Goal: Task Accomplishment & Management: Use online tool/utility

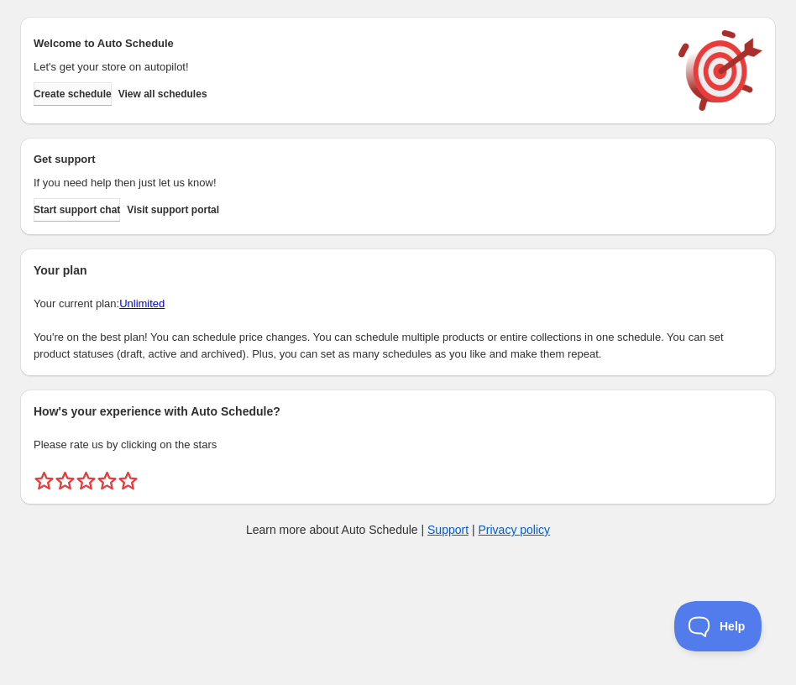
click at [99, 96] on span "Create schedule" at bounding box center [73, 93] width 78 height 13
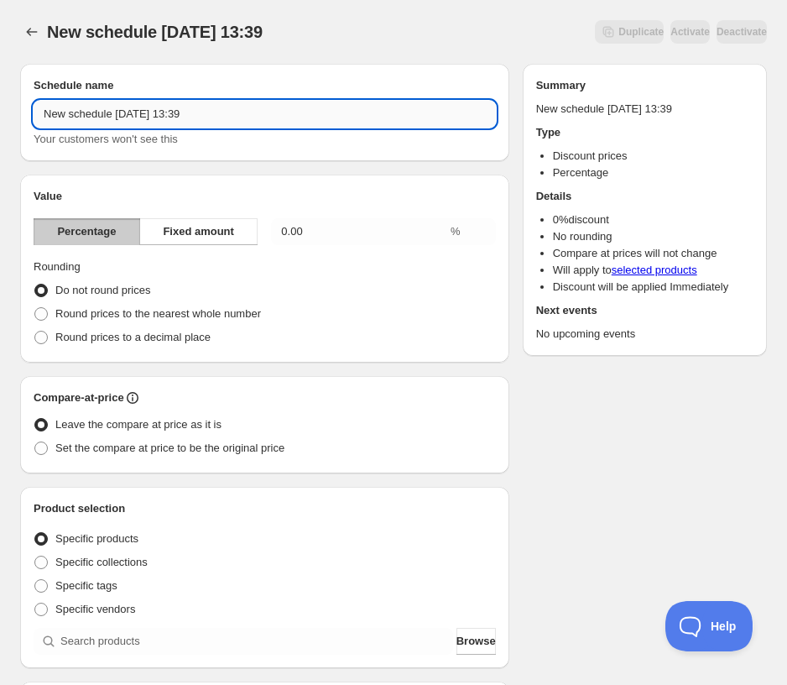
click at [136, 121] on input "New schedule [DATE] 13:39" at bounding box center [265, 114] width 462 height 27
drag, startPoint x: 249, startPoint y: 116, endPoint x: -82, endPoint y: 122, distance: 331.5
click at [0, 122] on html "New schedule [DATE] 13:39. This page is ready New schedule [DATE] 13:39 Duplica…" at bounding box center [393, 342] width 787 height 685
drag, startPoint x: 159, startPoint y: 110, endPoint x: -50, endPoint y: 113, distance: 208.1
click at [0, 113] on html "Summer Sale - $4. This page is ready Summer Sale - $4 Duplicate Activate Deacti…" at bounding box center [393, 342] width 787 height 685
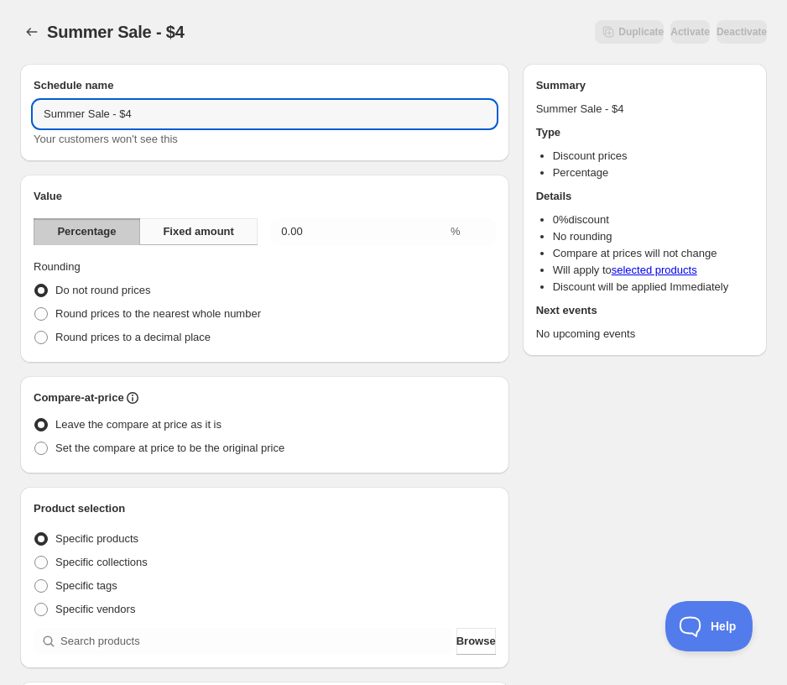
type input "Summer Sale - $4"
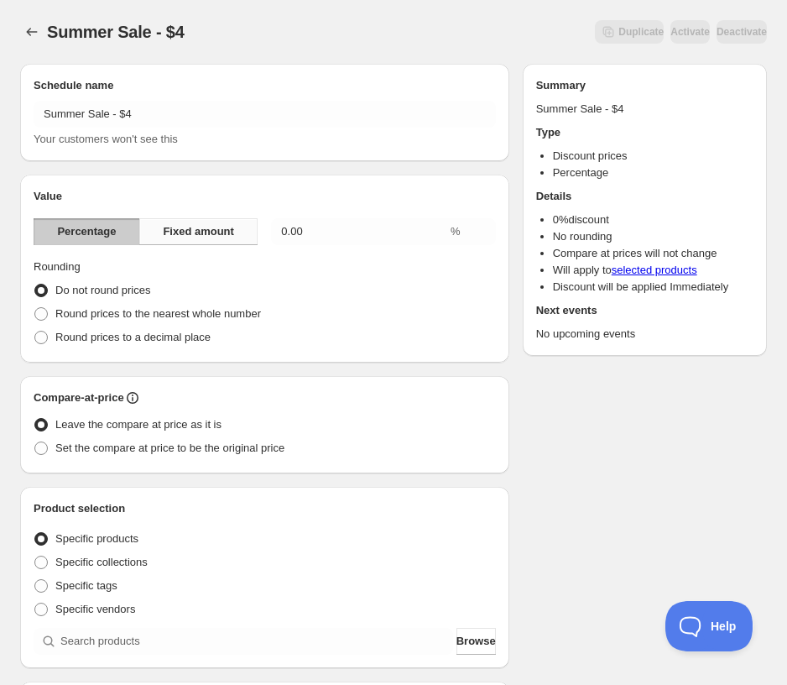
click at [207, 237] on span "Fixed amount" at bounding box center [198, 231] width 71 height 17
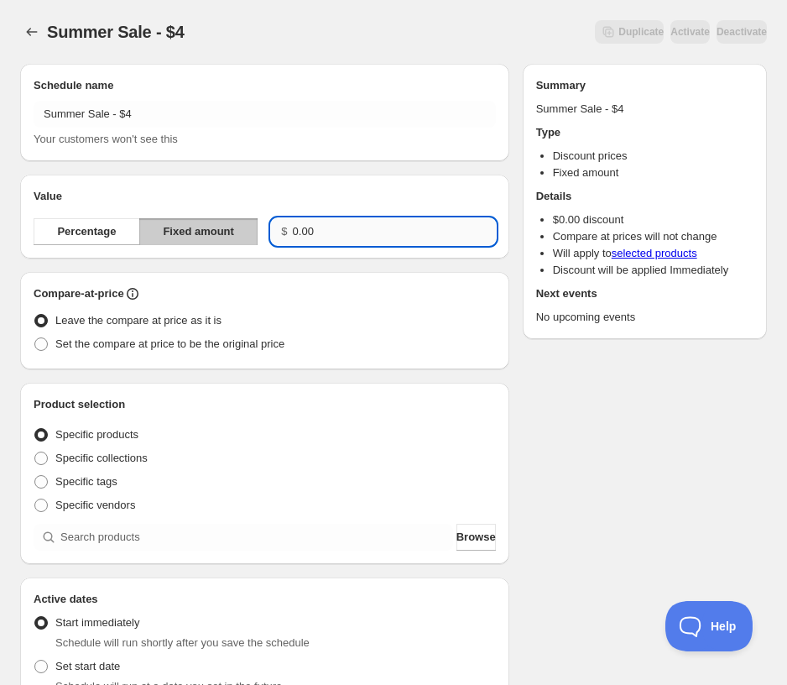
click at [330, 241] on input "0.00" at bounding box center [394, 231] width 203 height 27
type input "0"
type input "4.00"
click at [369, 333] on div "Set the compare at price to be the original price" at bounding box center [265, 343] width 462 height 23
click at [81, 343] on span "Set the compare at price to be the original price" at bounding box center [169, 343] width 229 height 13
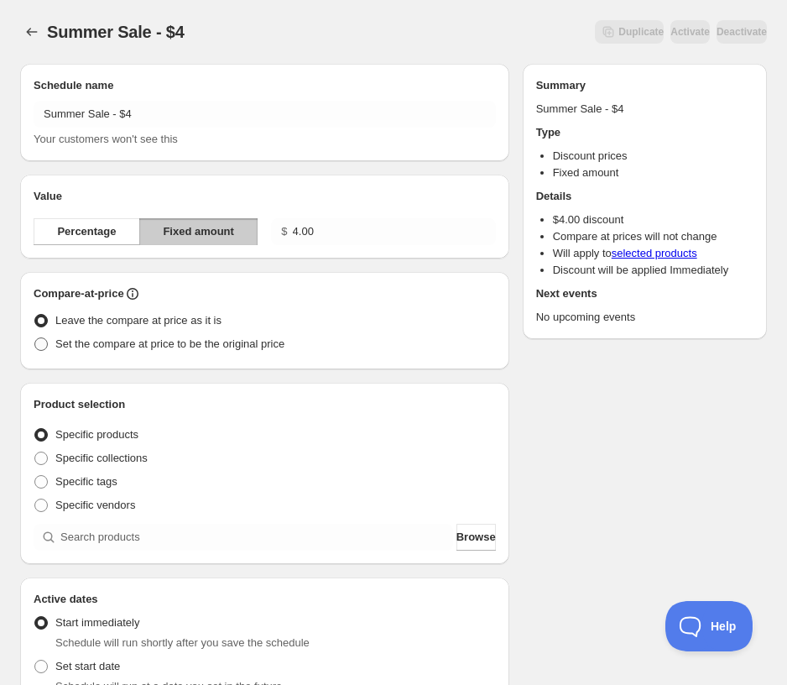
click at [35, 338] on input "Set the compare at price to be the original price" at bounding box center [34, 337] width 1 height 1
radio input "true"
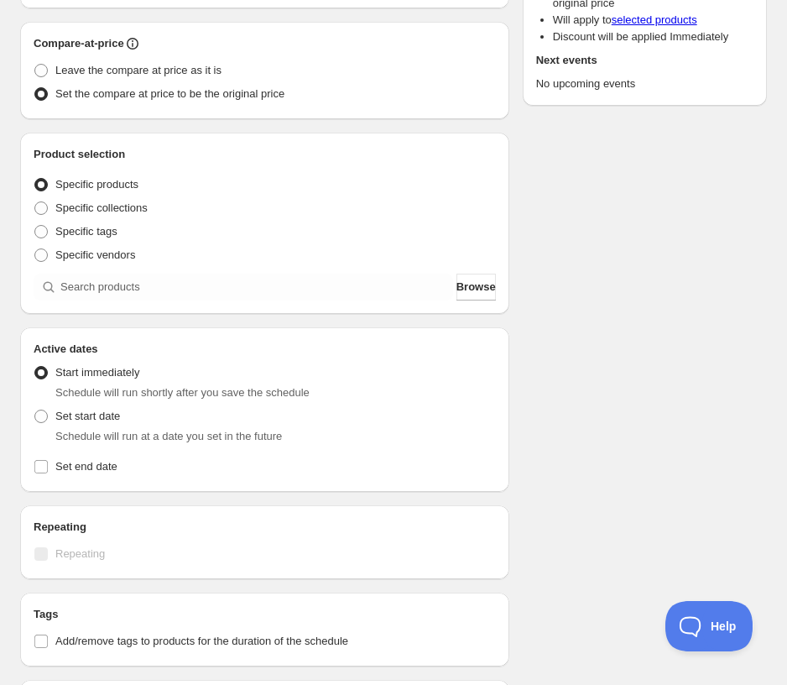
scroll to position [252, 0]
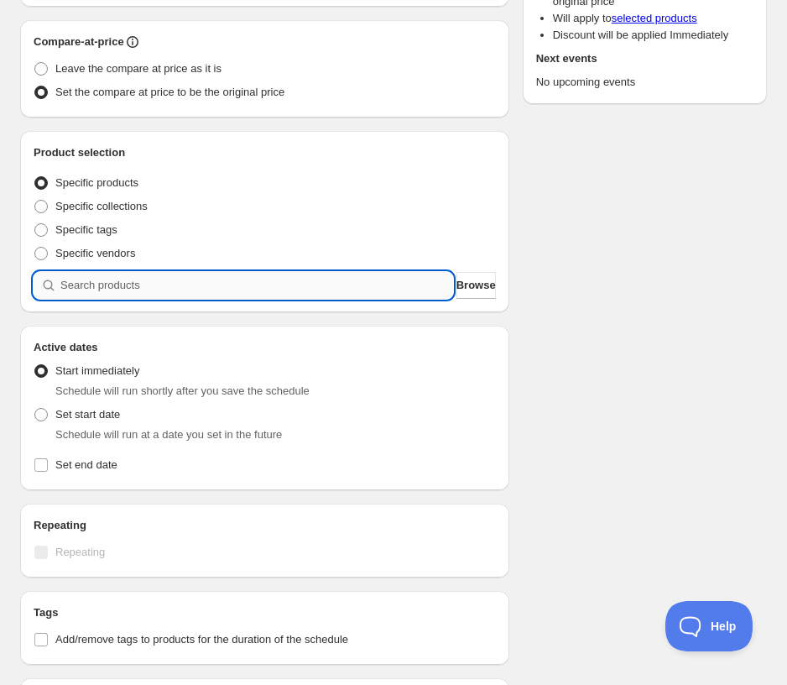
click at [100, 288] on input "search" at bounding box center [256, 285] width 393 height 27
type input "w"
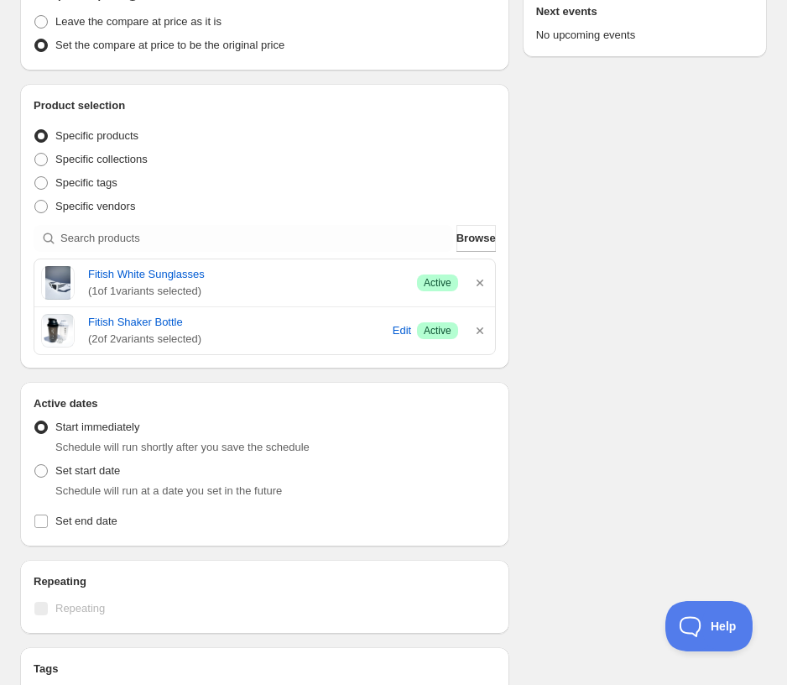
scroll to position [336, 0]
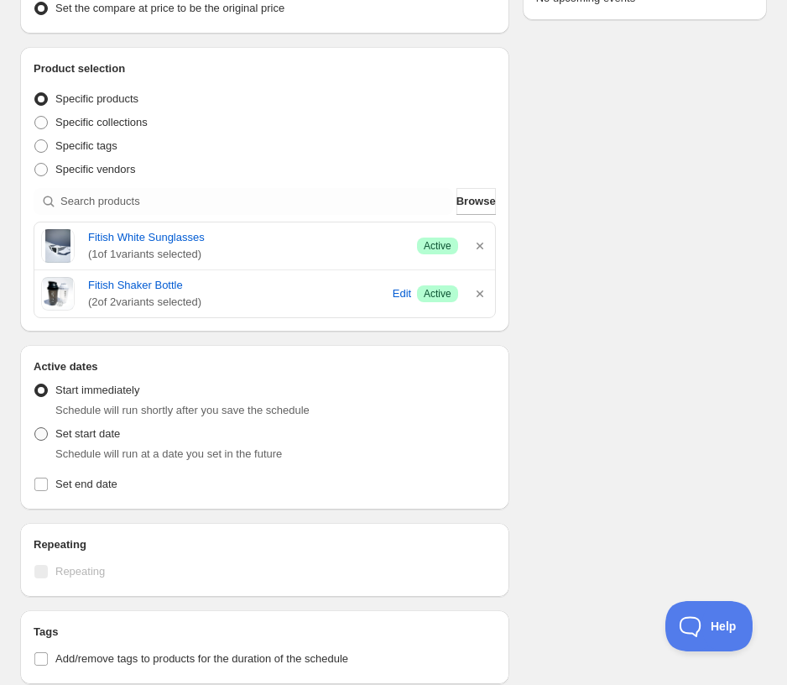
click at [62, 436] on span "Set start date" at bounding box center [87, 433] width 65 height 13
click at [35, 428] on input "Set start date" at bounding box center [34, 427] width 1 height 1
radio input "true"
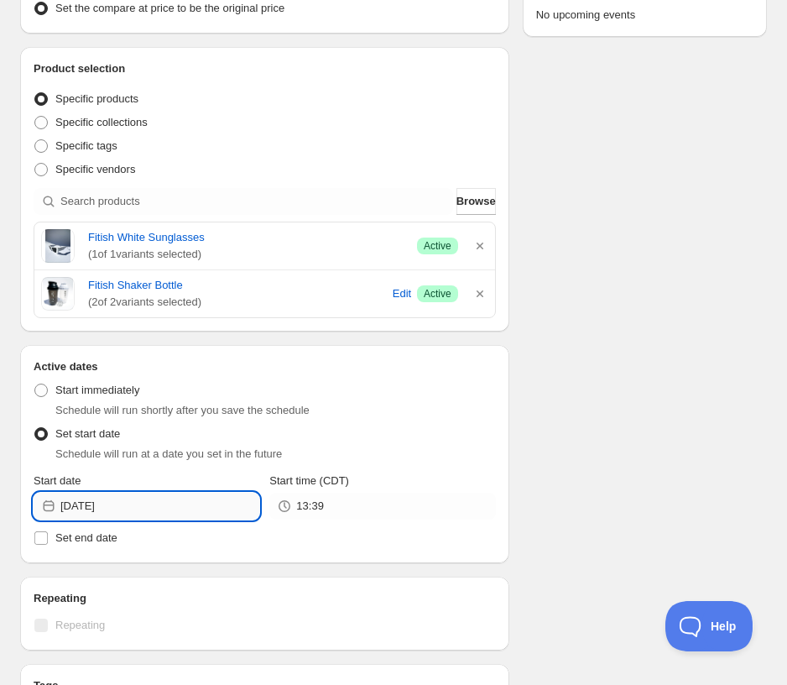
click at [175, 508] on input "[DATE]" at bounding box center [159, 506] width 199 height 27
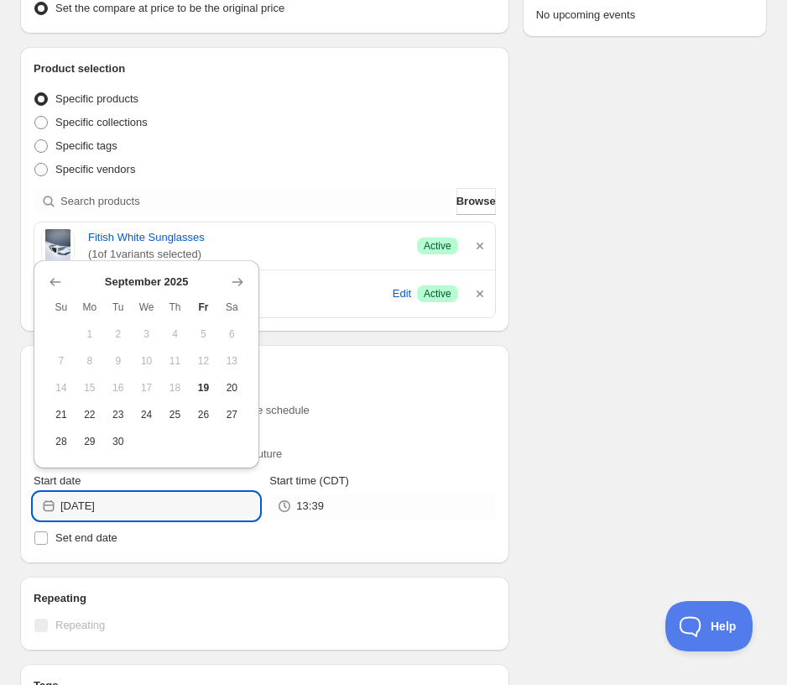
click at [62, 421] on button "21" at bounding box center [61, 414] width 29 height 27
type input "[DATE]"
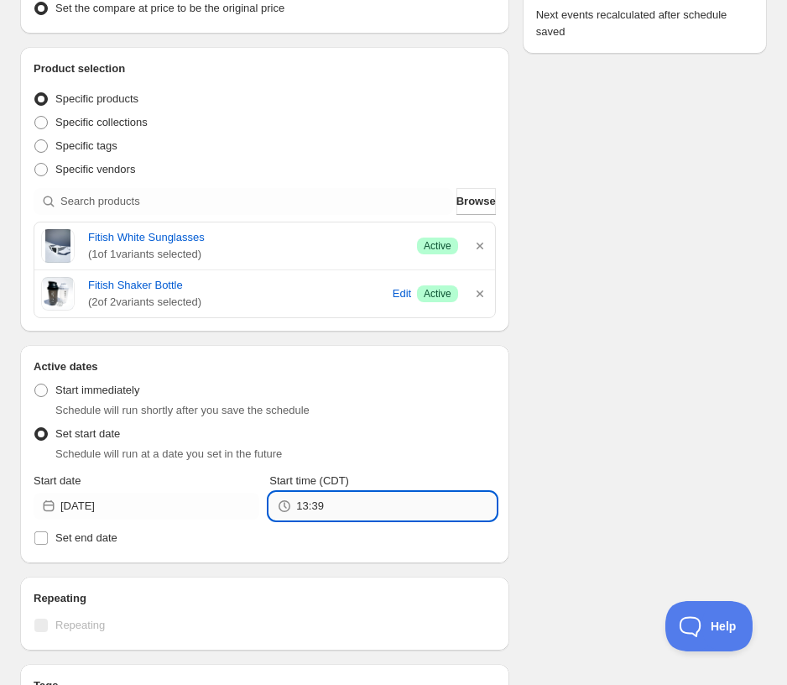
click at [326, 504] on input "13:39" at bounding box center [395, 506] width 199 height 27
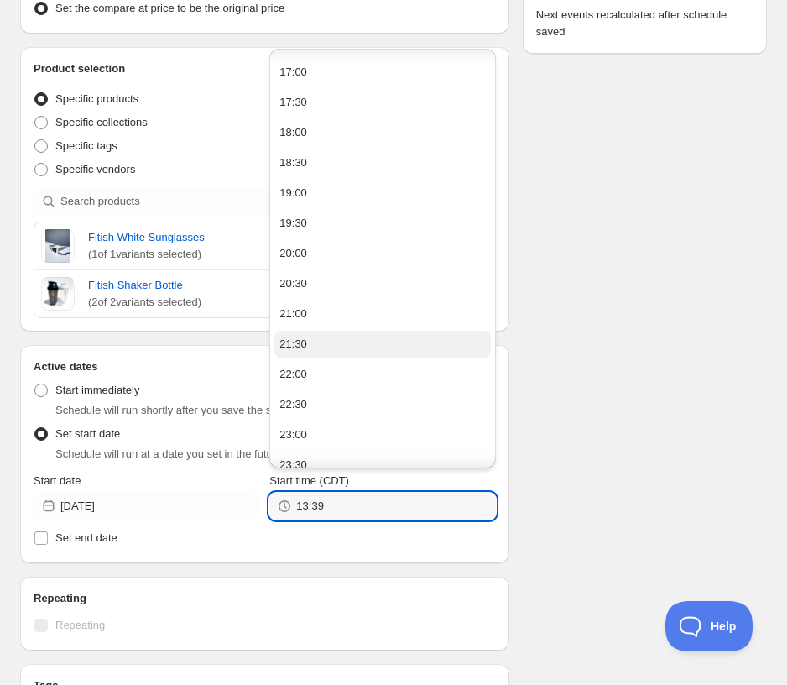
scroll to position [1037, 0]
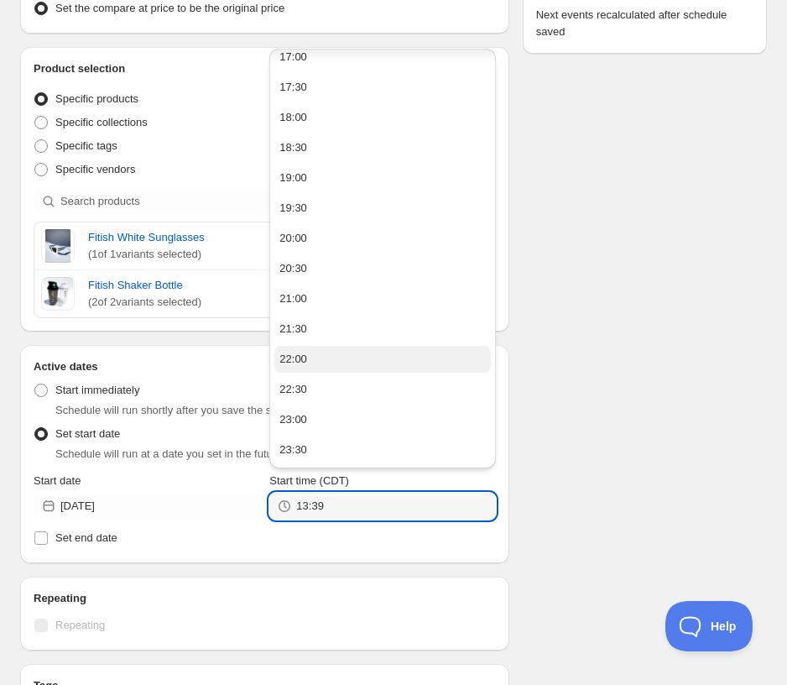
click at [297, 361] on div "22:00" at bounding box center [293, 359] width 28 height 17
type input "22:00"
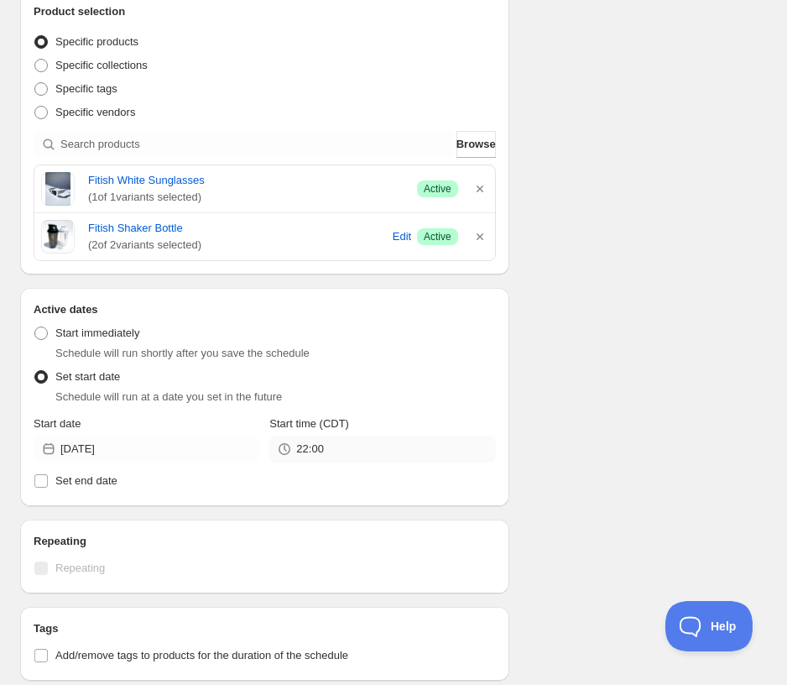
scroll to position [587, 0]
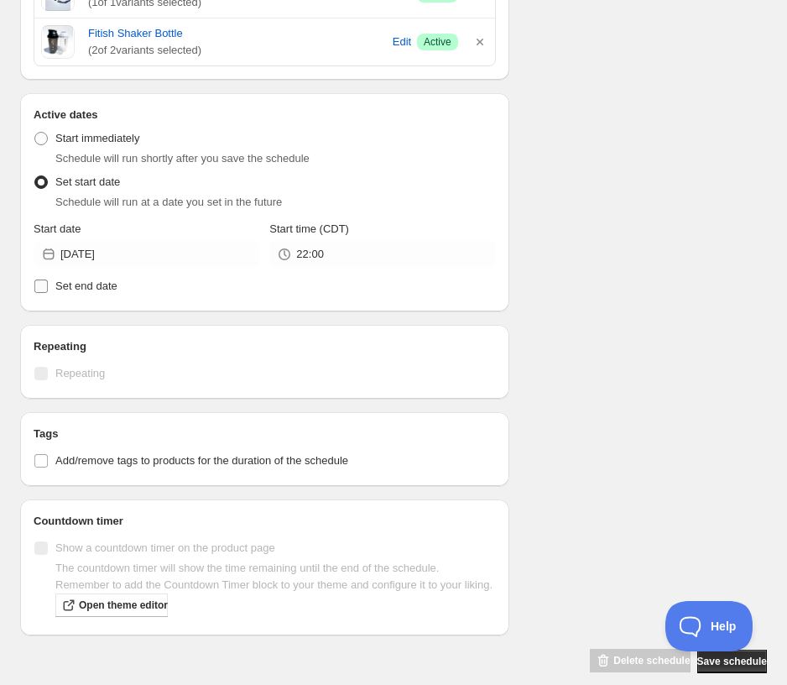
click at [69, 288] on span "Set end date" at bounding box center [86, 285] width 62 height 13
click at [48, 288] on input "Set end date" at bounding box center [40, 285] width 13 height 13
checkbox input "true"
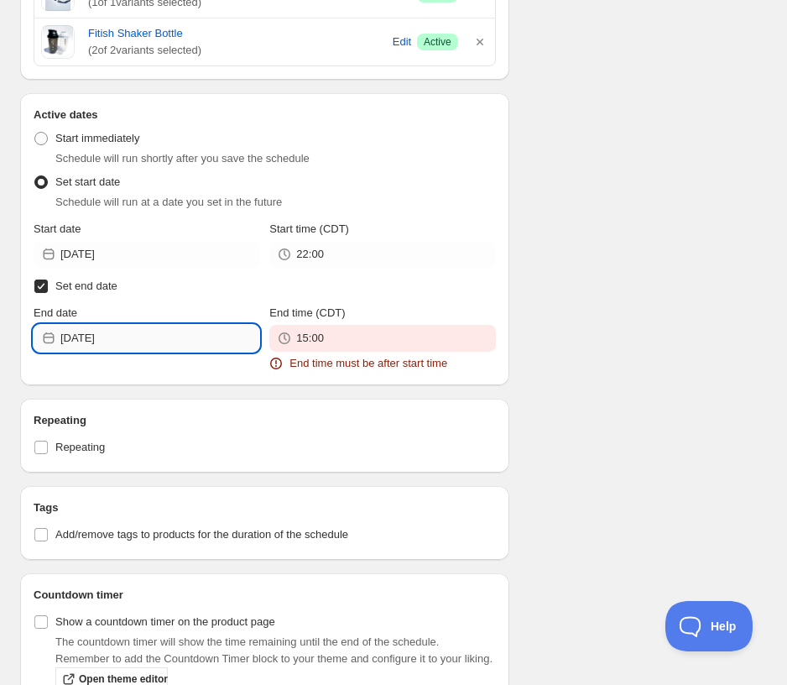
click at [169, 332] on input "[DATE]" at bounding box center [159, 338] width 199 height 27
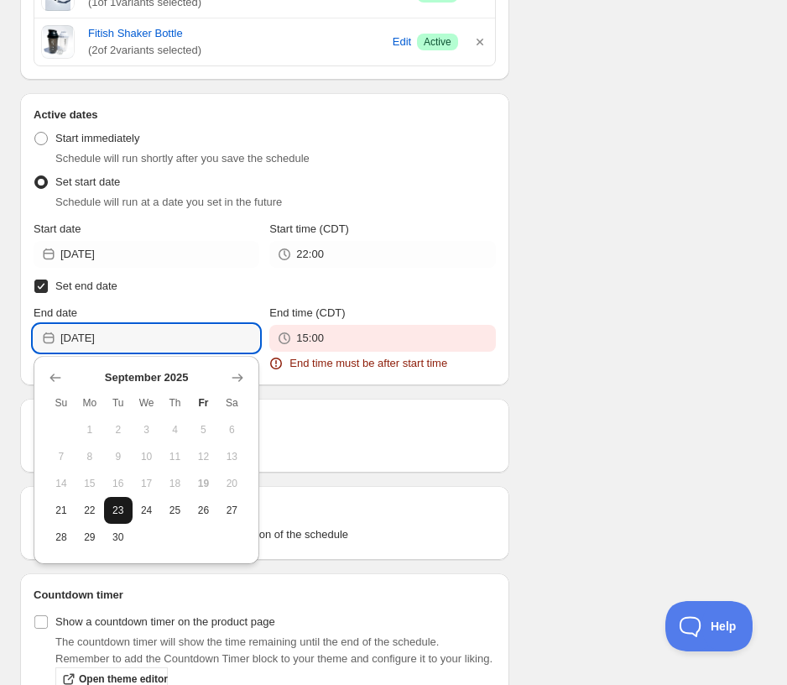
click at [111, 514] on span "23" at bounding box center [118, 510] width 15 height 13
type input "[DATE]"
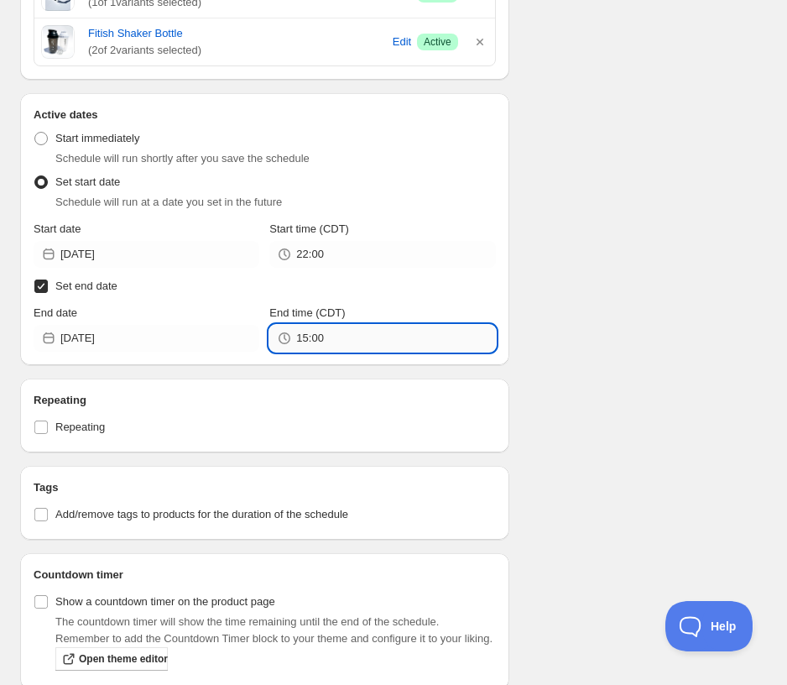
click at [332, 343] on input "15:00" at bounding box center [395, 338] width 199 height 27
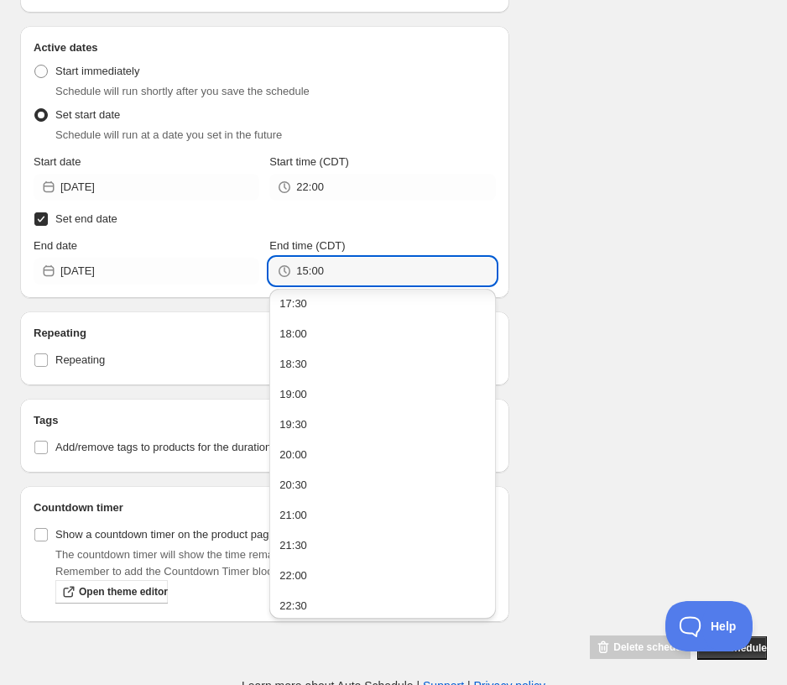
scroll to position [1037, 0]
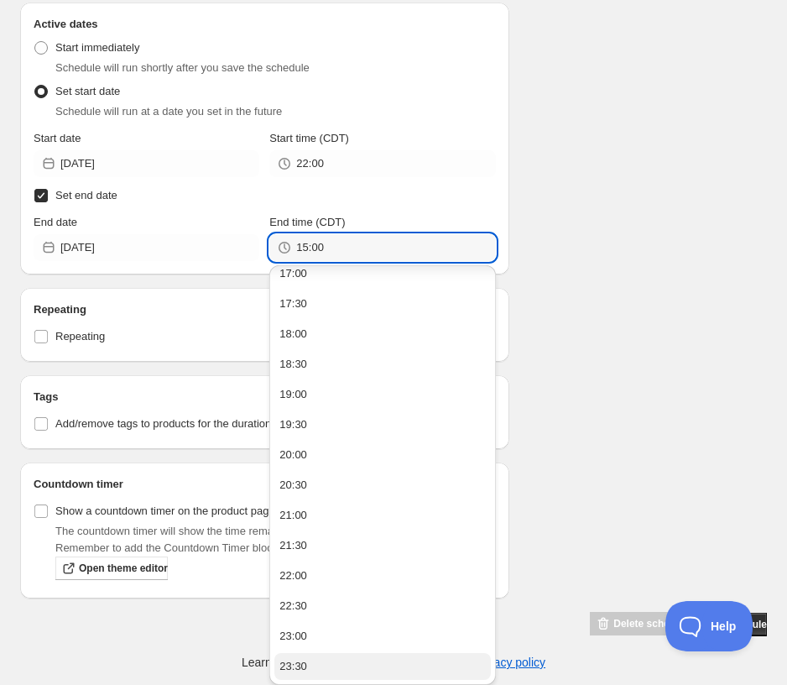
click at [304, 669] on div "23:30" at bounding box center [293, 666] width 28 height 17
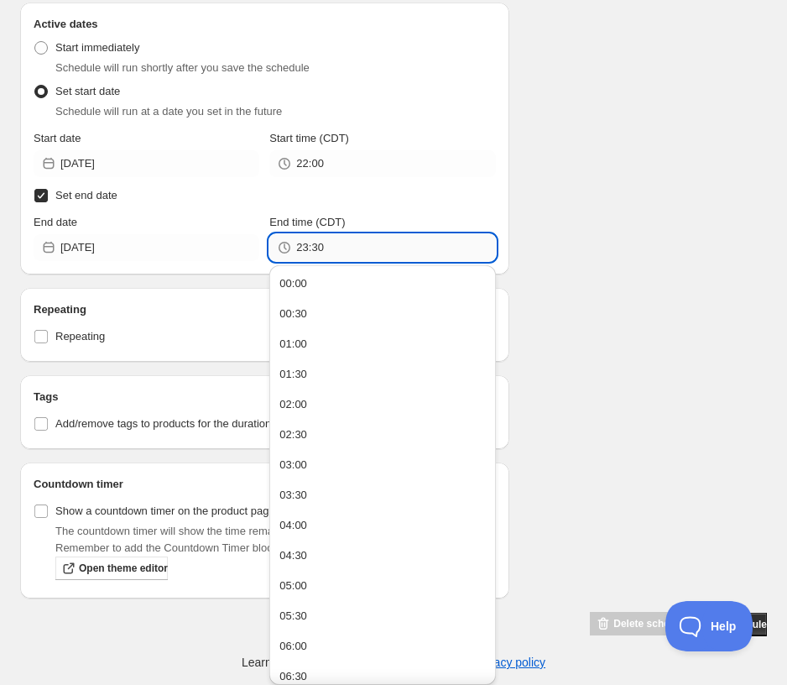
drag, startPoint x: 312, startPoint y: 250, endPoint x: 347, endPoint y: 250, distance: 35.2
click at [347, 250] on input "23:30" at bounding box center [395, 247] width 199 height 27
type input "23:59"
click at [547, 260] on div "Schedule name Summer Sale - $4 Your customers won't see this Value Percentage F…" at bounding box center [387, 4] width 760 height 1265
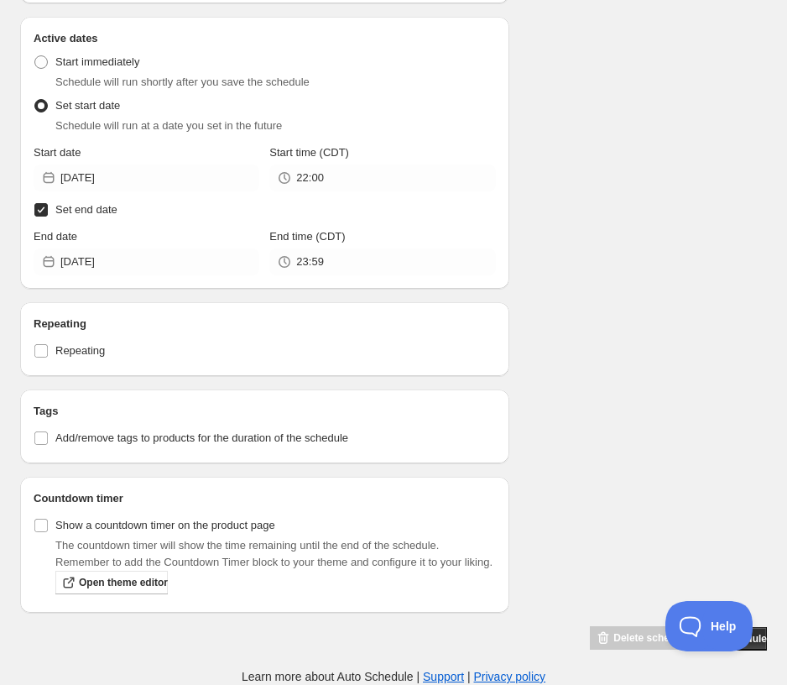
click at [627, 271] on div "Schedule name Summer Sale - $4 Your customers won't see this Value Percentage F…" at bounding box center [387, 19] width 760 height 1265
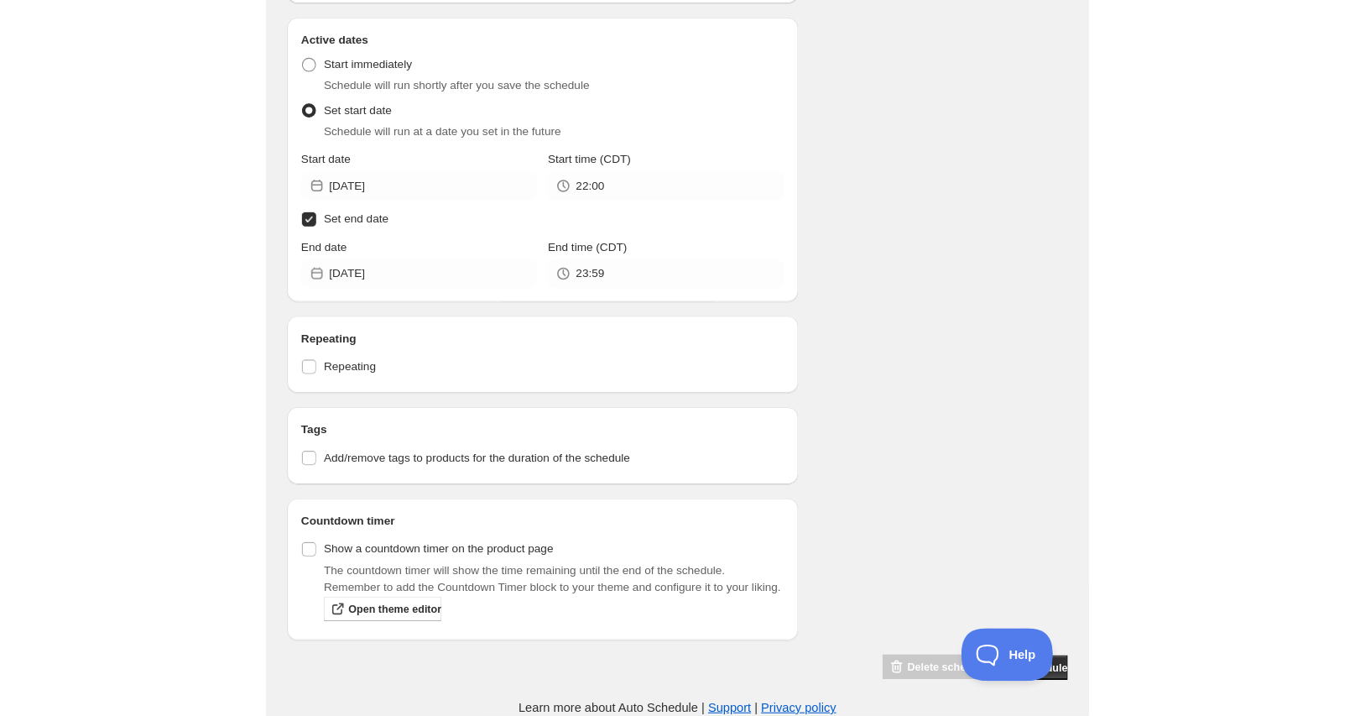
scroll to position [631, 0]
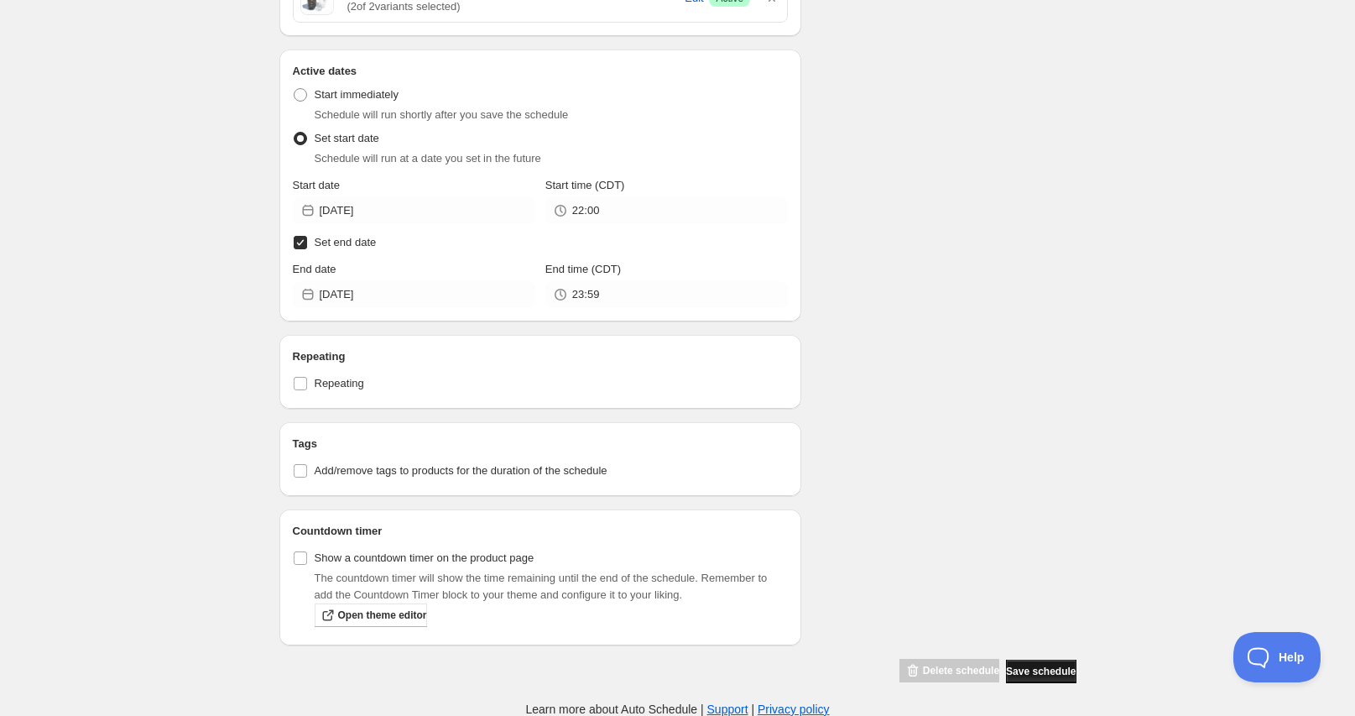
click at [627, 672] on span "Save schedule" at bounding box center [1041, 671] width 70 height 13
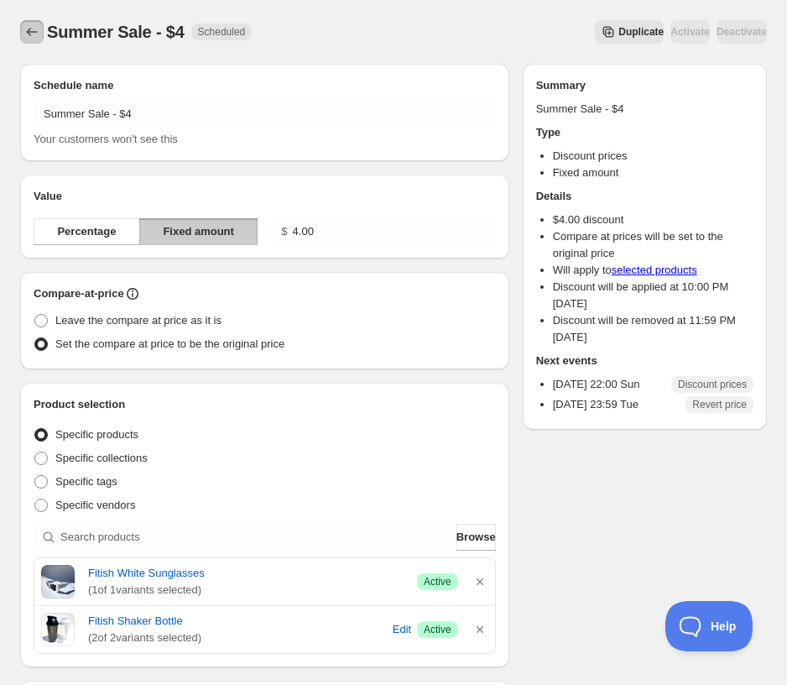
click at [35, 30] on icon "Schedules" at bounding box center [31, 31] width 17 height 17
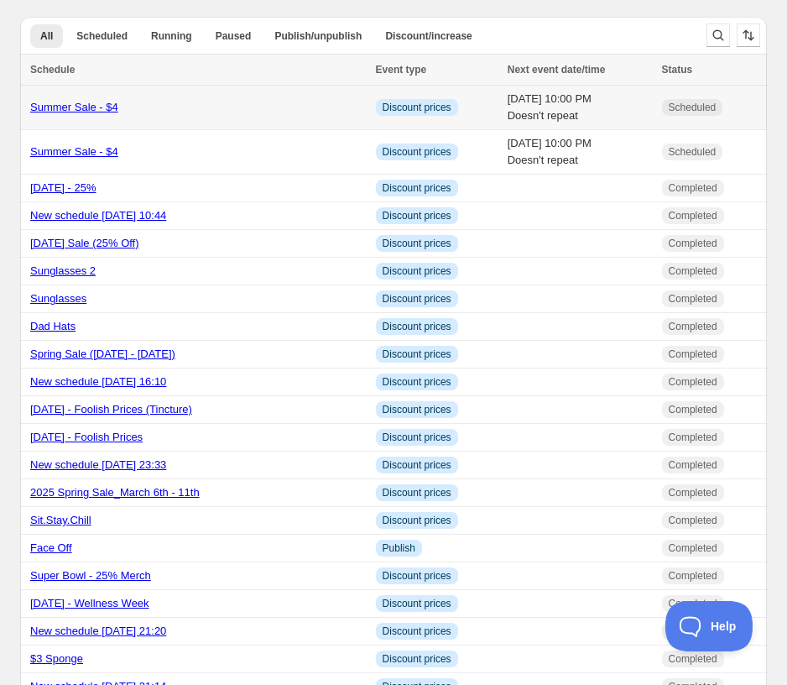
click at [153, 111] on div "Summer Sale - $4" at bounding box center [198, 107] width 336 height 17
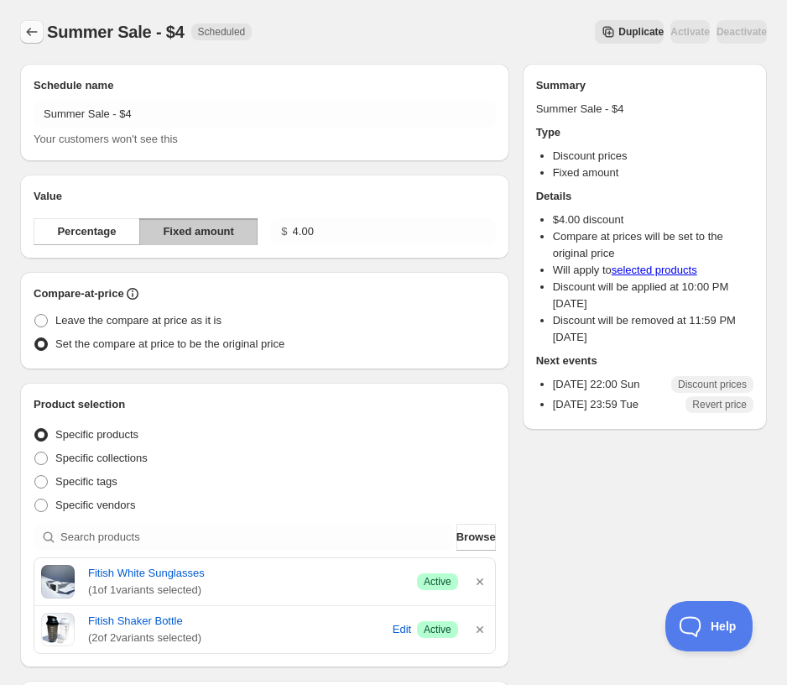
click at [32, 36] on icon "Schedules" at bounding box center [31, 31] width 17 height 17
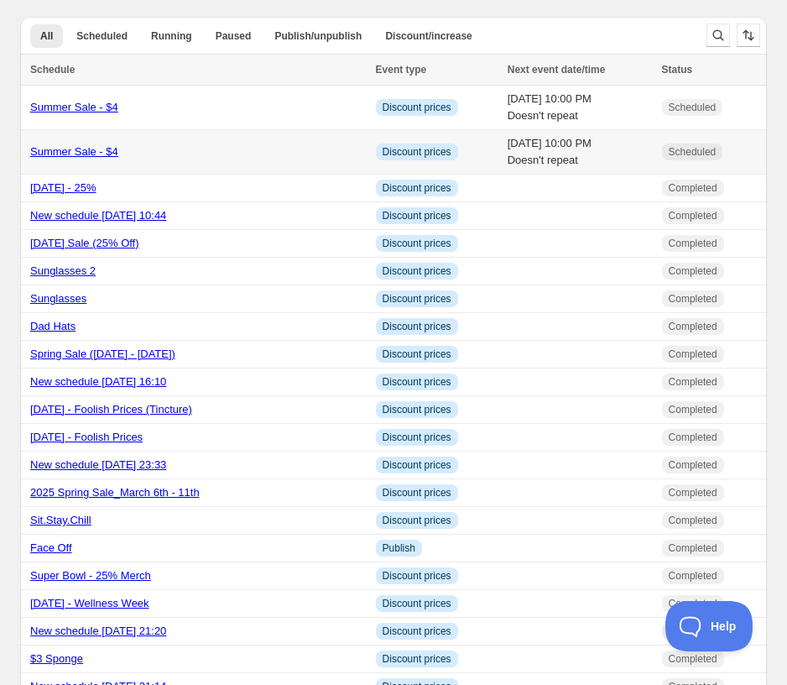
click at [269, 148] on div "Summer Sale - $4" at bounding box center [198, 151] width 336 height 17
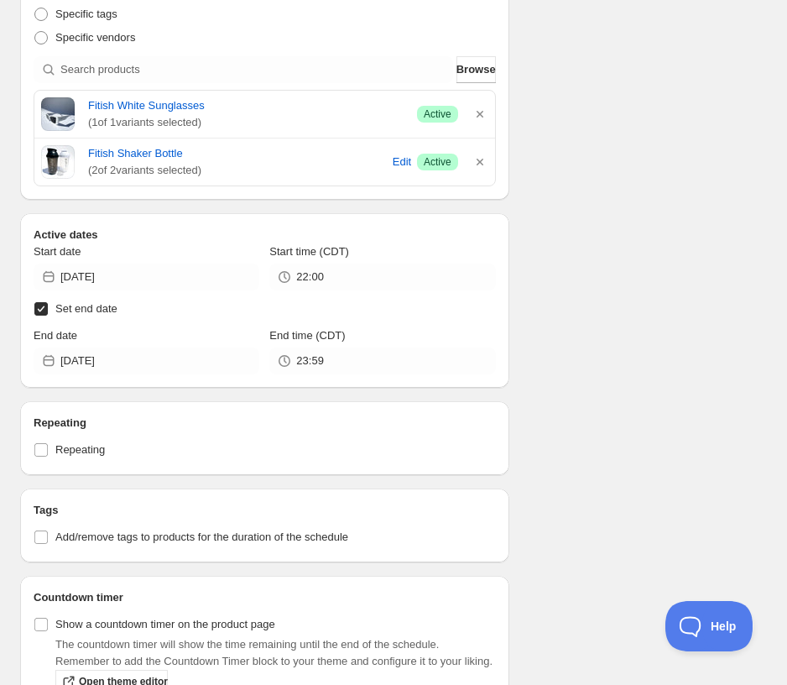
scroll to position [582, 0]
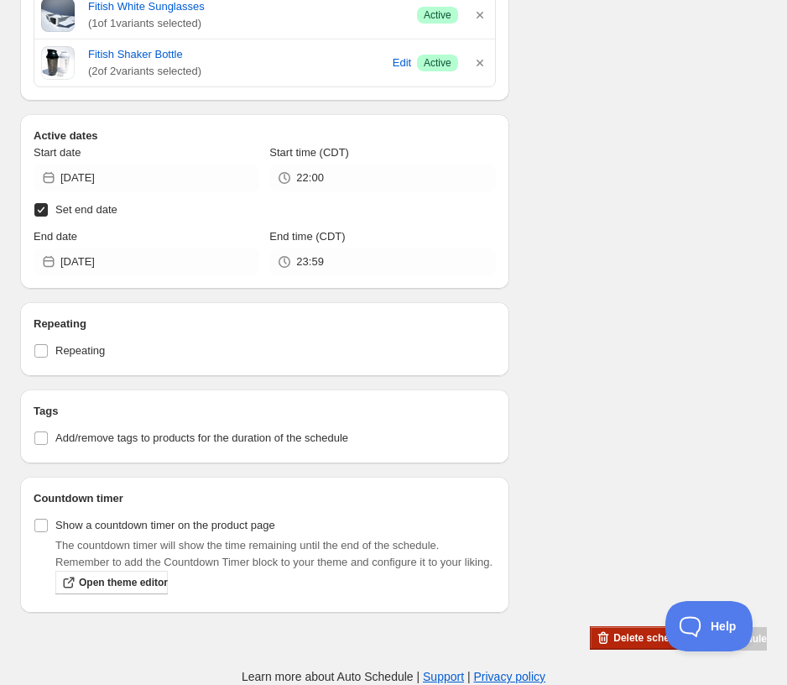
click at [618, 644] on span "Delete schedule" at bounding box center [651, 637] width 76 height 13
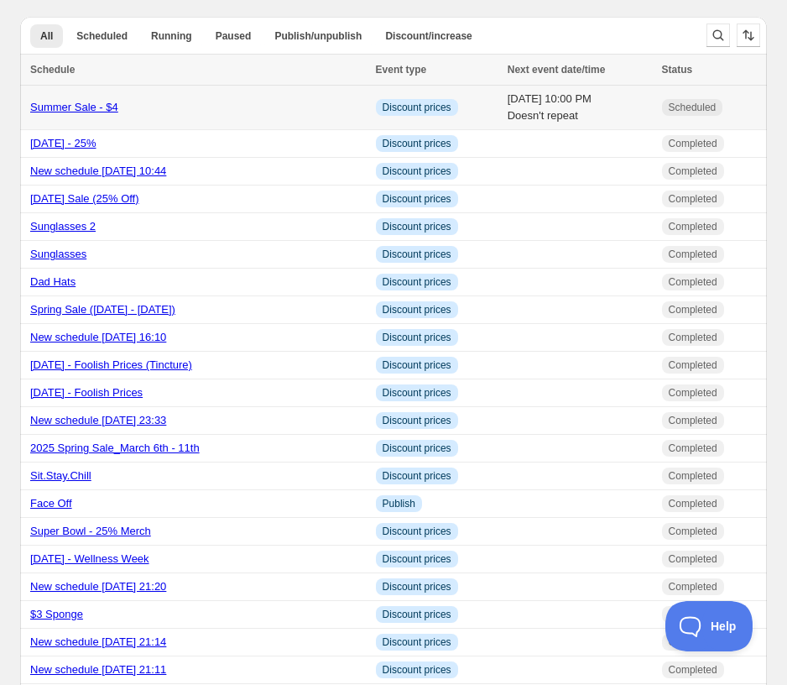
click at [230, 112] on div "Summer Sale - $4" at bounding box center [198, 107] width 336 height 17
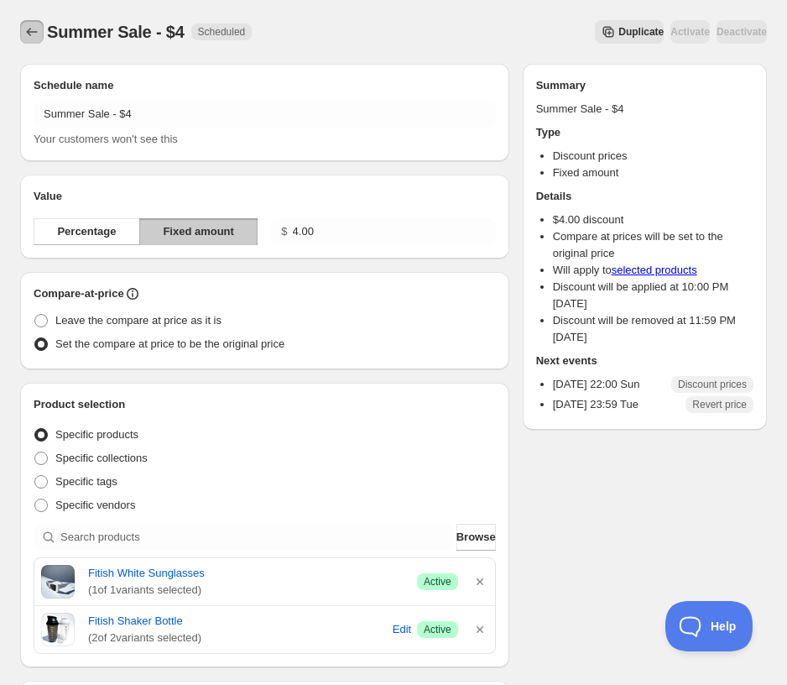
click at [29, 31] on icon "Schedules" at bounding box center [32, 32] width 11 height 8
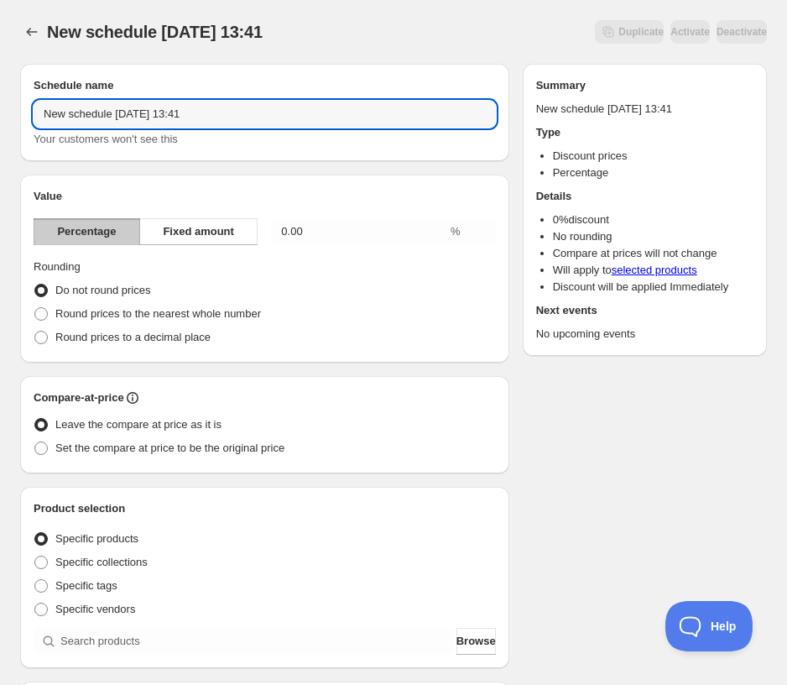
drag, startPoint x: 321, startPoint y: 126, endPoint x: -113, endPoint y: 124, distance: 434.7
click at [0, 124] on html "New schedule [DATE] 13:41. This page is ready New schedule [DATE] 13:41 Duplica…" at bounding box center [393, 342] width 787 height 685
paste input "Summer Sale - $4"
click at [144, 115] on input "Summer Sale - $4" at bounding box center [265, 114] width 462 height 27
type input "Summer Sale - $5"
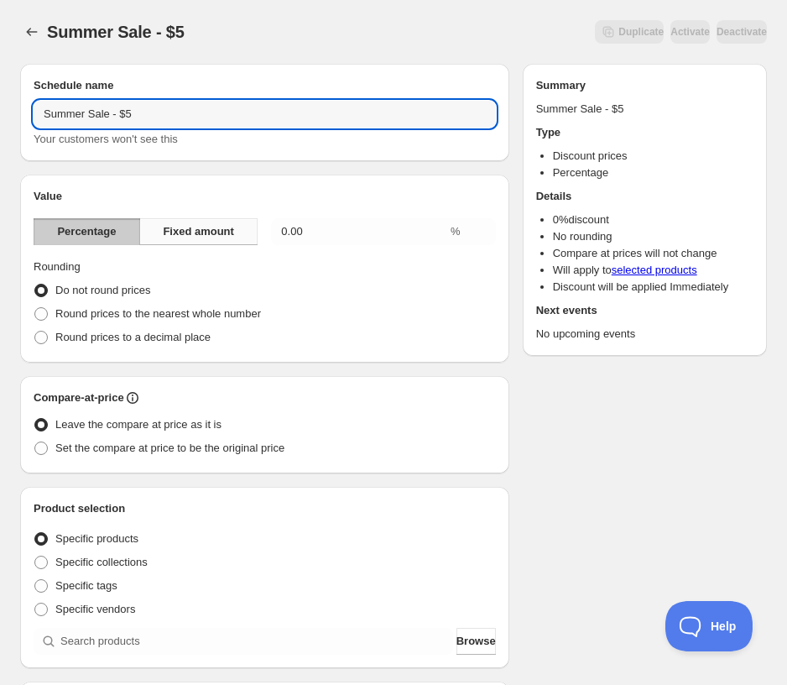
drag, startPoint x: 161, startPoint y: 216, endPoint x: 164, endPoint y: 227, distance: 11.2
click at [161, 221] on div "Value Percentage Fixed amount 0.00 % Rounding Do not round prices Round prices …" at bounding box center [265, 268] width 462 height 161
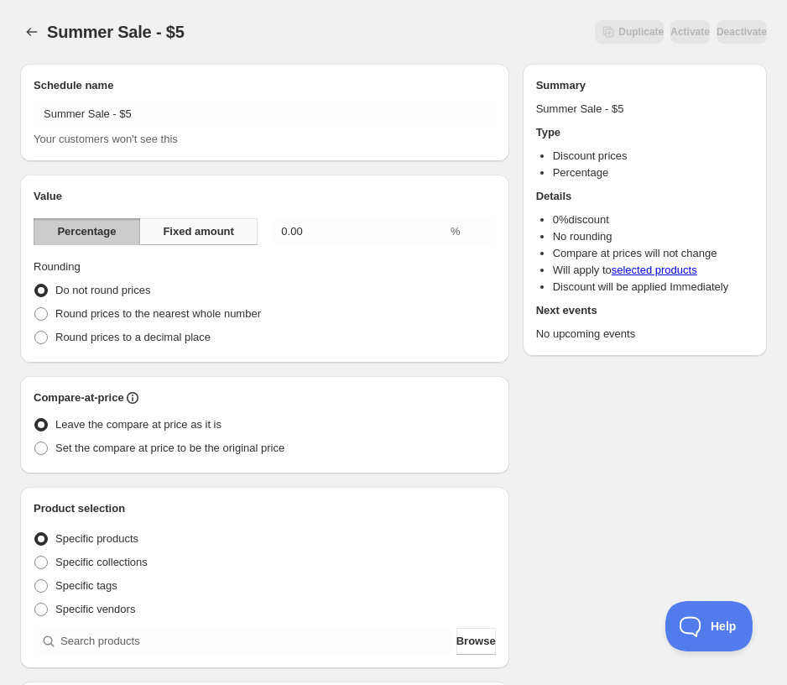
click at [164, 227] on button "Fixed amount" at bounding box center [198, 231] width 118 height 27
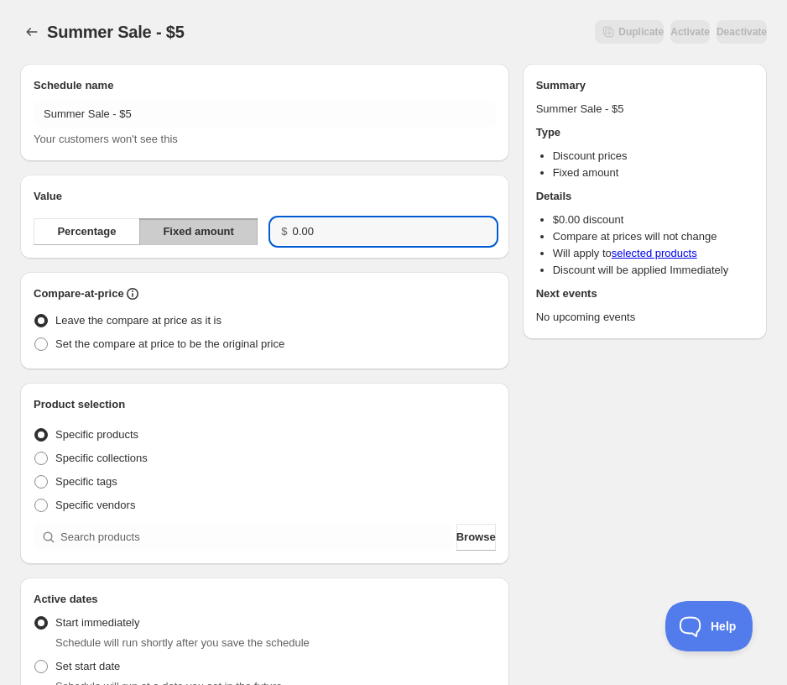
drag, startPoint x: 350, startPoint y: 237, endPoint x: 247, endPoint y: 231, distance: 103.4
click at [247, 231] on div "Percentage Fixed amount $ 0.00" at bounding box center [265, 231] width 462 height 27
type input "5.00"
click at [180, 344] on span "Set the compare at price to be the original price" at bounding box center [169, 343] width 229 height 13
click at [35, 338] on input "Set the compare at price to be the original price" at bounding box center [34, 337] width 1 height 1
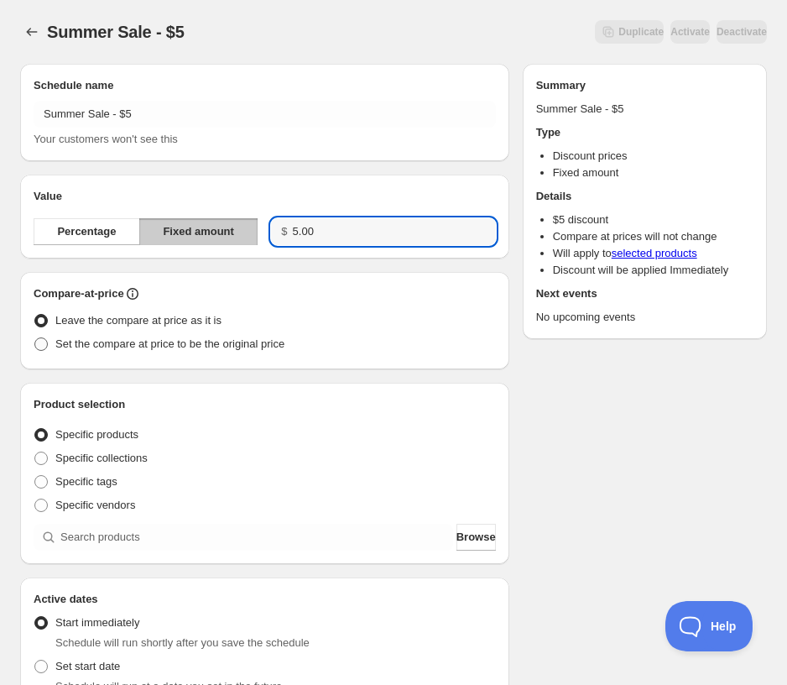
radio input "true"
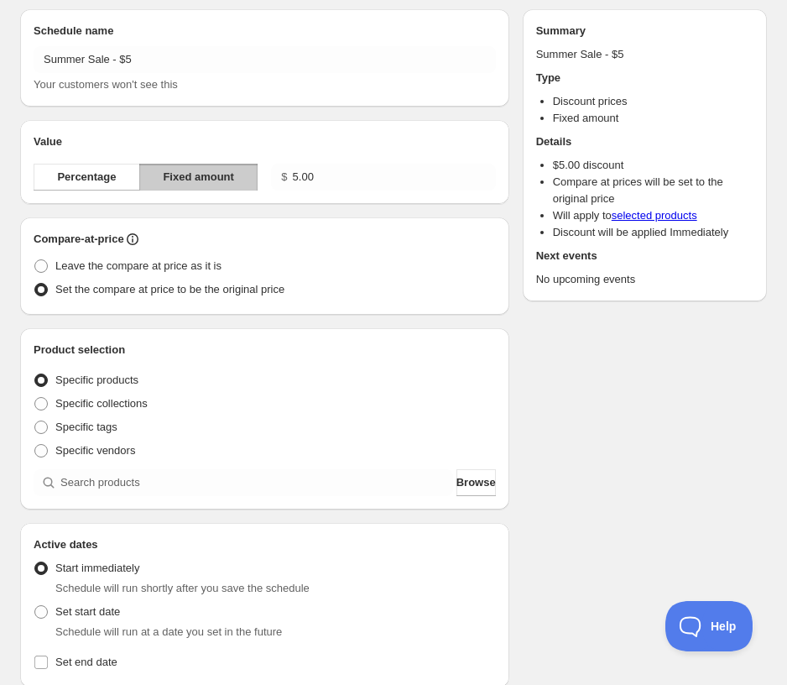
scroll to position [84, 0]
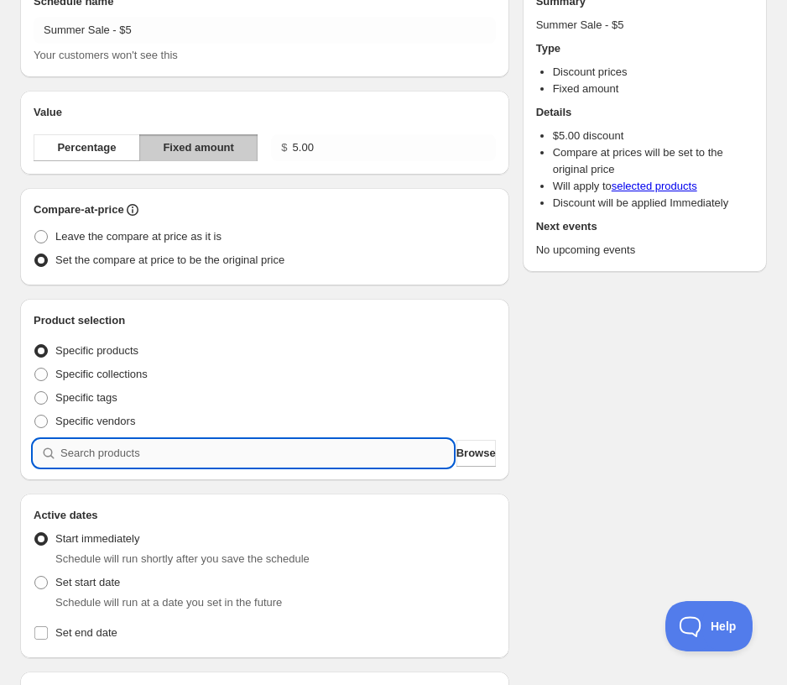
click at [222, 446] on input "search" at bounding box center [256, 453] width 393 height 27
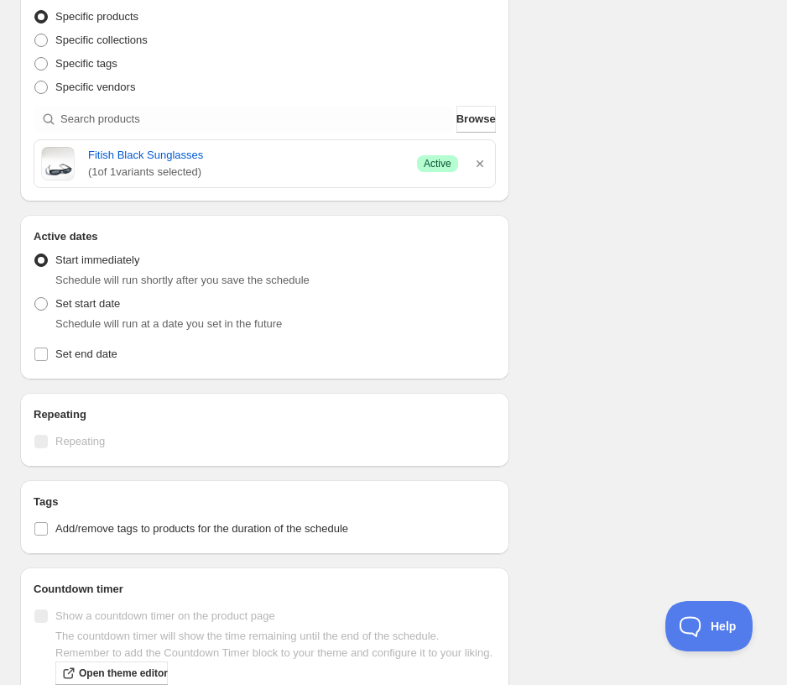
scroll to position [420, 0]
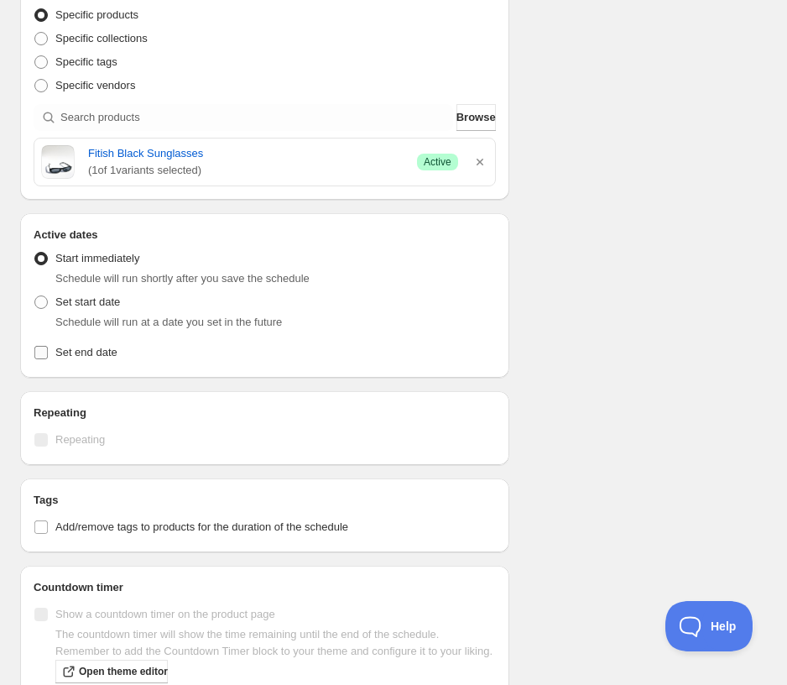
click at [55, 350] on span "Set end date" at bounding box center [86, 352] width 62 height 13
click at [48, 350] on input "Set end date" at bounding box center [40, 352] width 13 height 13
checkbox input "true"
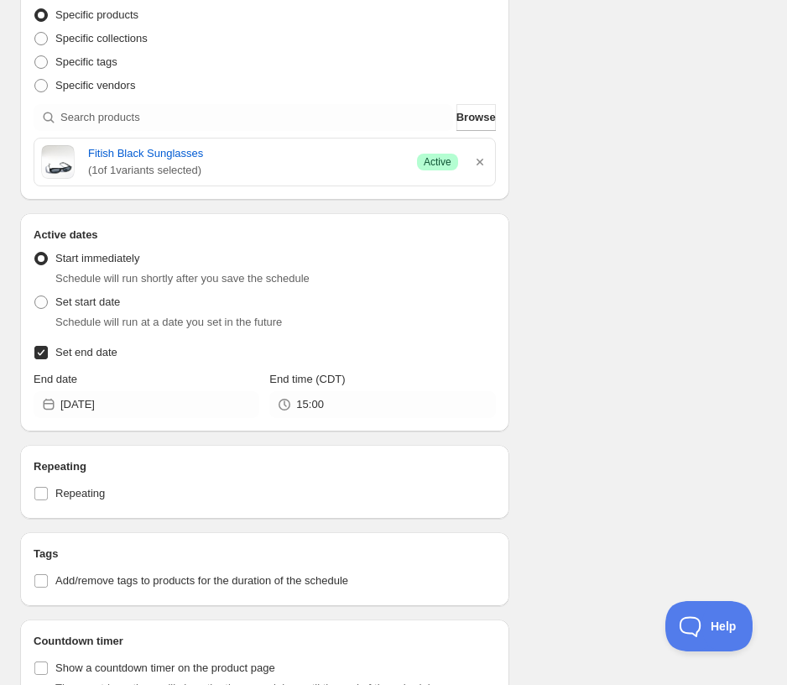
click at [160, 388] on div "End date [DATE]" at bounding box center [147, 394] width 226 height 47
click at [163, 398] on input "[DATE]" at bounding box center [159, 404] width 199 height 27
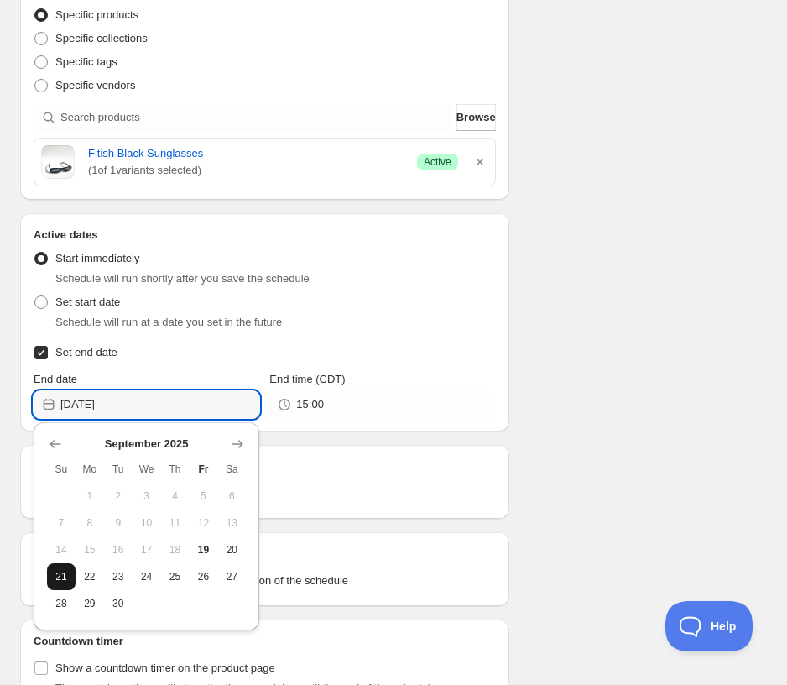
click at [69, 572] on button "21" at bounding box center [61, 576] width 29 height 27
type input "[DATE]"
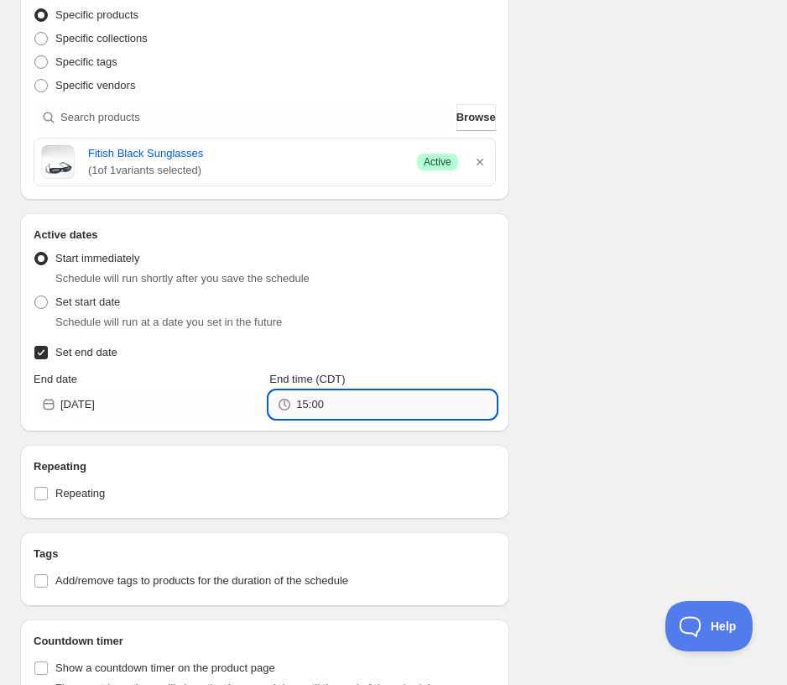
click at [395, 398] on input "15:00" at bounding box center [395, 404] width 199 height 27
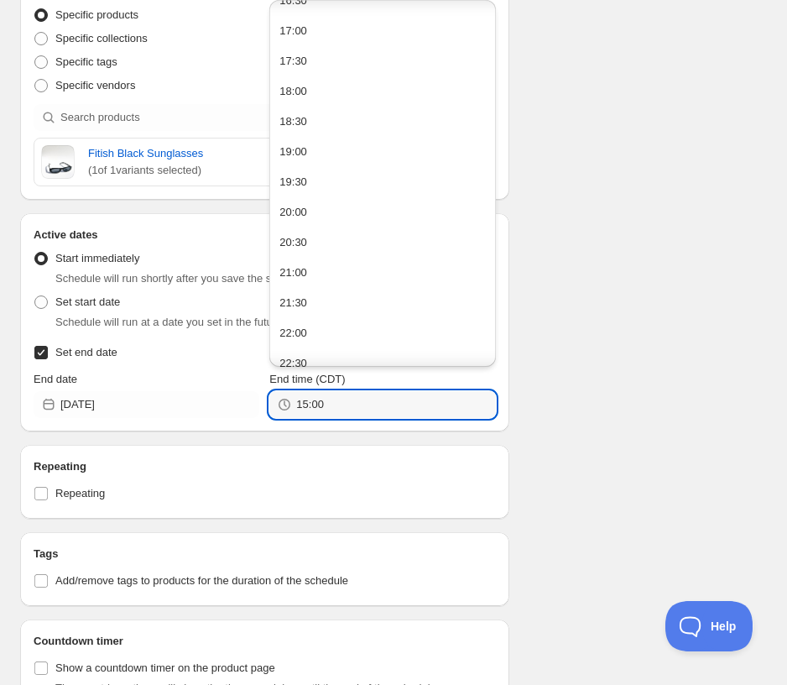
scroll to position [1090, 0]
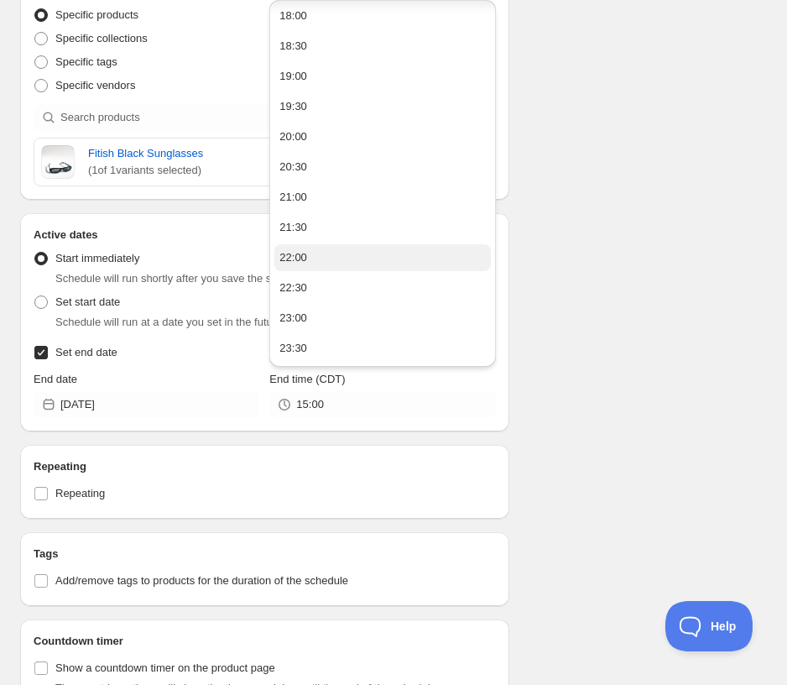
click at [313, 255] on button "22:00" at bounding box center [382, 257] width 216 height 27
type input "22:00"
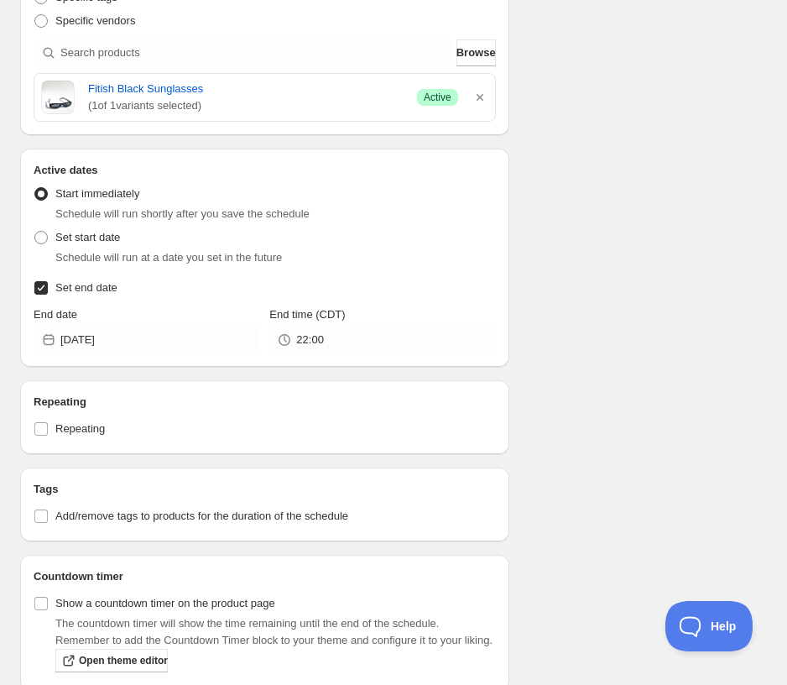
scroll to position [577, 0]
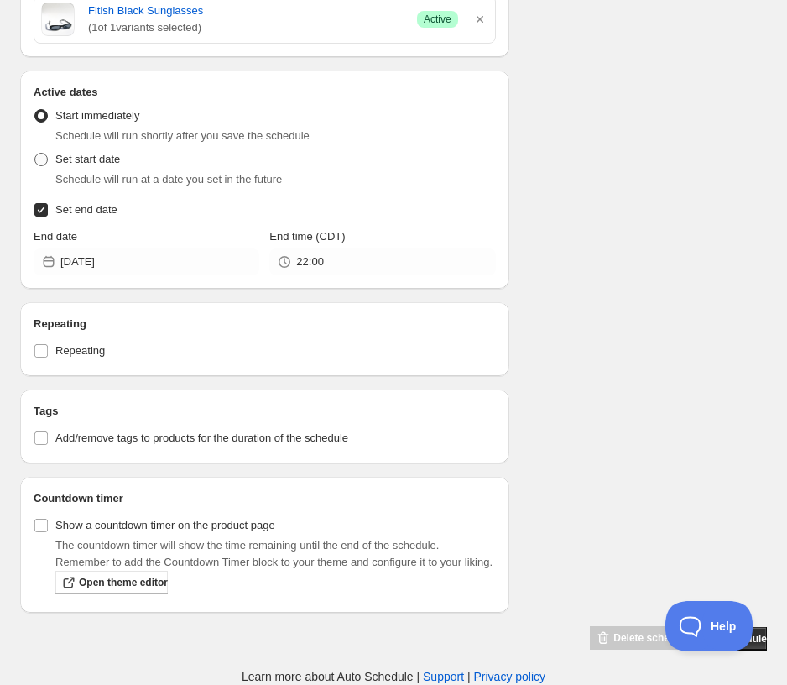
click at [74, 153] on span "Set start date" at bounding box center [87, 159] width 65 height 13
click at [35, 153] on input "Set start date" at bounding box center [34, 153] width 1 height 1
radio input "true"
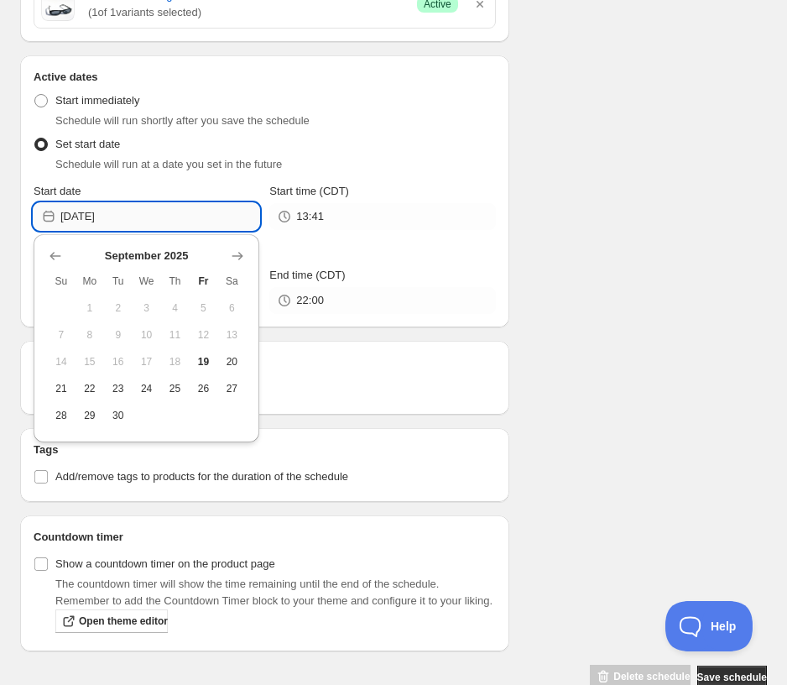
click at [159, 216] on input "[DATE]" at bounding box center [159, 216] width 199 height 27
click at [68, 384] on span "21" at bounding box center [61, 388] width 15 height 13
type input "[DATE]"
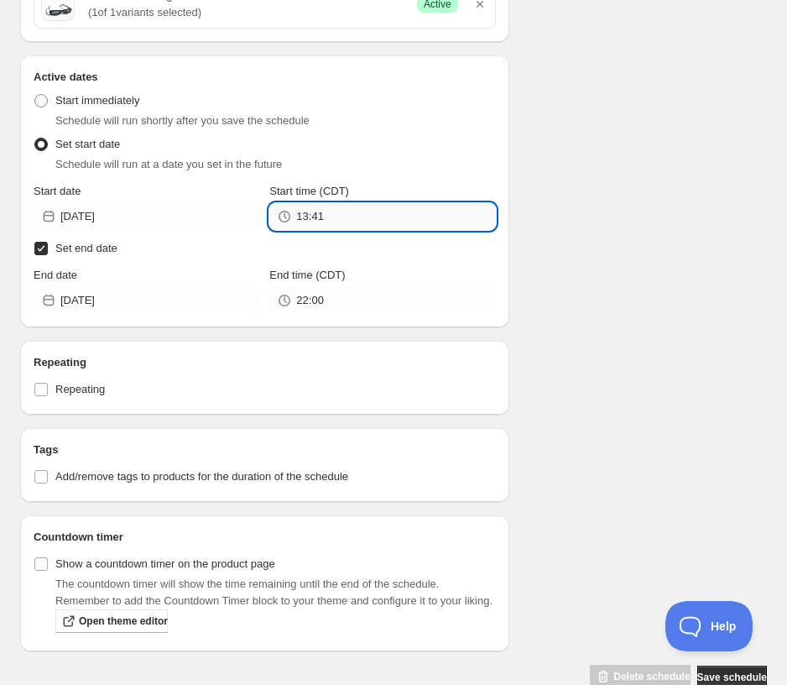
click at [355, 220] on input "13:41" at bounding box center [395, 216] width 199 height 27
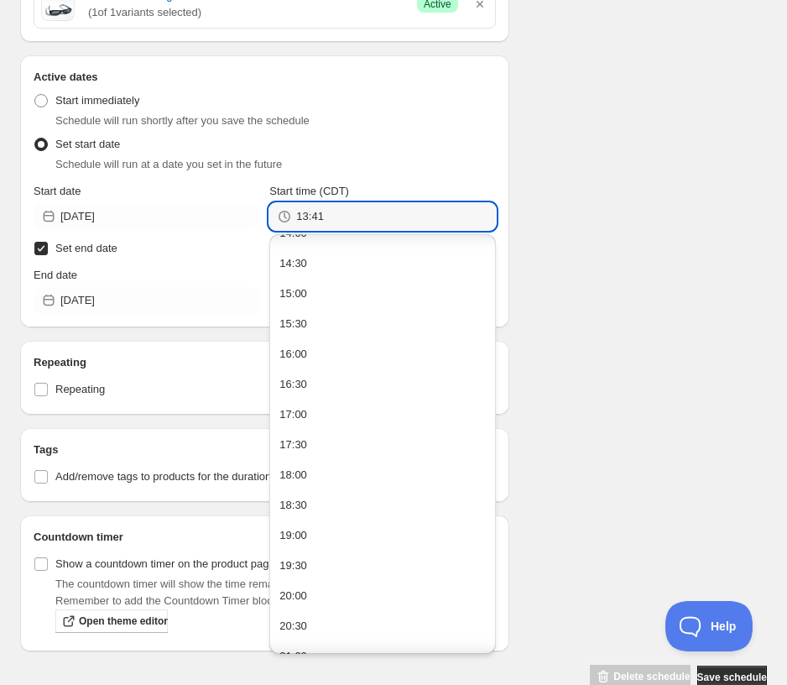
scroll to position [1007, 0]
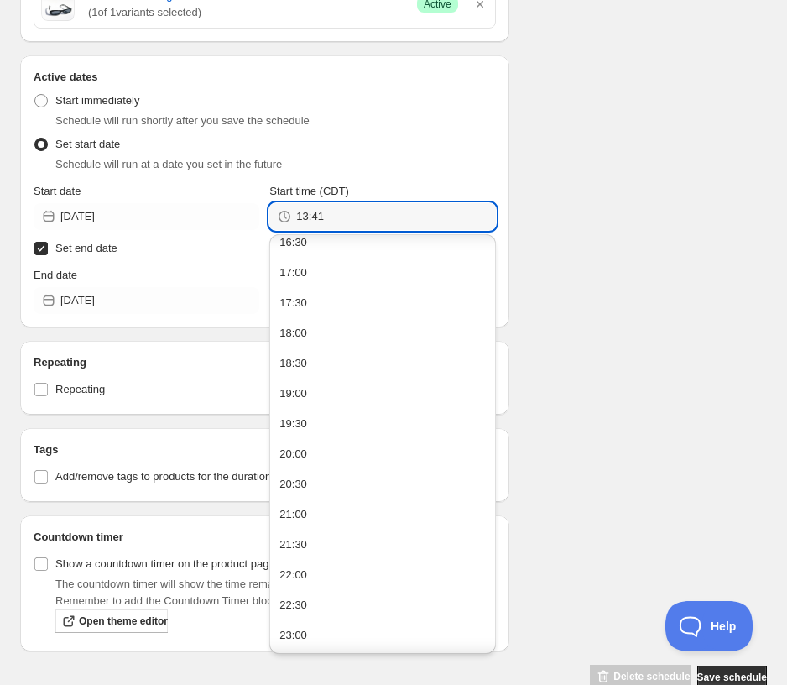
drag, startPoint x: 316, startPoint y: 566, endPoint x: 303, endPoint y: 554, distance: 18.4
click at [316, 566] on button "22:00" at bounding box center [382, 574] width 216 height 27
type input "22:00"
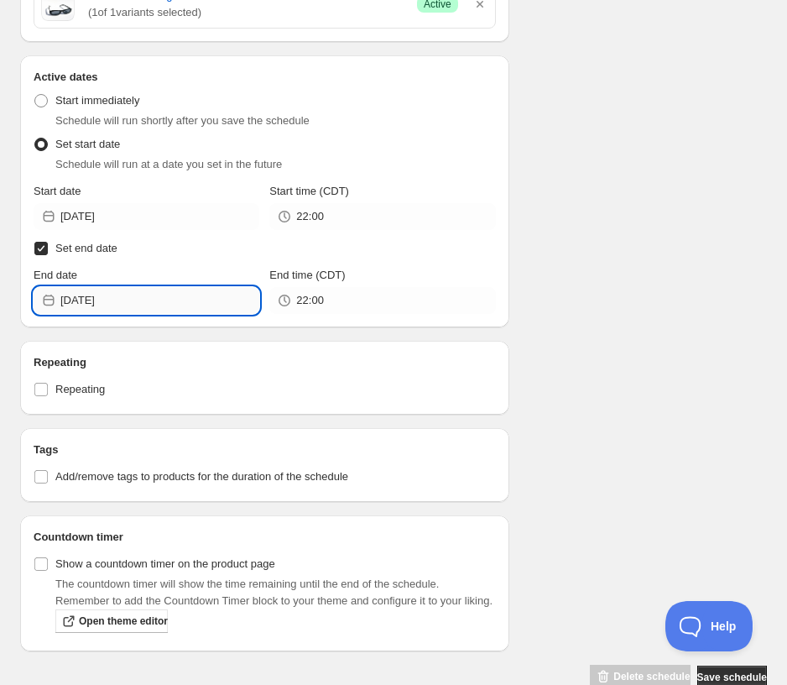
click at [78, 298] on input "[DATE]" at bounding box center [159, 300] width 199 height 27
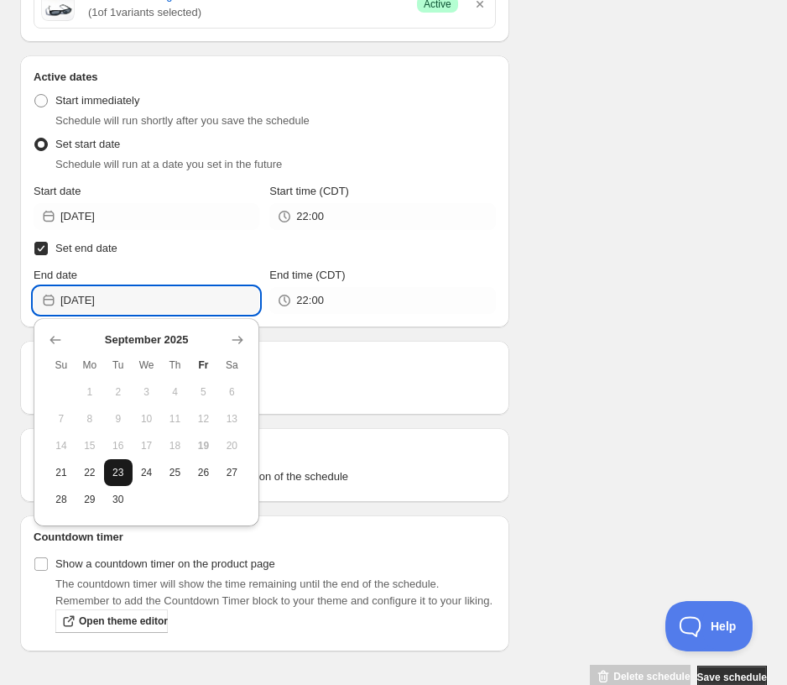
click at [122, 476] on span "23" at bounding box center [118, 472] width 15 height 13
type input "[DATE]"
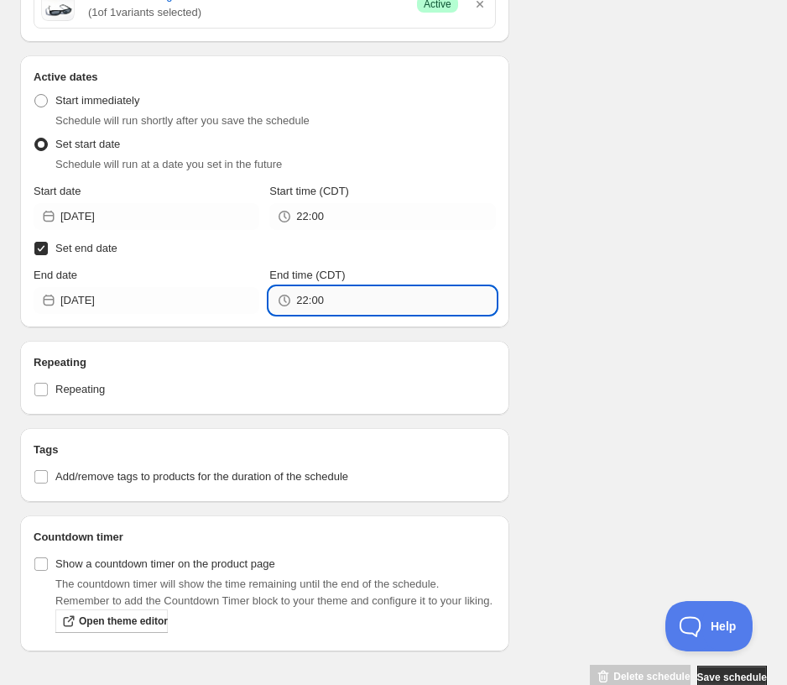
click at [311, 305] on input "22:00" at bounding box center [395, 300] width 199 height 27
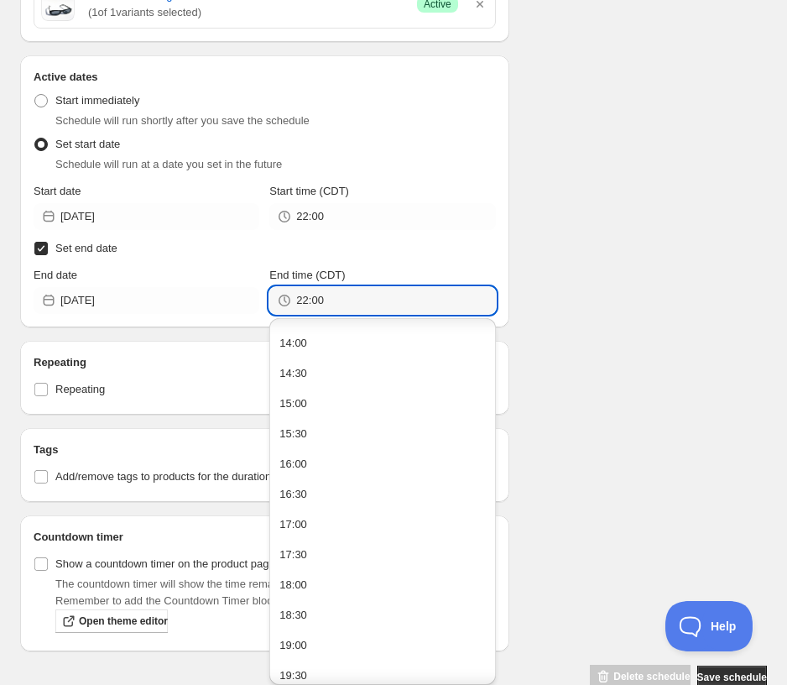
scroll to position [1090, 0]
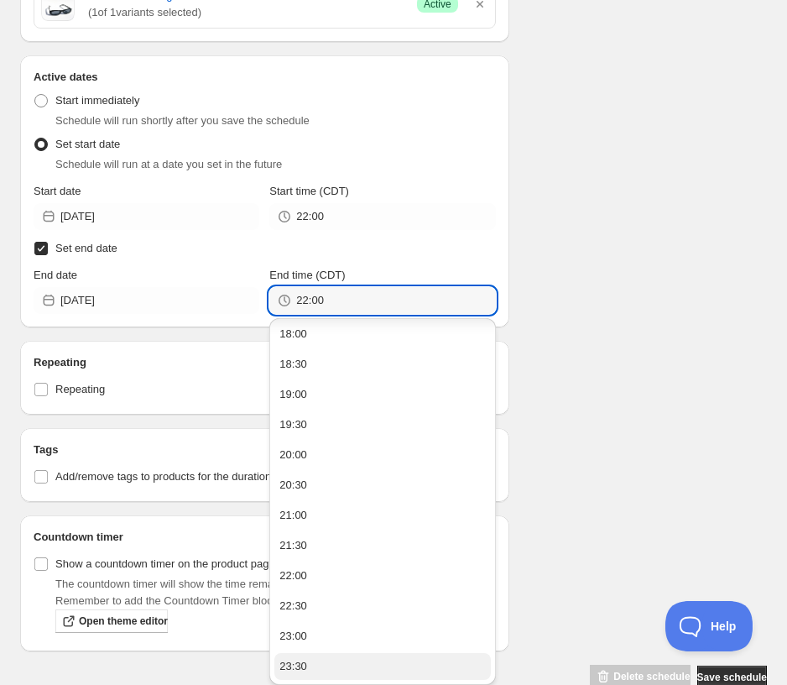
click at [316, 660] on button "23:30" at bounding box center [382, 666] width 216 height 27
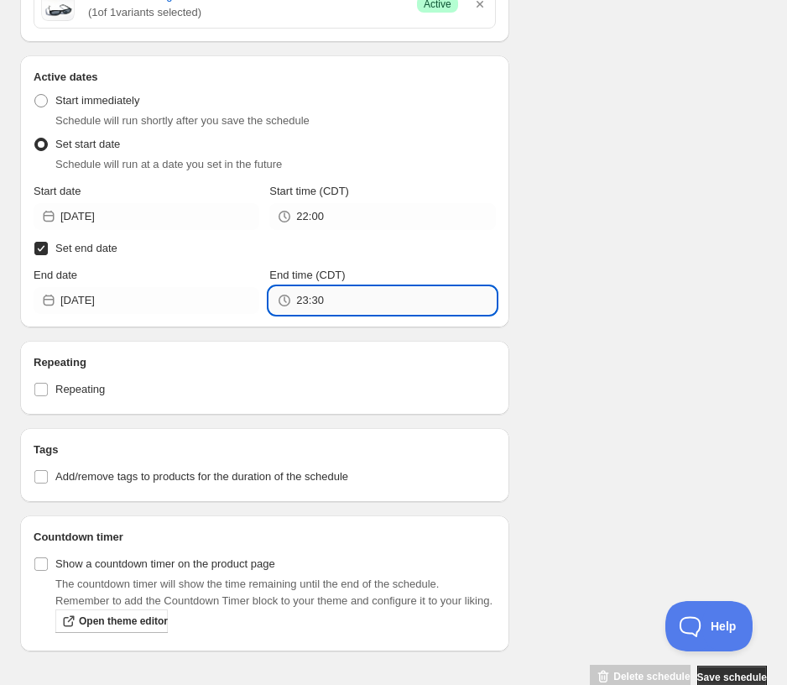
click at [311, 303] on input "23:30" at bounding box center [395, 300] width 199 height 27
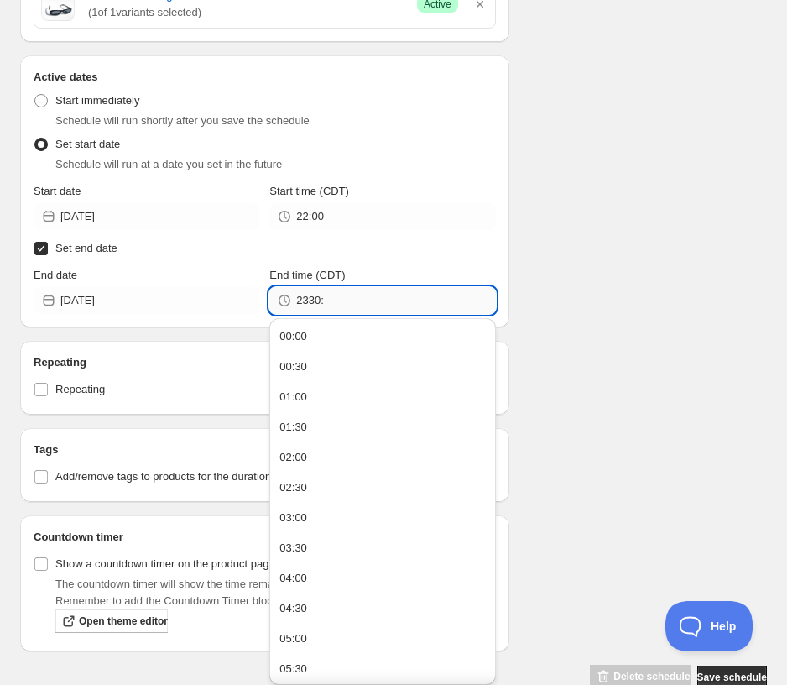
click at [313, 302] on input "2330:" at bounding box center [395, 300] width 199 height 27
click at [334, 302] on input "2330:" at bounding box center [395, 300] width 199 height 27
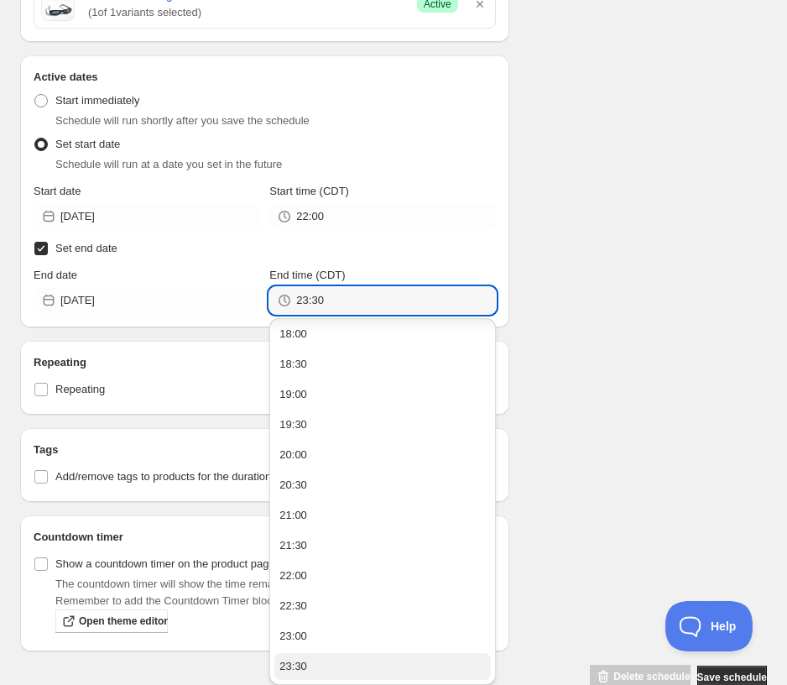
click at [284, 668] on div "23:30" at bounding box center [293, 666] width 28 height 17
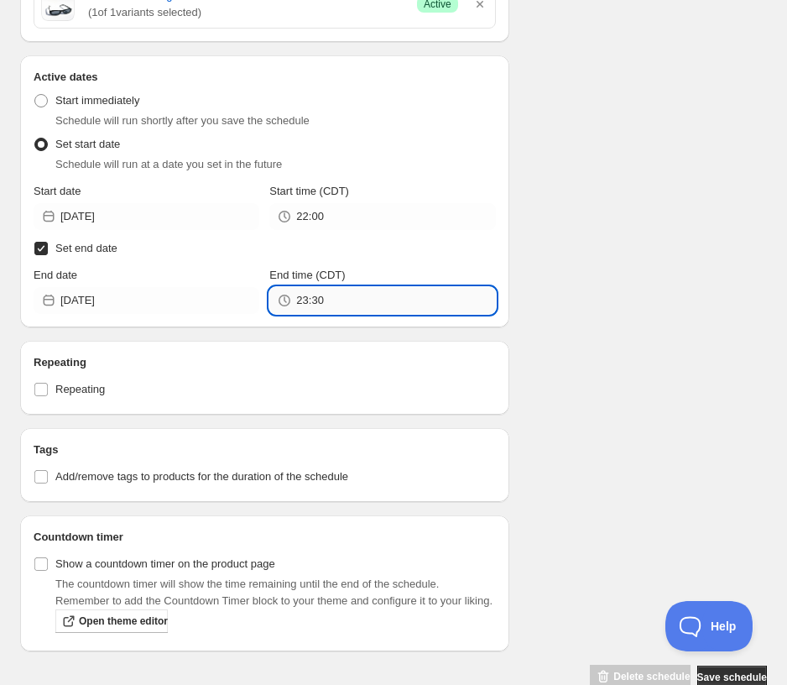
click at [311, 302] on input "23:30" at bounding box center [395, 300] width 199 height 27
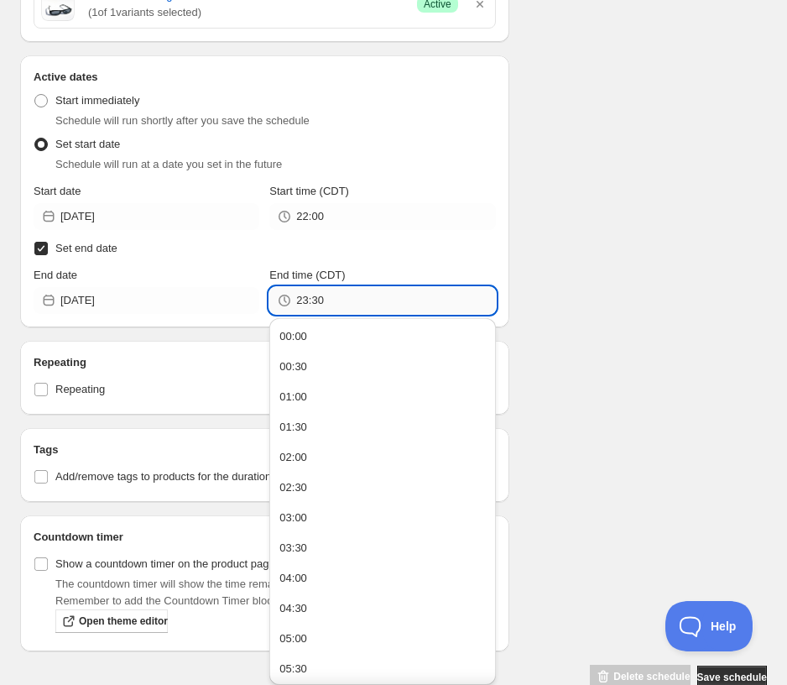
drag, startPoint x: 311, startPoint y: 301, endPoint x: 323, endPoint y: 300, distance: 11.8
click at [323, 300] on input "23:30" at bounding box center [395, 300] width 199 height 27
type input "23:59"
click at [627, 274] on div "Schedule name Summer Sale - $5 Your customers won't see this Value Percentage F…" at bounding box center [387, 81] width 760 height 1217
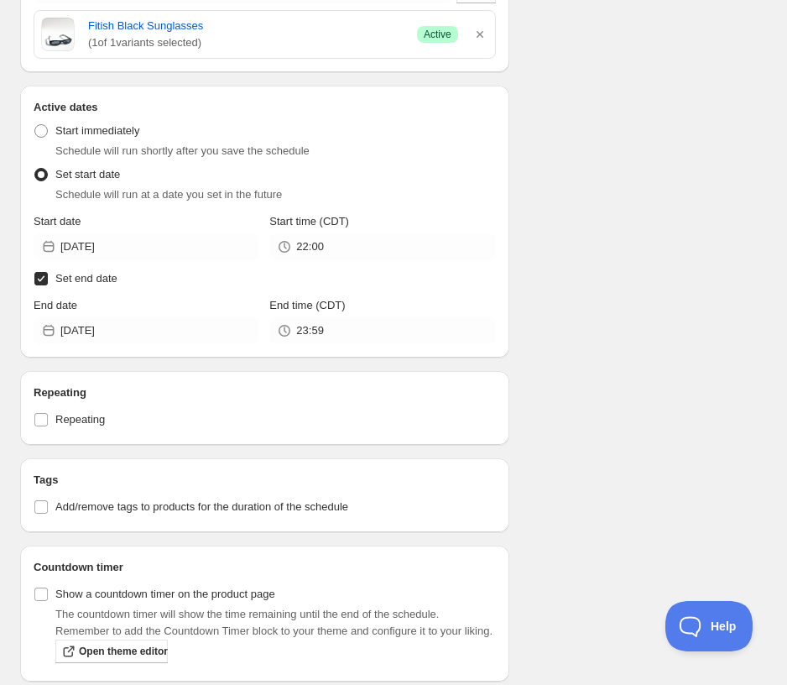
scroll to position [631, 0]
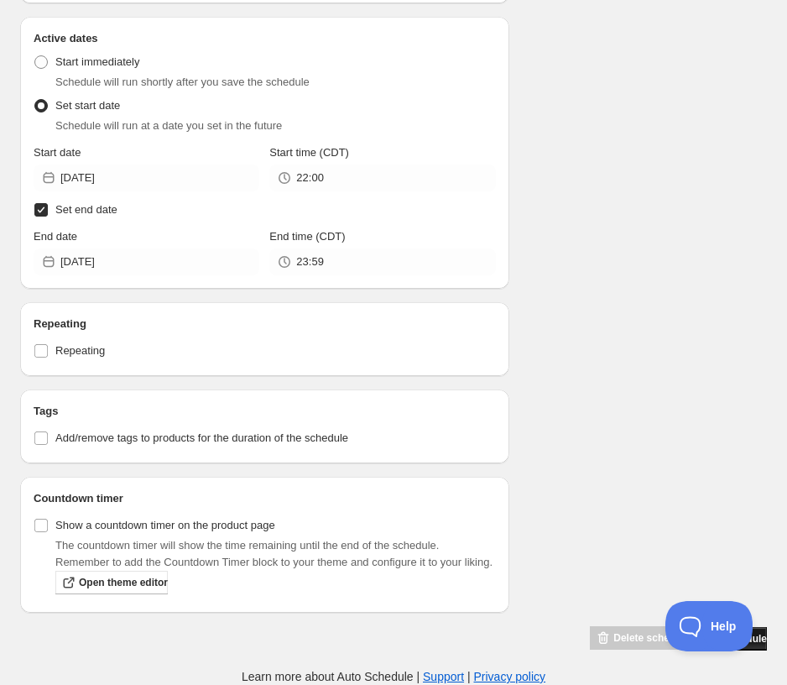
click at [627, 640] on button "Save schedule" at bounding box center [732, 638] width 70 height 23
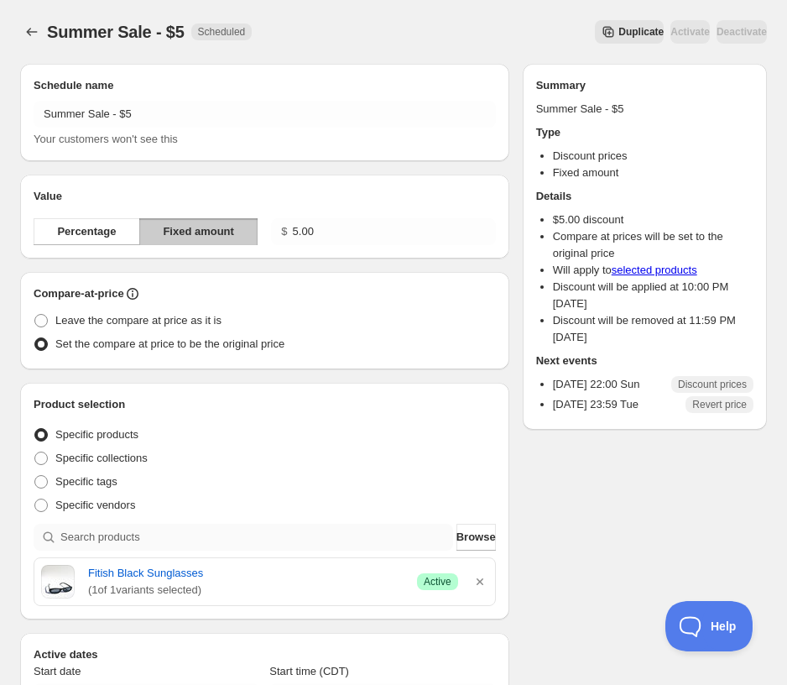
scroll to position [84, 0]
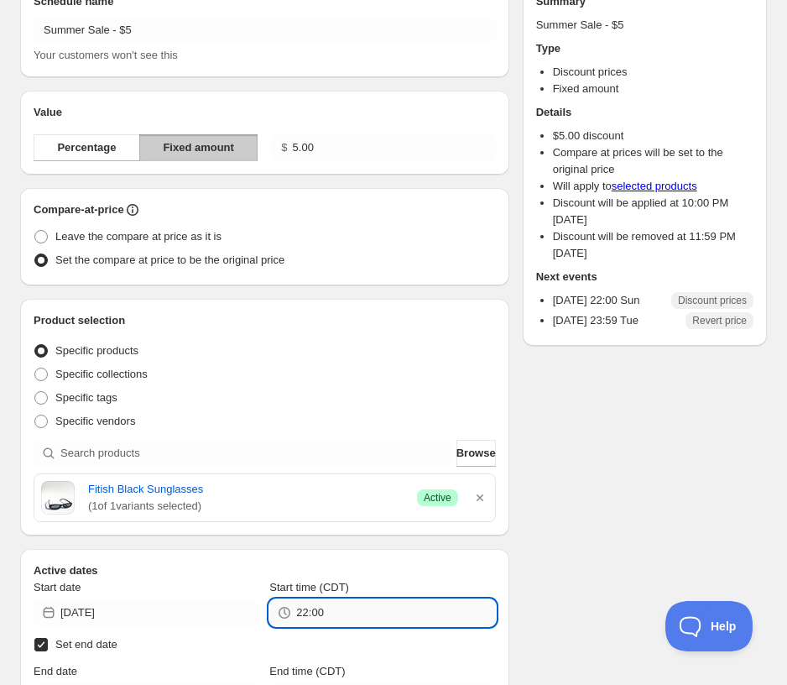
click at [363, 608] on input "22:00" at bounding box center [395, 612] width 199 height 27
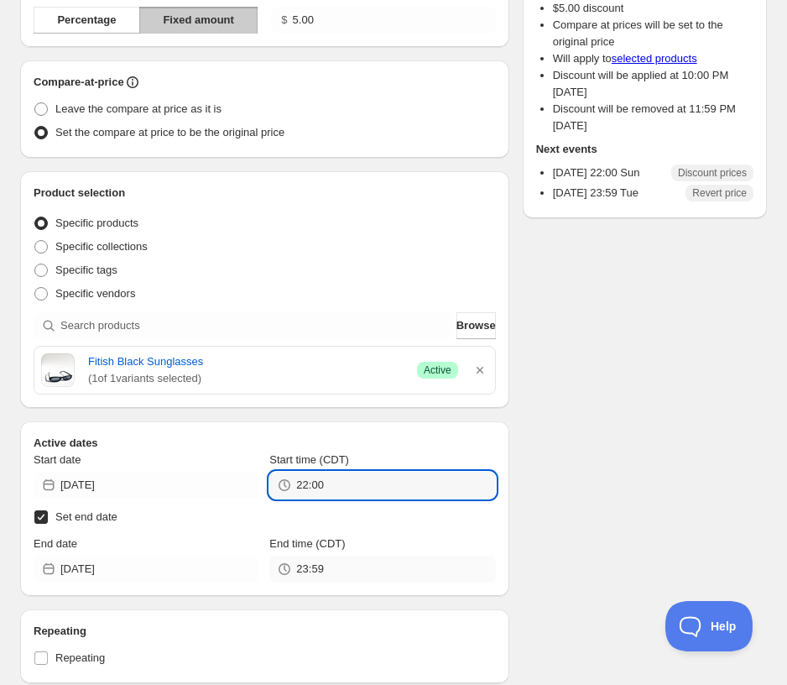
scroll to position [252, 0]
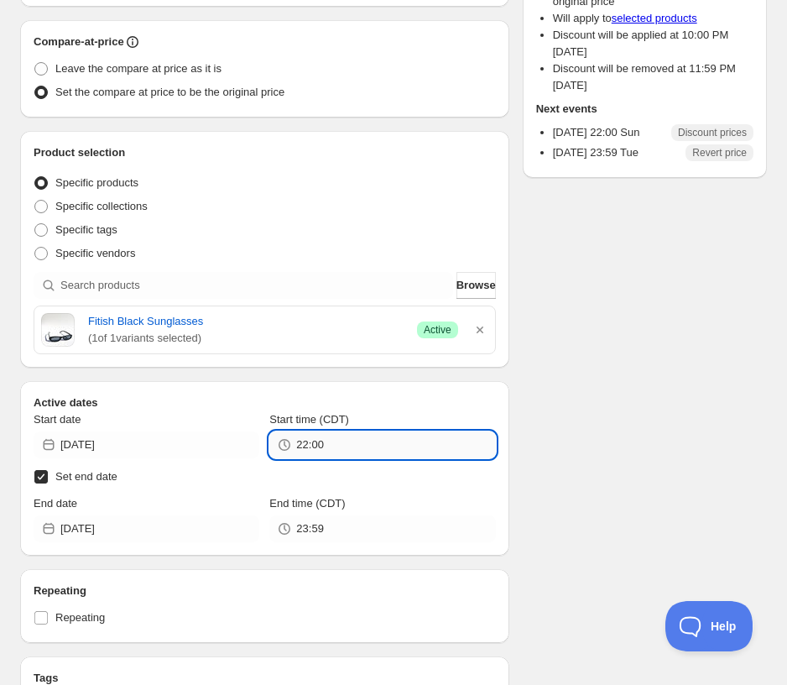
click at [310, 444] on input "22:00" at bounding box center [395, 444] width 199 height 27
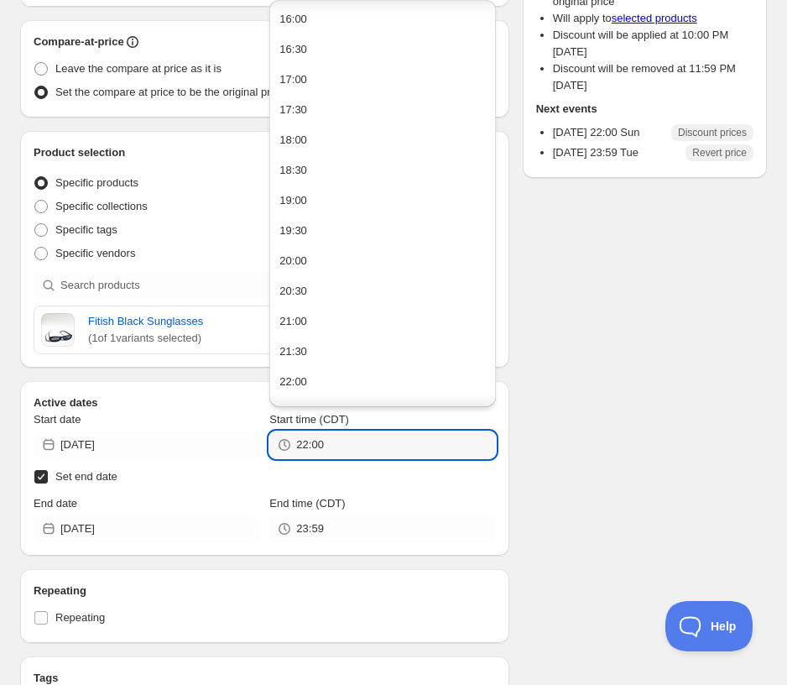
scroll to position [1050, 0]
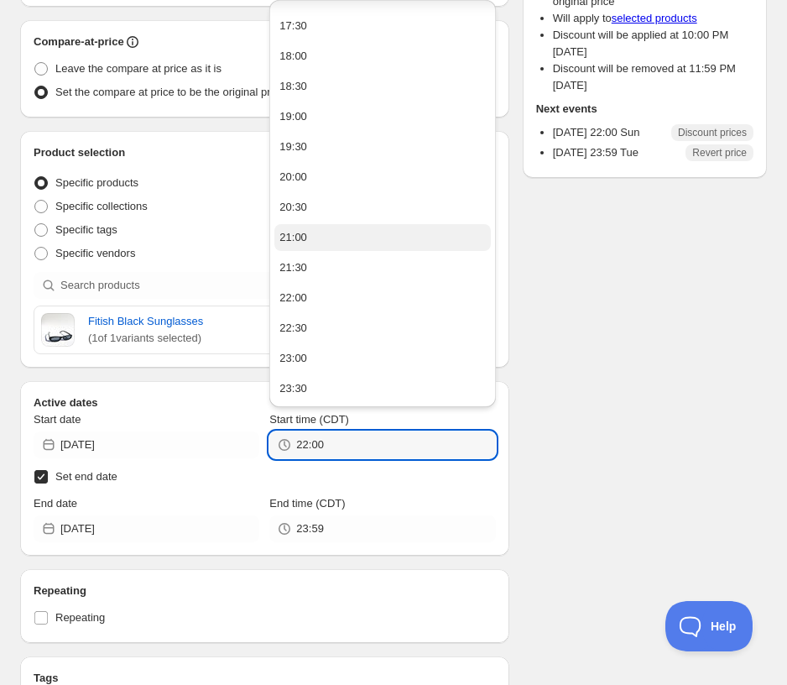
click at [326, 224] on button "21:00" at bounding box center [382, 237] width 216 height 27
type input "21:00"
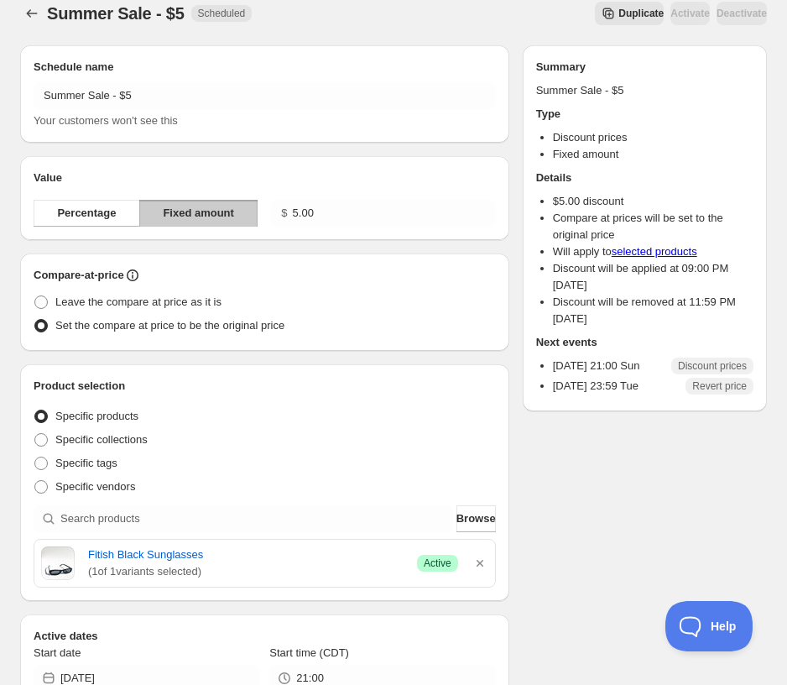
scroll to position [0, 0]
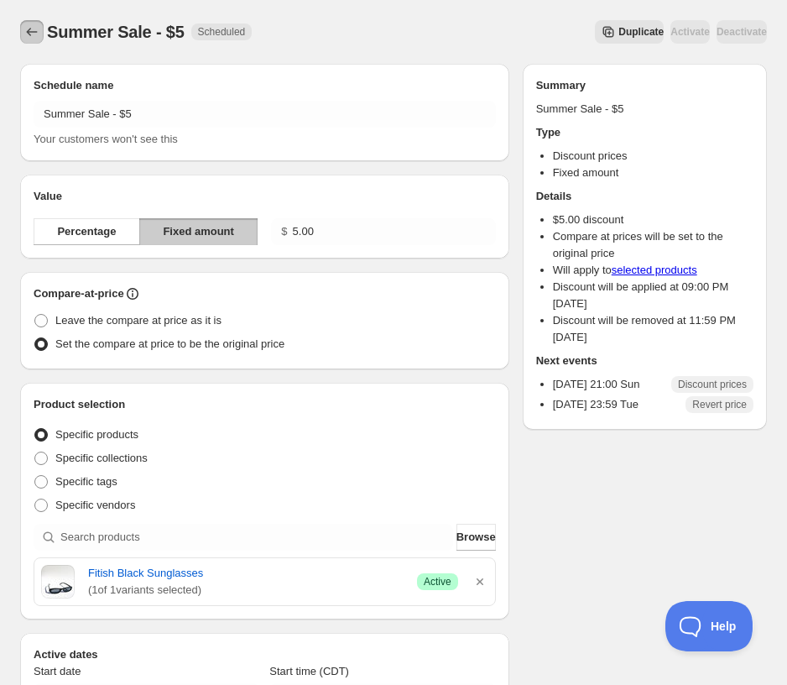
click at [30, 26] on icon "Schedules" at bounding box center [31, 31] width 17 height 17
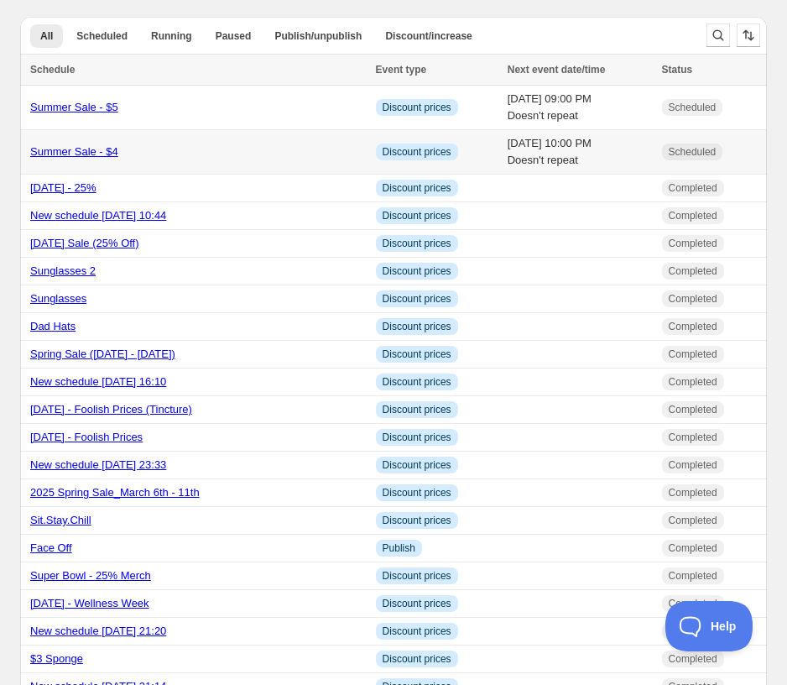
click at [191, 158] on div "Summer Sale - $4" at bounding box center [198, 151] width 336 height 17
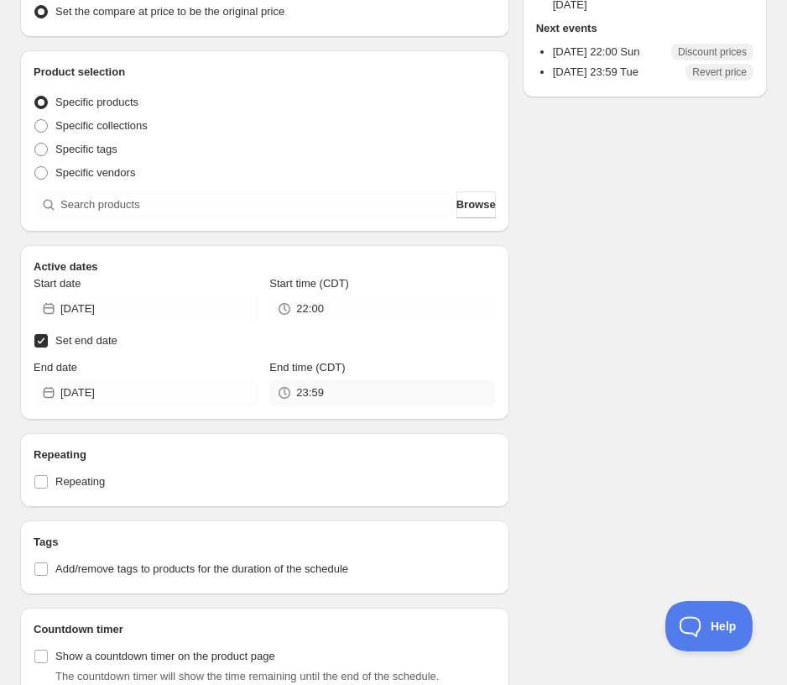
scroll to position [336, 0]
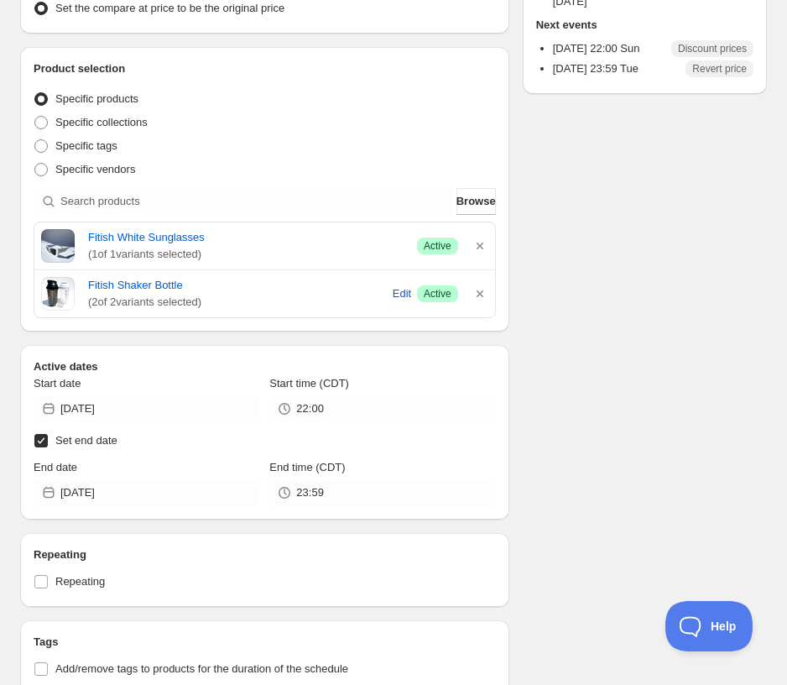
click at [282, 406] on icon at bounding box center [284, 408] width 17 height 17
click at [312, 406] on input "22:00" at bounding box center [395, 408] width 199 height 27
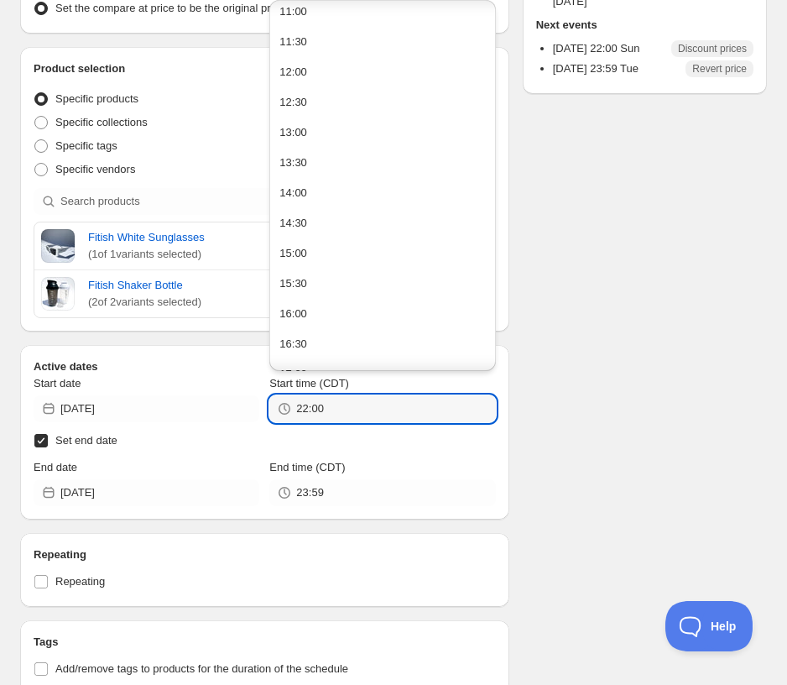
scroll to position [1086, 0]
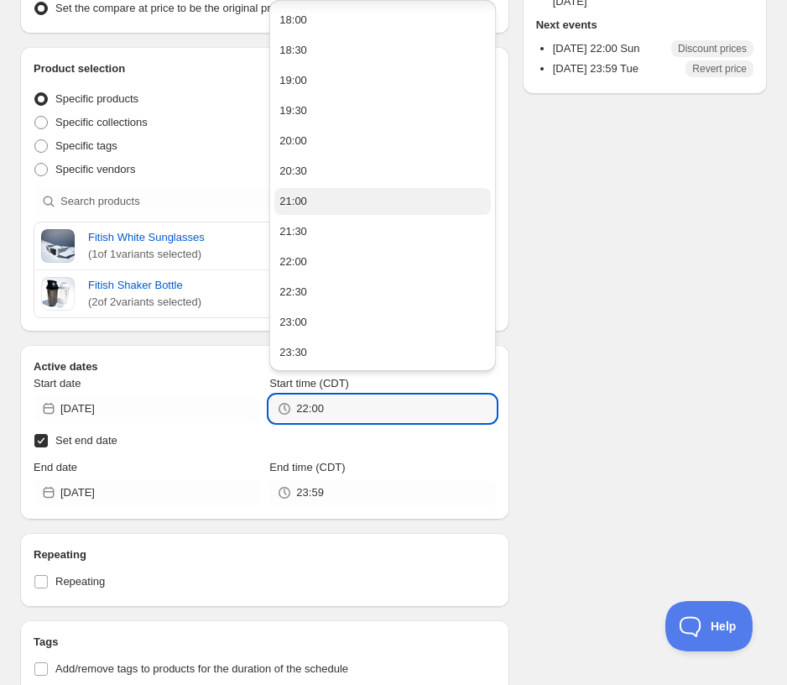
click at [302, 211] on button "21:00" at bounding box center [382, 201] width 216 height 27
type input "21:00"
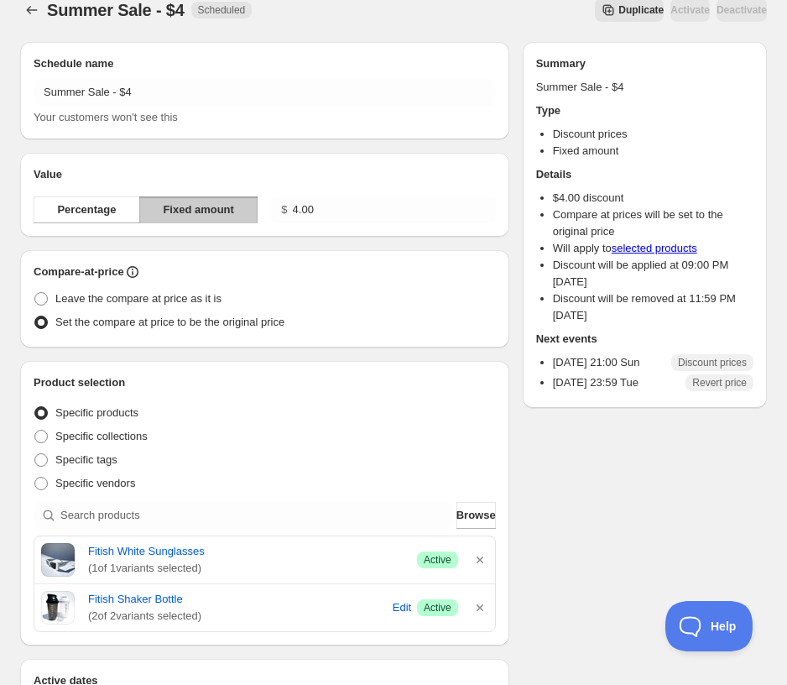
scroll to position [0, 0]
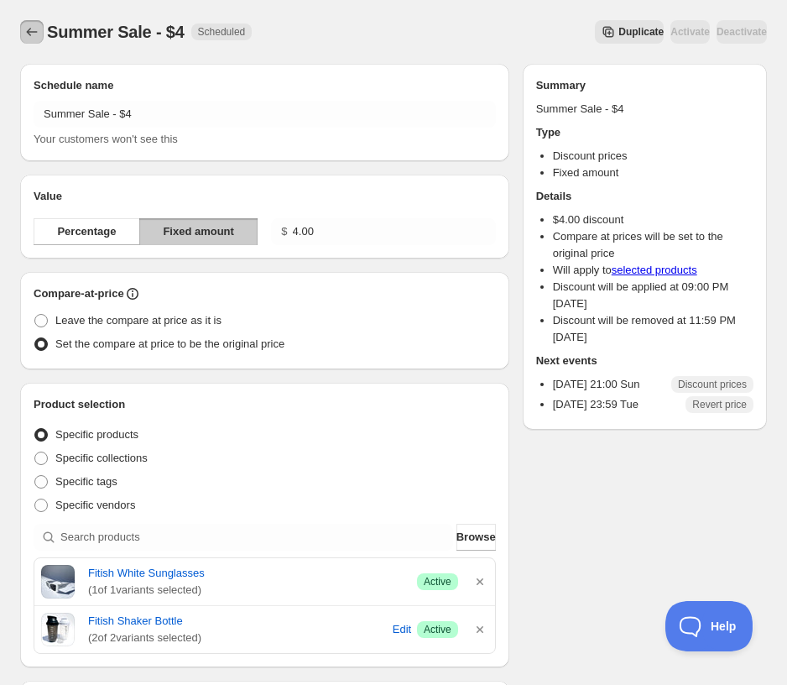
click at [26, 27] on icon "Schedules" at bounding box center [31, 31] width 17 height 17
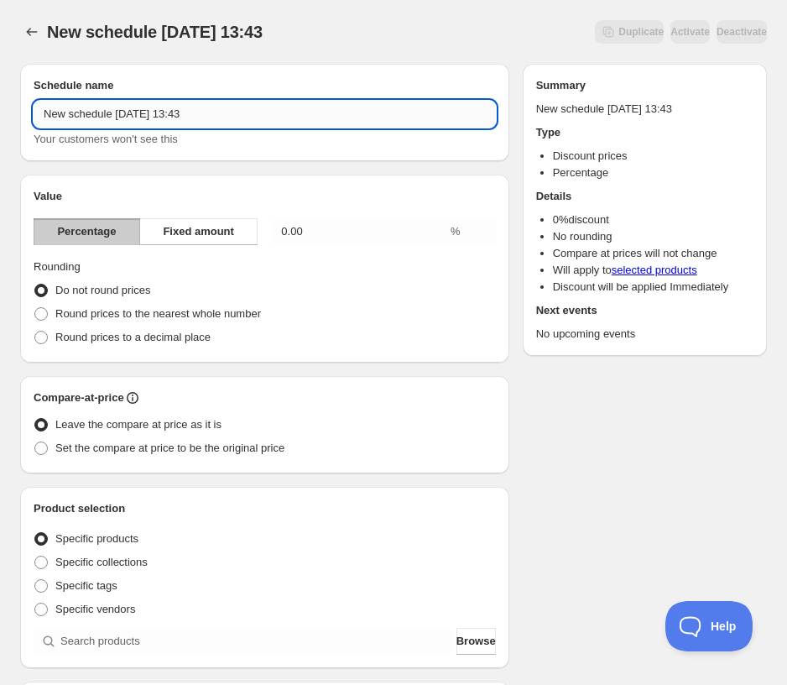
click at [147, 114] on input "New schedule [DATE] 13:43" at bounding box center [265, 114] width 462 height 27
drag, startPoint x: 236, startPoint y: 114, endPoint x: -17, endPoint y: 119, distance: 252.6
click at [0, 119] on html "New schedule [DATE] 13:43. This page is ready New schedule [DATE] 13:43 Duplica…" at bounding box center [393, 342] width 787 height 685
paste input "Summer Sale - $4"
drag, startPoint x: 122, startPoint y: 114, endPoint x: 206, endPoint y: 119, distance: 84.1
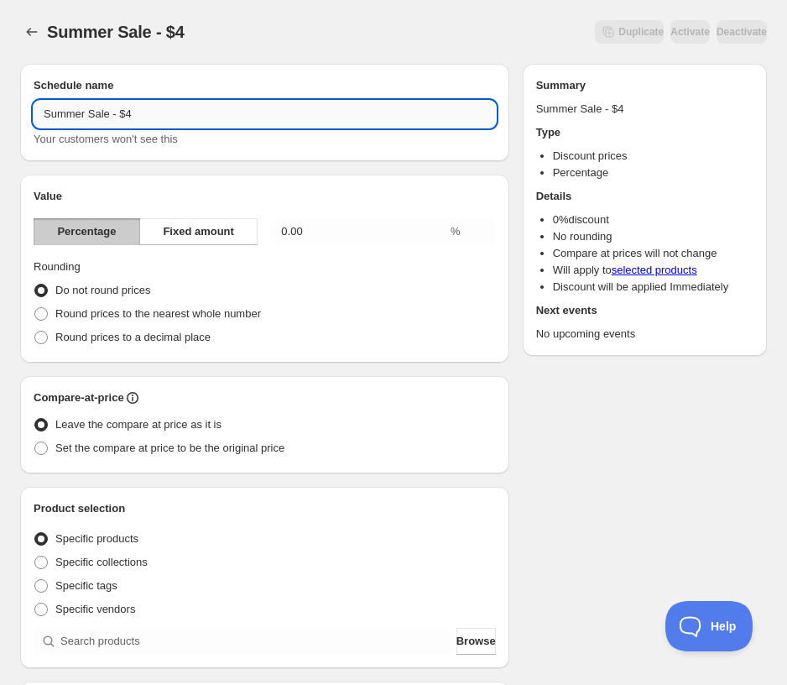
click at [206, 119] on input "Summer Sale - $4" at bounding box center [265, 114] width 462 height 27
click at [134, 118] on input "Summer Sale - $8.5" at bounding box center [265, 114] width 462 height 27
type input "Summer Sale - $9"
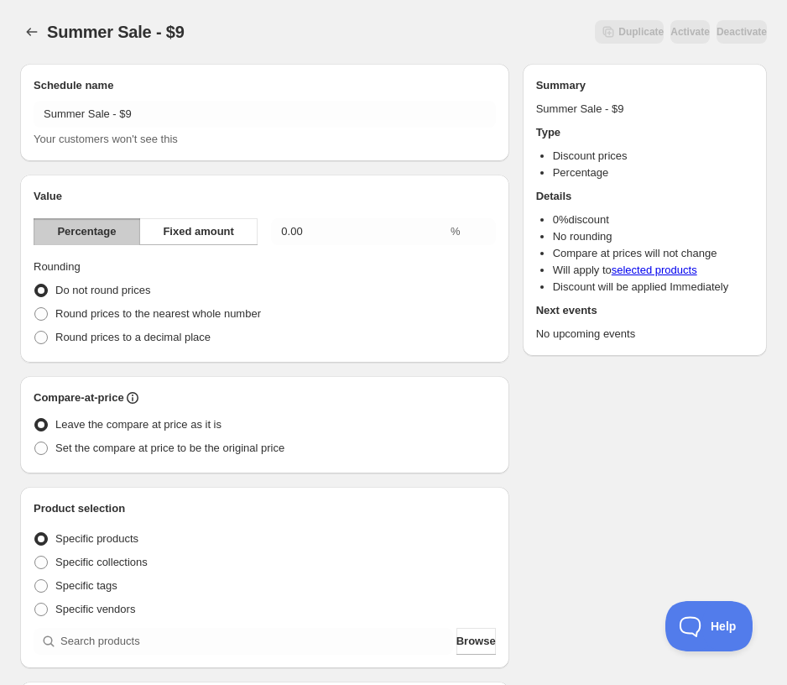
click at [290, 312] on div "Round prices to the nearest whole number" at bounding box center [265, 313] width 462 height 23
click at [356, 220] on input "0.00" at bounding box center [359, 231] width 176 height 27
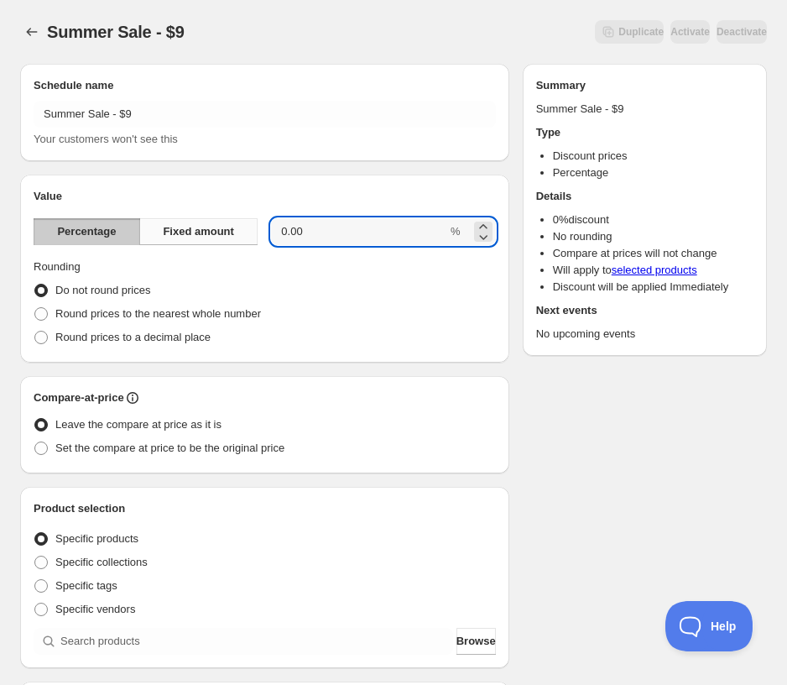
drag, startPoint x: 352, startPoint y: 233, endPoint x: 180, endPoint y: 223, distance: 172.3
click at [180, 223] on div "Percentage Fixed amount 0.00 %" at bounding box center [265, 231] width 462 height 27
click at [215, 237] on span "Fixed amount" at bounding box center [198, 231] width 71 height 17
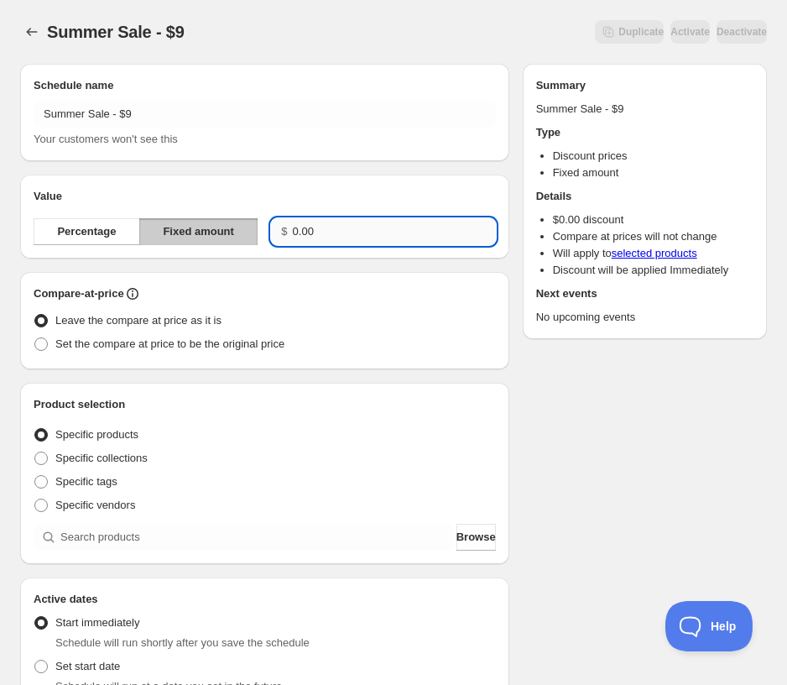
click at [356, 234] on input "0.00" at bounding box center [394, 231] width 203 height 27
drag, startPoint x: 344, startPoint y: 243, endPoint x: 245, endPoint y: 235, distance: 99.4
click at [245, 235] on div "Percentage Fixed amount $ 0.00" at bounding box center [265, 231] width 462 height 27
type input "9.00"
click at [211, 345] on span "Set the compare at price to be the original price" at bounding box center [169, 343] width 229 height 13
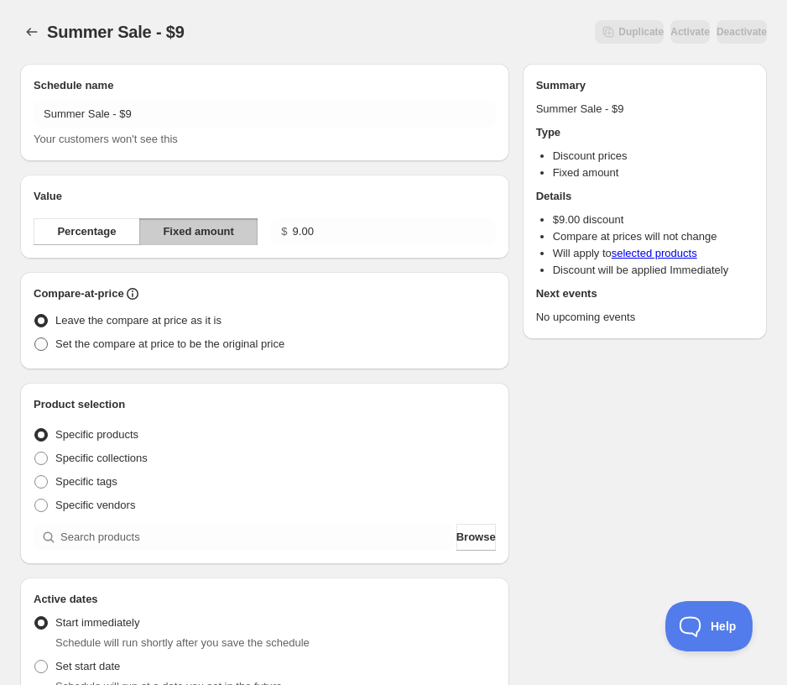
click at [35, 338] on input "Set the compare at price to be the original price" at bounding box center [34, 337] width 1 height 1
radio input "true"
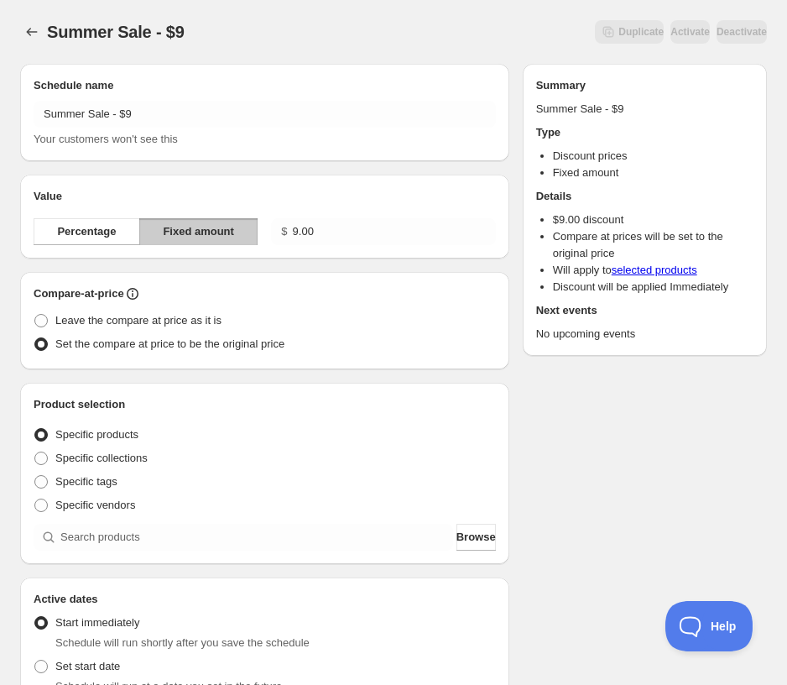
scroll to position [84, 0]
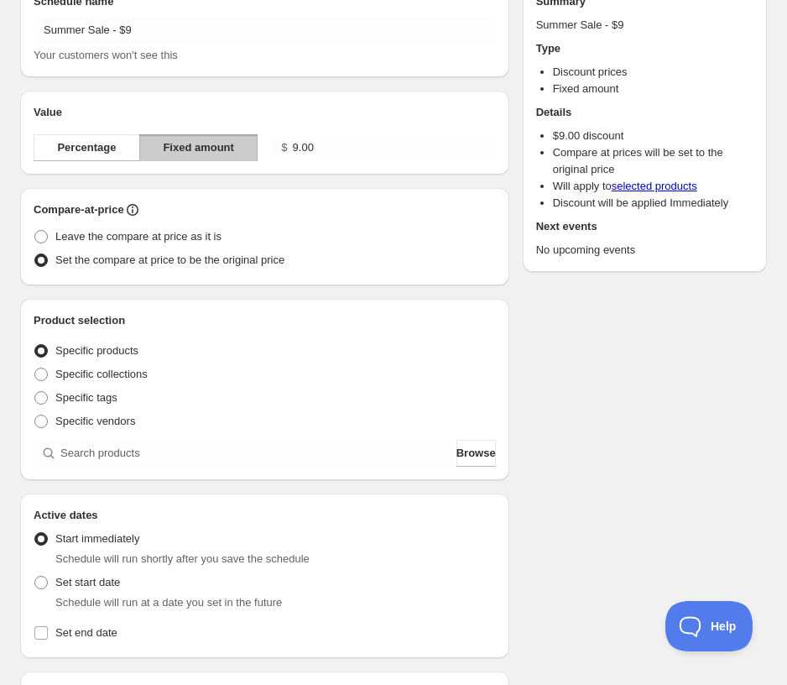
click at [225, 469] on div "Product selection Entity type Specific products Specific collections Specific t…" at bounding box center [264, 389] width 489 height 181
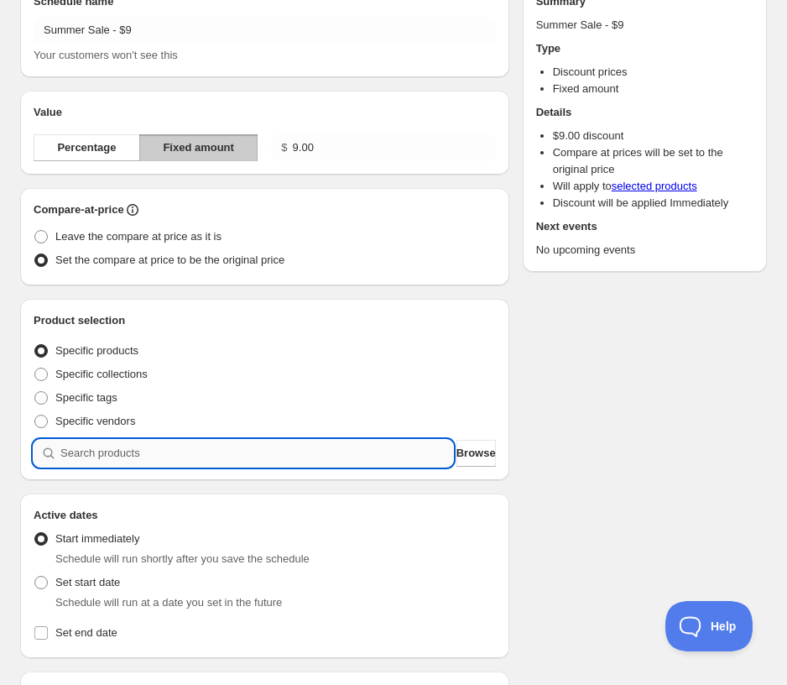
click at [226, 448] on input "search" at bounding box center [256, 453] width 393 height 27
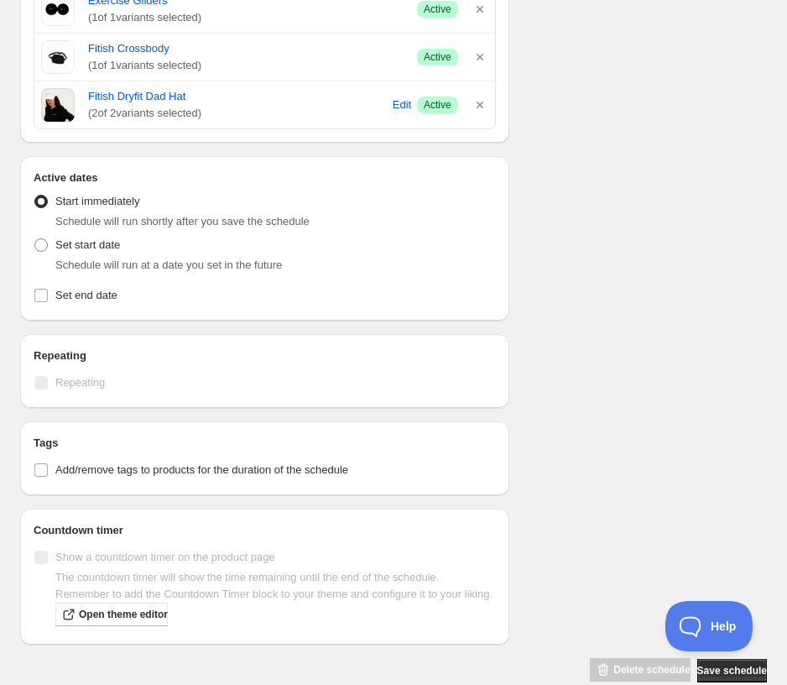
scroll to position [667, 0]
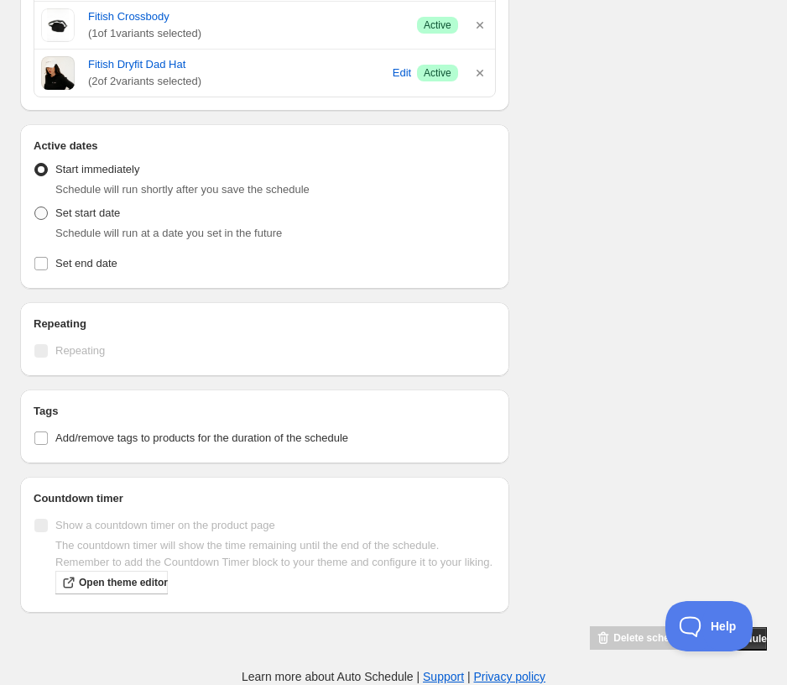
click at [44, 206] on span at bounding box center [40, 212] width 13 height 13
click at [35, 206] on input "Set start date" at bounding box center [34, 206] width 1 height 1
radio input "true"
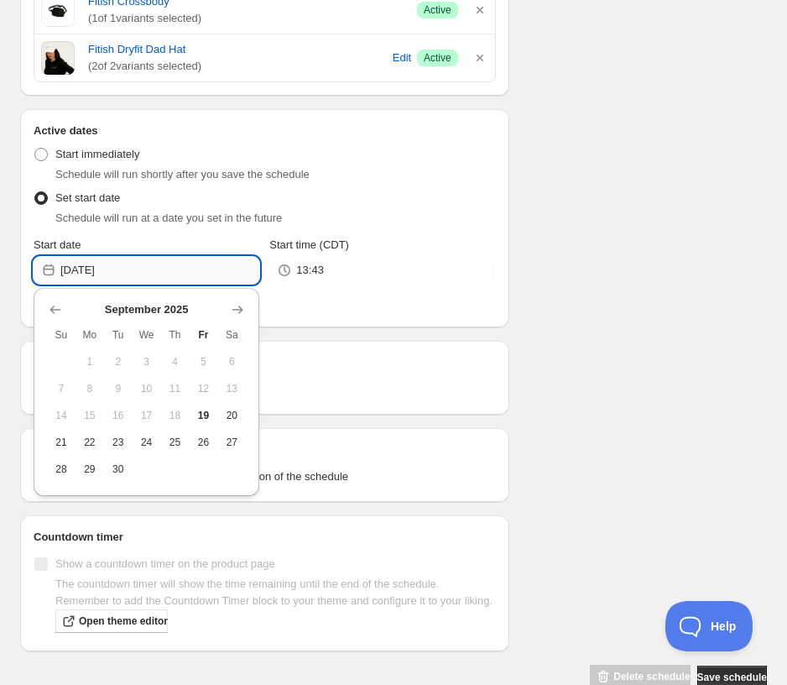
click at [129, 279] on input "[DATE]" at bounding box center [159, 270] width 199 height 27
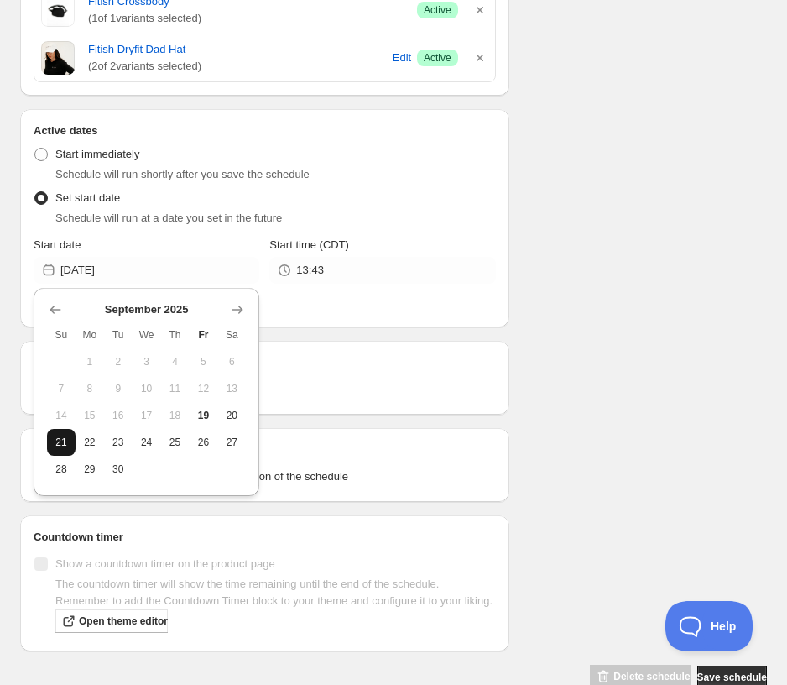
click at [62, 451] on button "21" at bounding box center [61, 442] width 29 height 27
type input "[DATE]"
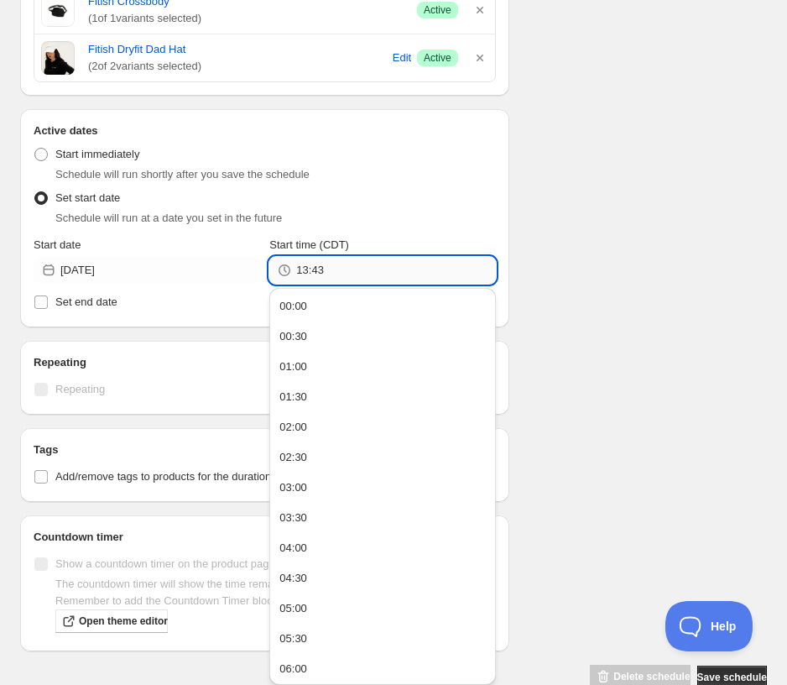
click at [341, 263] on input "13:43" at bounding box center [395, 270] width 199 height 27
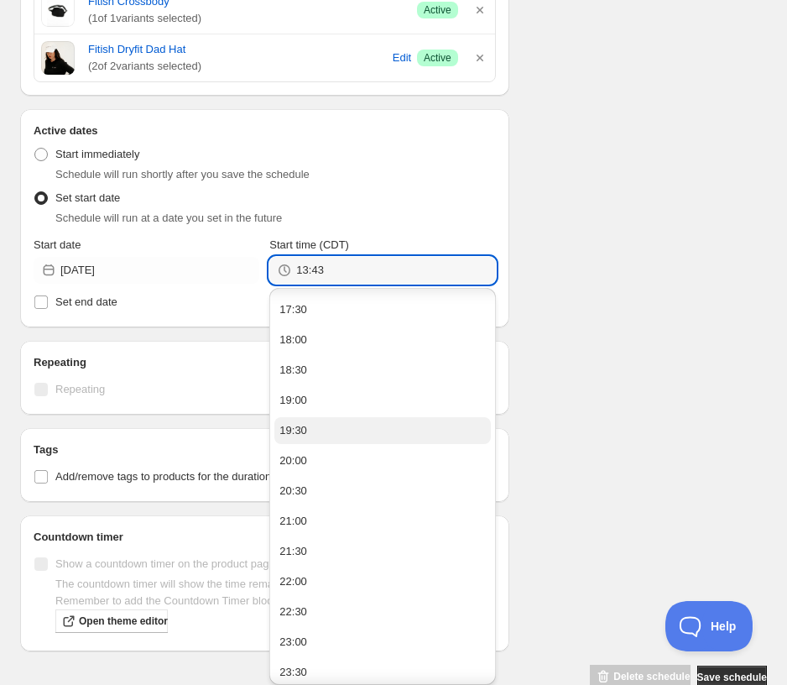
scroll to position [1060, 0]
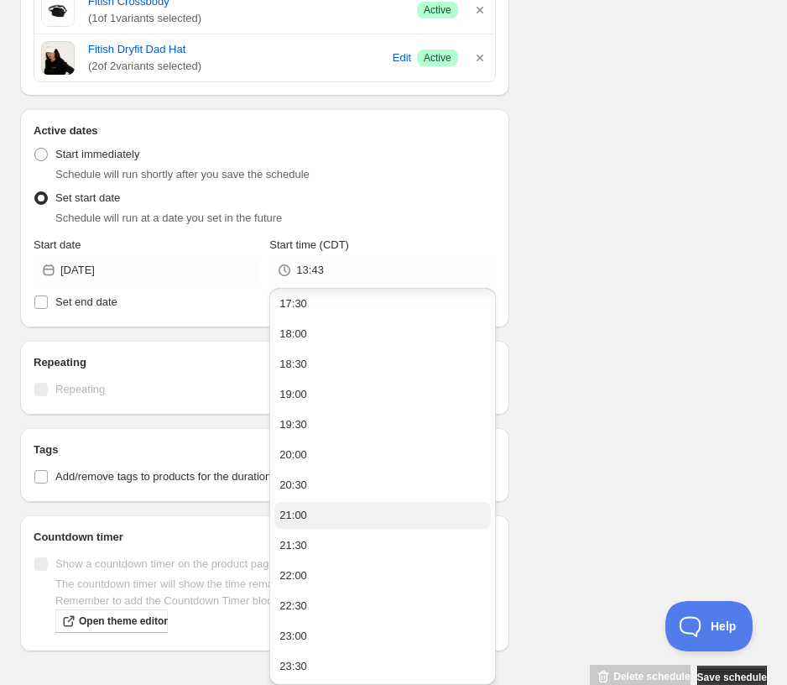
click at [304, 516] on div "21:00" at bounding box center [293, 515] width 28 height 17
type input "21:00"
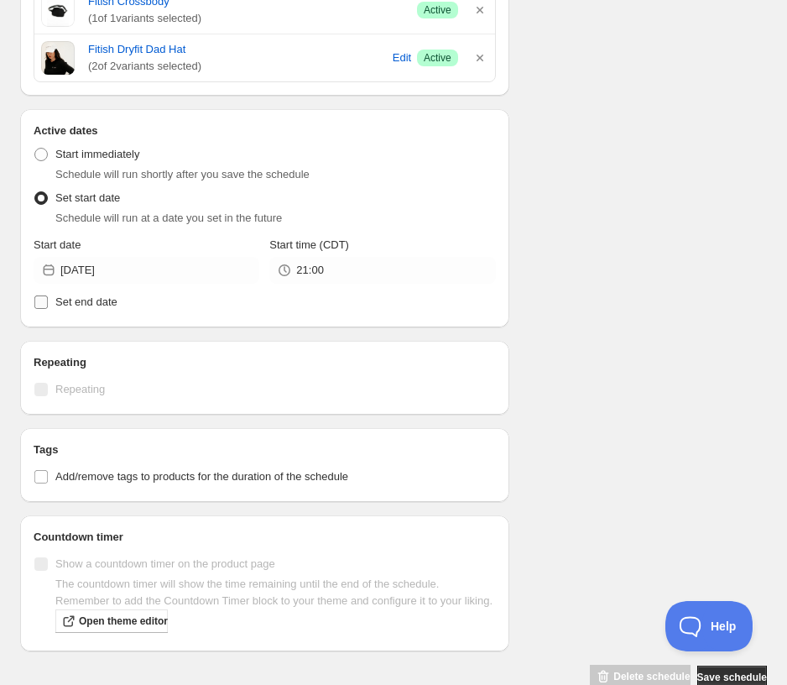
click at [59, 303] on span "Set end date" at bounding box center [86, 301] width 62 height 13
click at [48, 303] on input "Set end date" at bounding box center [40, 301] width 13 height 13
checkbox input "true"
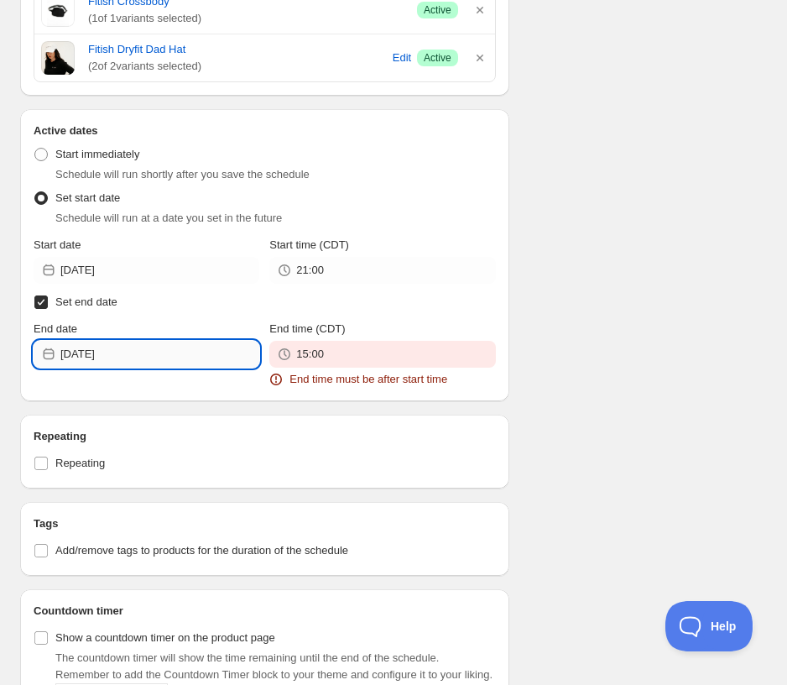
click at [156, 351] on input "[DATE]" at bounding box center [159, 354] width 199 height 27
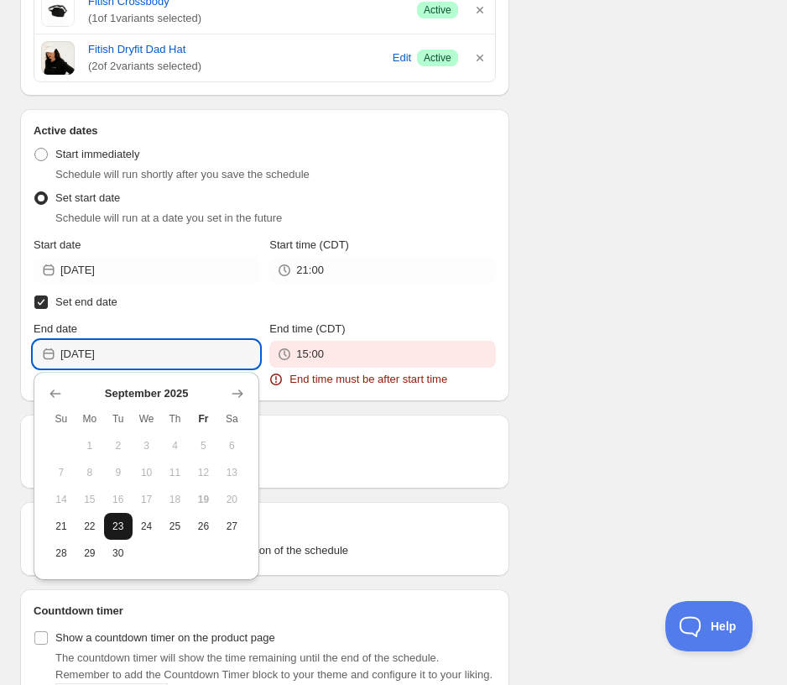
click at [122, 523] on span "23" at bounding box center [118, 525] width 15 height 13
type input "[DATE]"
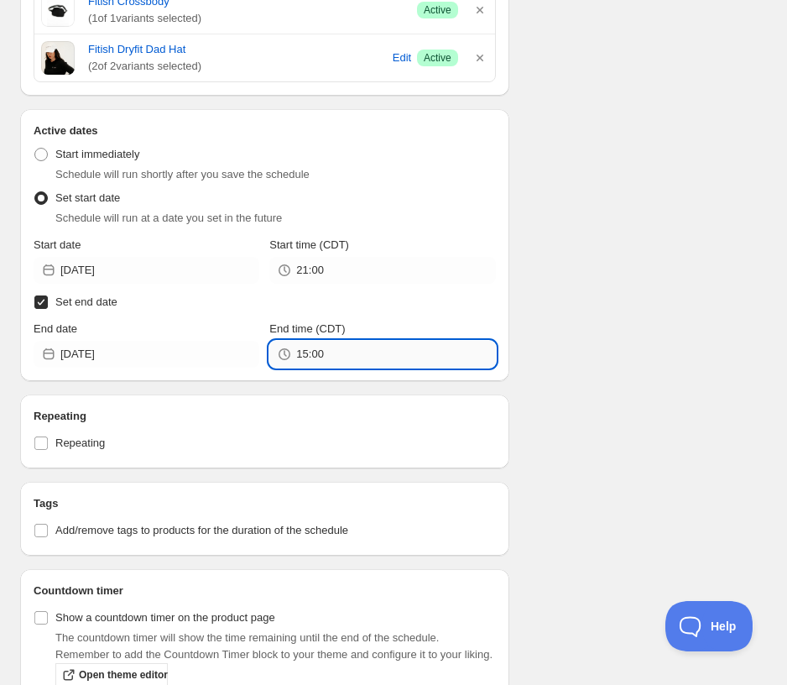
click at [348, 352] on input "15:00" at bounding box center [395, 354] width 199 height 27
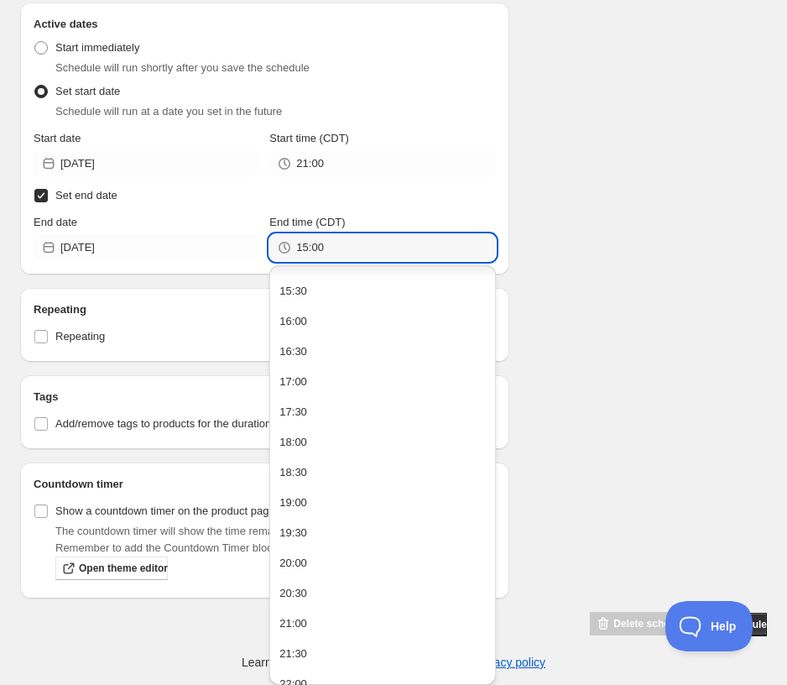
scroll to position [1037, 0]
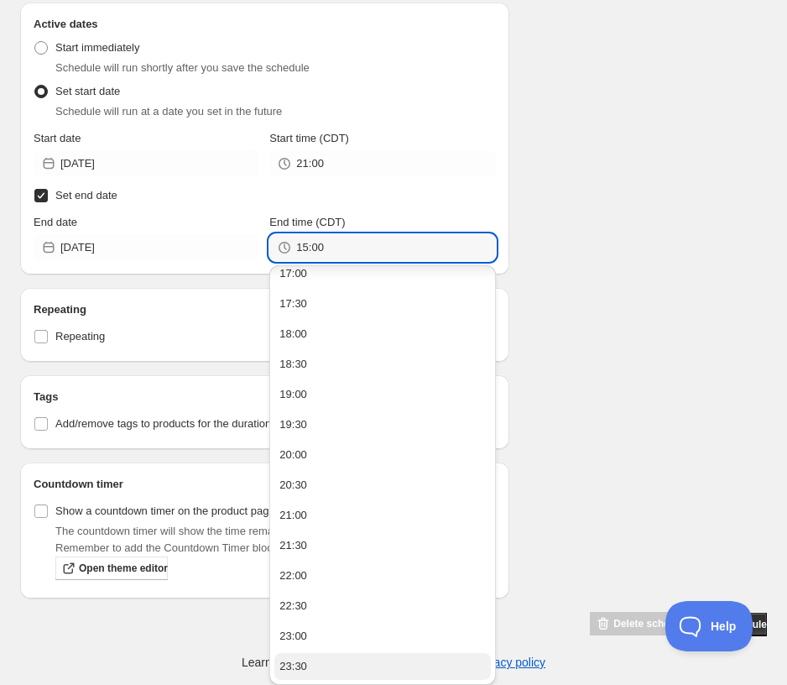
click at [288, 663] on div "23:30" at bounding box center [293, 666] width 28 height 17
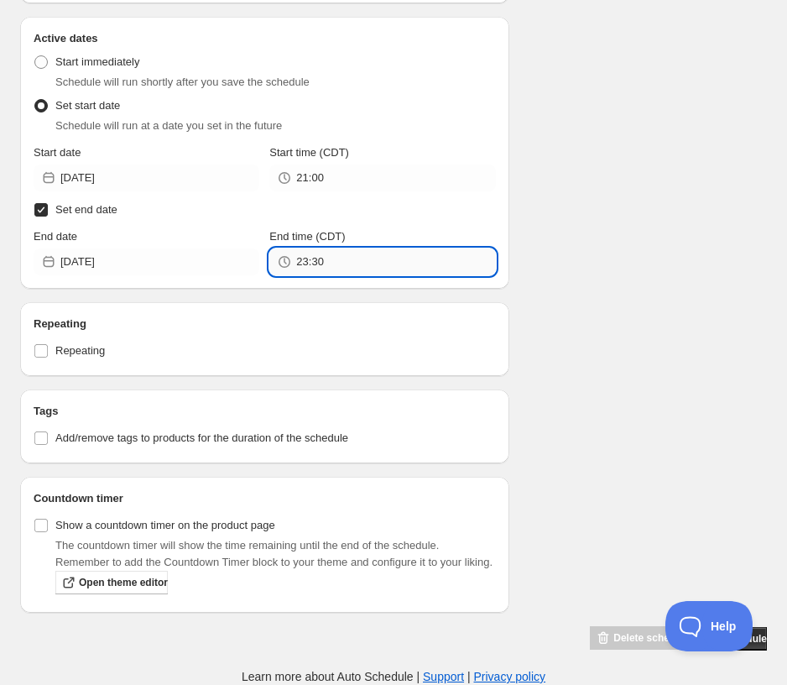
click at [315, 248] on input "23:30" at bounding box center [395, 261] width 199 height 27
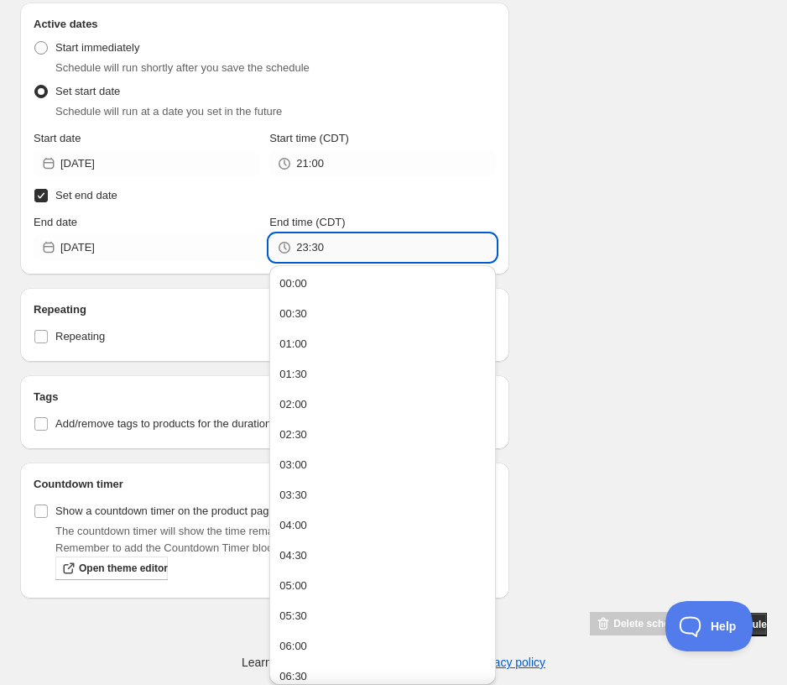
drag, startPoint x: 310, startPoint y: 250, endPoint x: 365, endPoint y: 242, distance: 55.2
click at [365, 242] on input "23:30" at bounding box center [395, 247] width 199 height 27
type input "23:59"
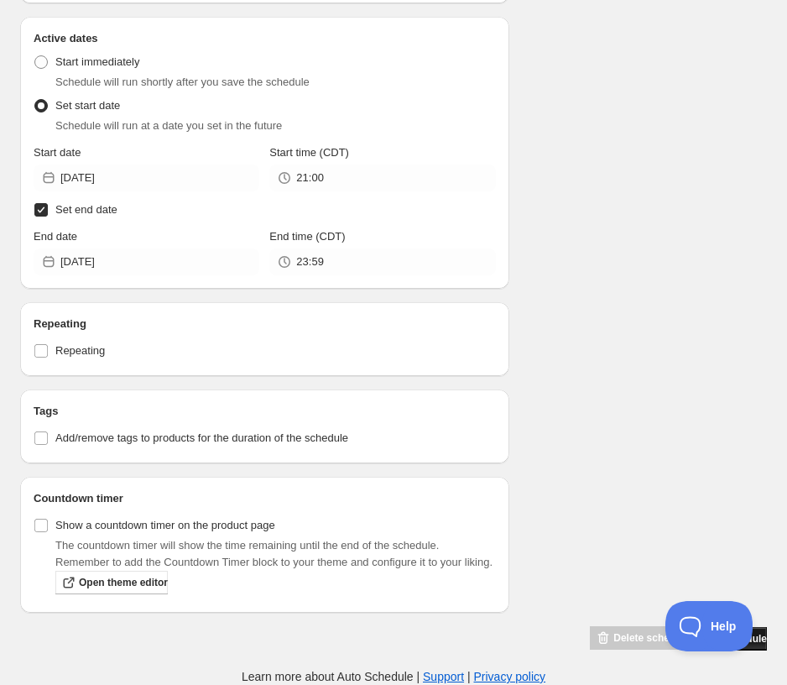
click at [627, 645] on button "Save schedule" at bounding box center [732, 638] width 70 height 23
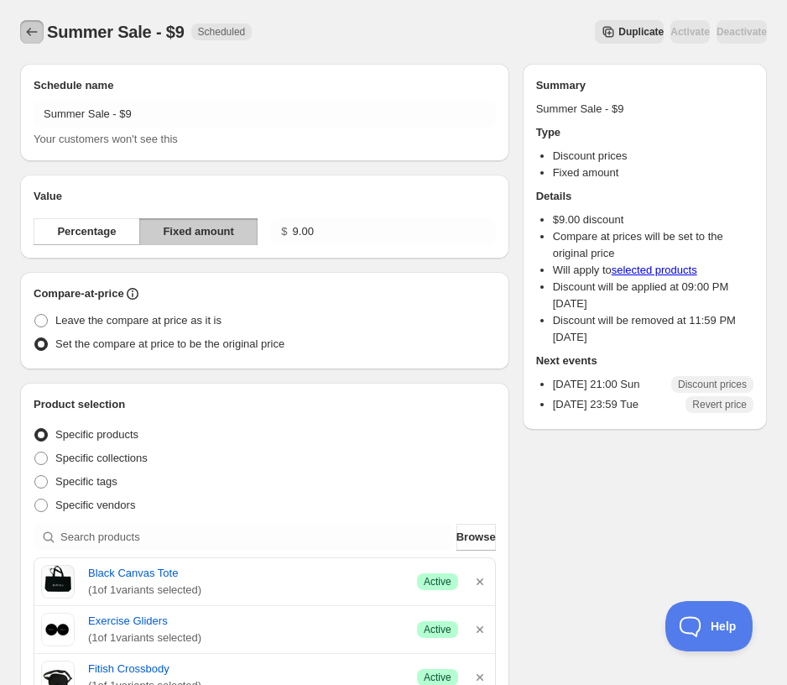
click at [36, 31] on icon "Schedules" at bounding box center [31, 31] width 17 height 17
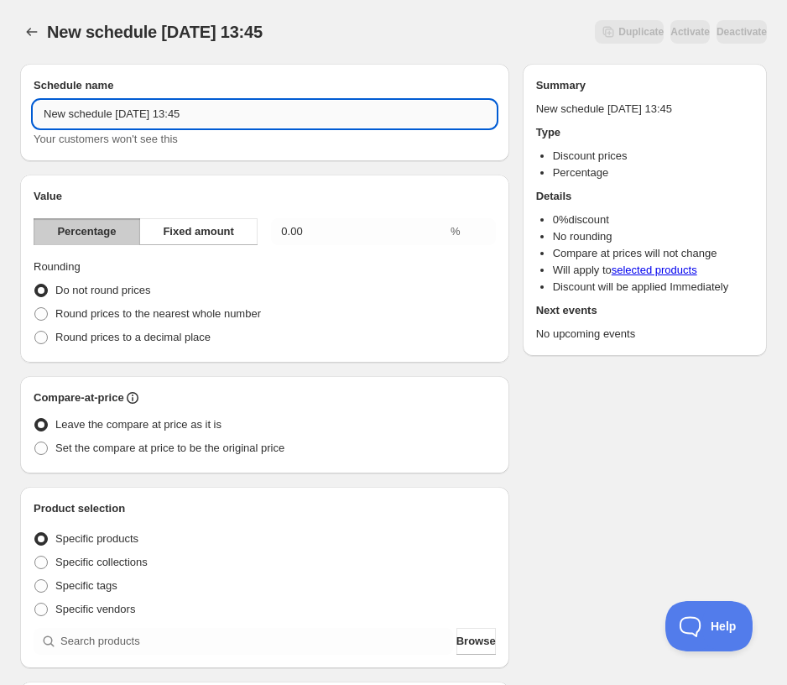
click at [216, 107] on input "New schedule [DATE] 13:45" at bounding box center [265, 114] width 462 height 27
drag, startPoint x: 233, startPoint y: 113, endPoint x: -94, endPoint y: 116, distance: 327.3
click at [0, 116] on html "New schedule [DATE] 13:45. This page is ready New schedule [DATE] 13:45 Duplica…" at bounding box center [393, 342] width 787 height 685
paste input "Summer Sale - $4"
click at [122, 117] on input "Summer Sale - $4" at bounding box center [265, 114] width 462 height 27
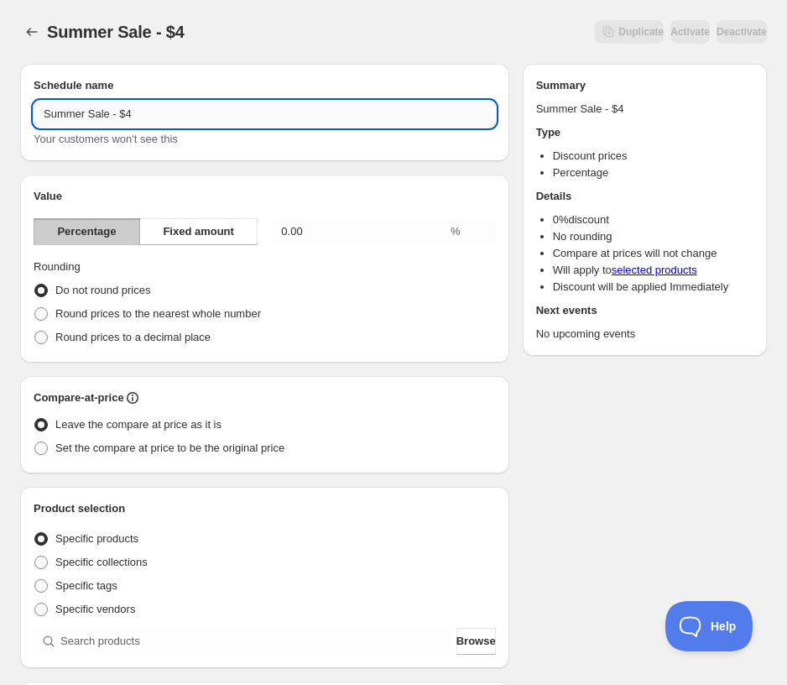
drag, startPoint x: 123, startPoint y: 117, endPoint x: 145, endPoint y: 117, distance: 22.7
click at [143, 117] on input "Summer Sale - $4" at bounding box center [265, 114] width 462 height 27
type input "Summer Sale - $18"
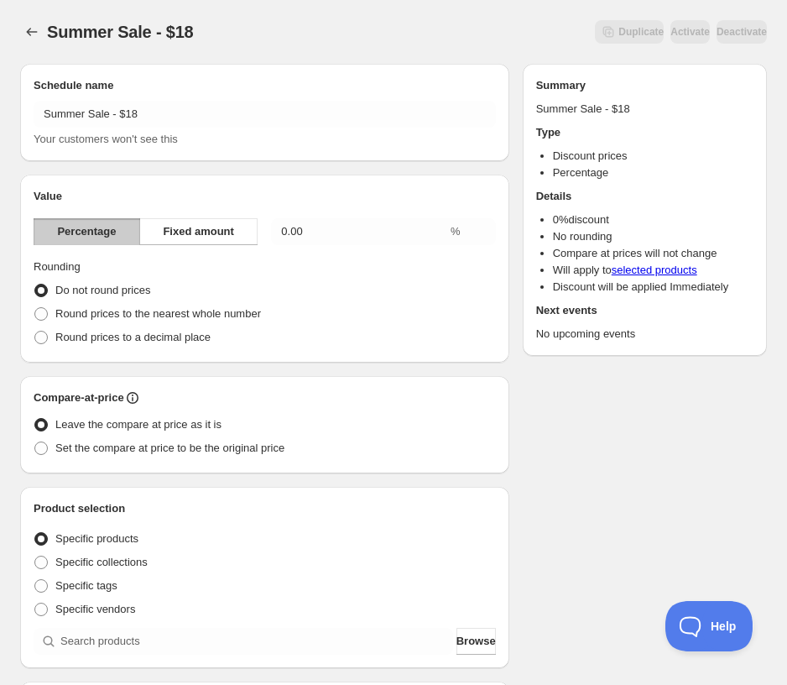
click at [614, 498] on div "Schedule name Summer Sale - $18 Your customers won't see this Value Percentage …" at bounding box center [387, 629] width 760 height 1158
click at [179, 238] on span "Fixed amount" at bounding box center [198, 231] width 71 height 17
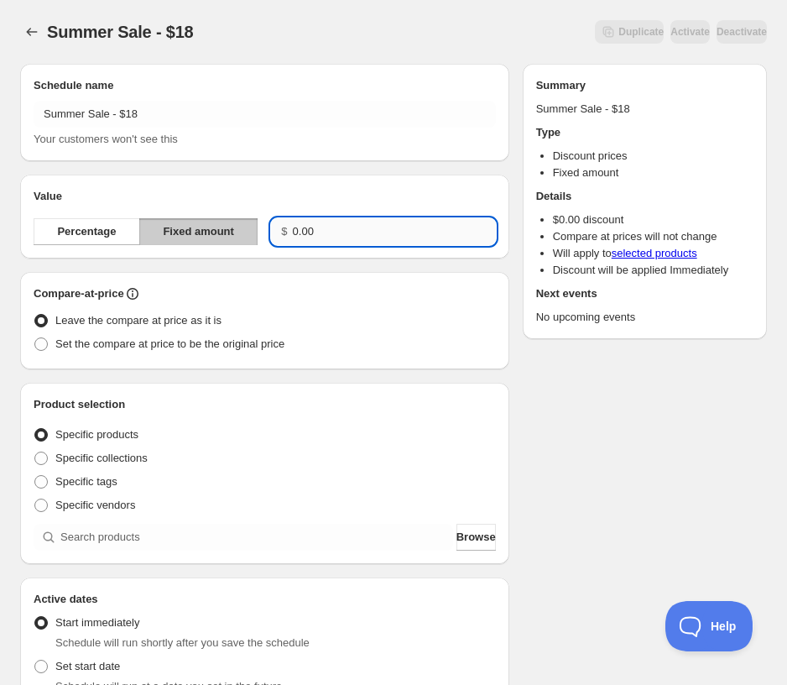
click at [351, 233] on input "0.00" at bounding box center [394, 231] width 203 height 27
drag, startPoint x: 351, startPoint y: 233, endPoint x: 130, endPoint y: 224, distance: 220.9
click at [130, 231] on div "Percentage Fixed amount $ 0.00" at bounding box center [265, 231] width 462 height 27
type input "18.00"
click at [159, 342] on span "Set the compare at price to be the original price" at bounding box center [169, 343] width 229 height 13
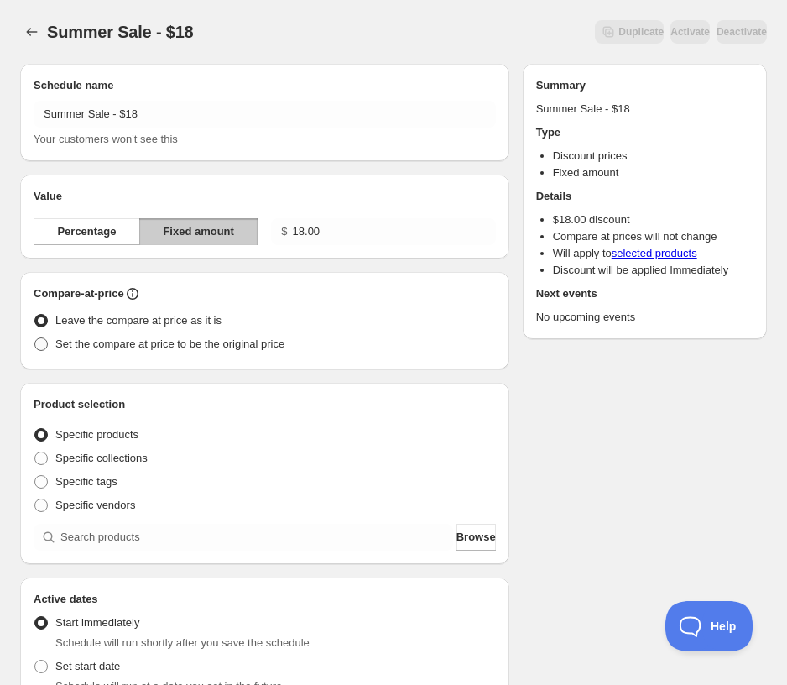
click at [35, 338] on input "Set the compare at price to be the original price" at bounding box center [34, 337] width 1 height 1
radio input "true"
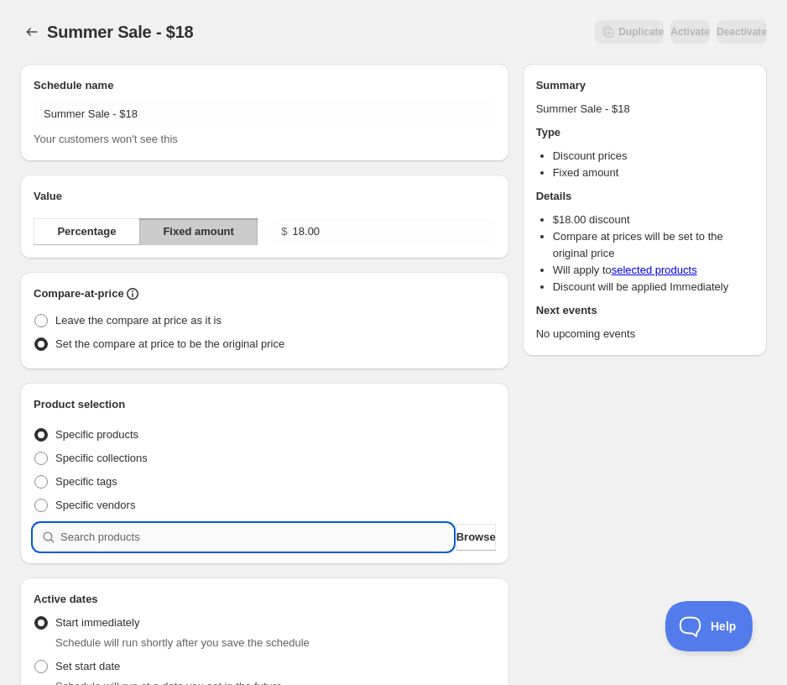
click at [158, 538] on input "search" at bounding box center [256, 537] width 393 height 27
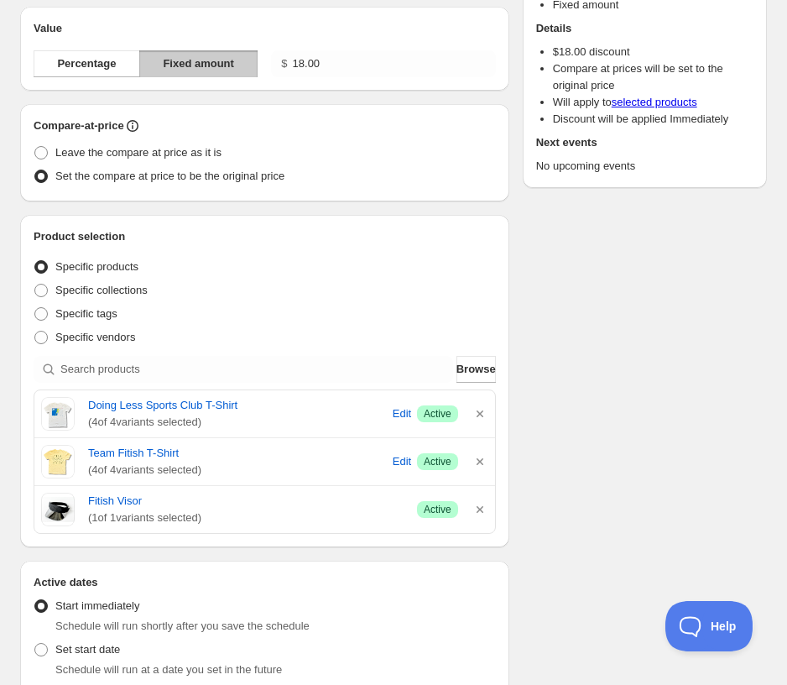
scroll to position [420, 0]
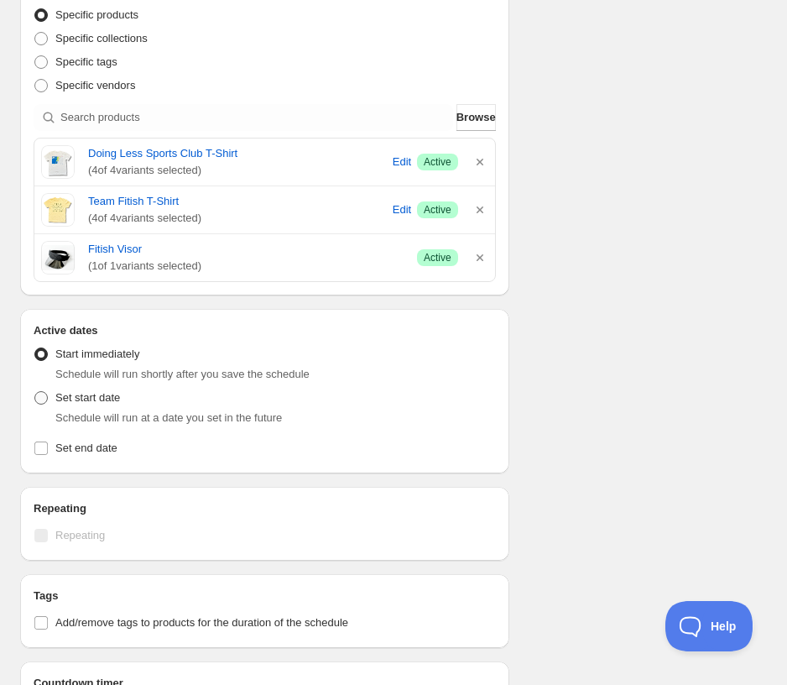
click at [45, 399] on span at bounding box center [40, 397] width 13 height 13
click at [35, 392] on input "Set start date" at bounding box center [34, 391] width 1 height 1
radio input "true"
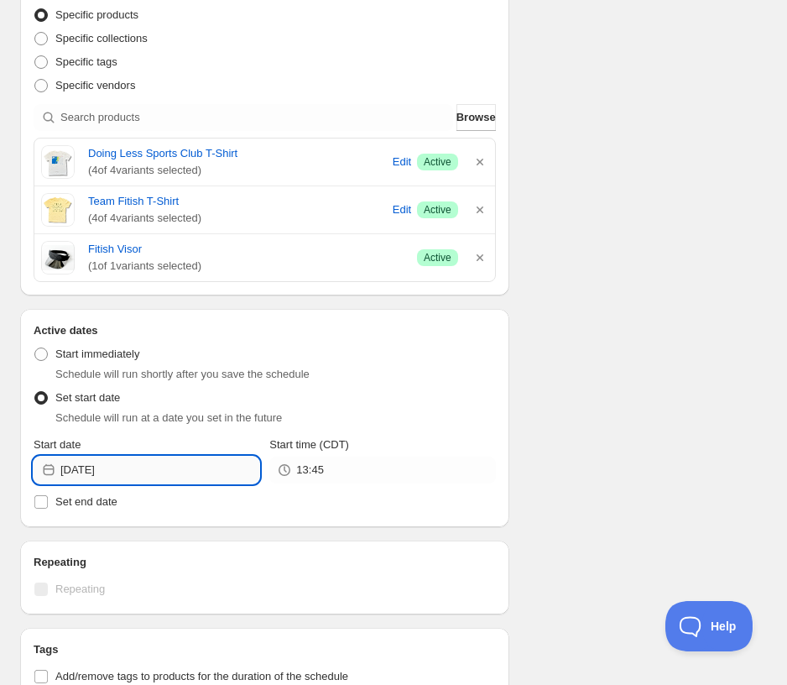
click at [159, 461] on input "[DATE]" at bounding box center [159, 470] width 199 height 27
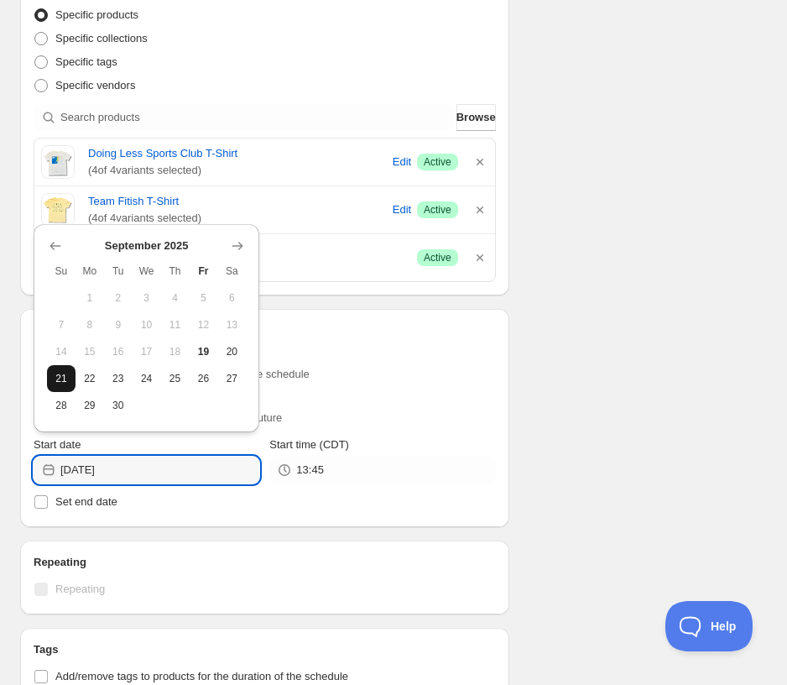
click at [55, 378] on span "21" at bounding box center [61, 378] width 15 height 13
type input "[DATE]"
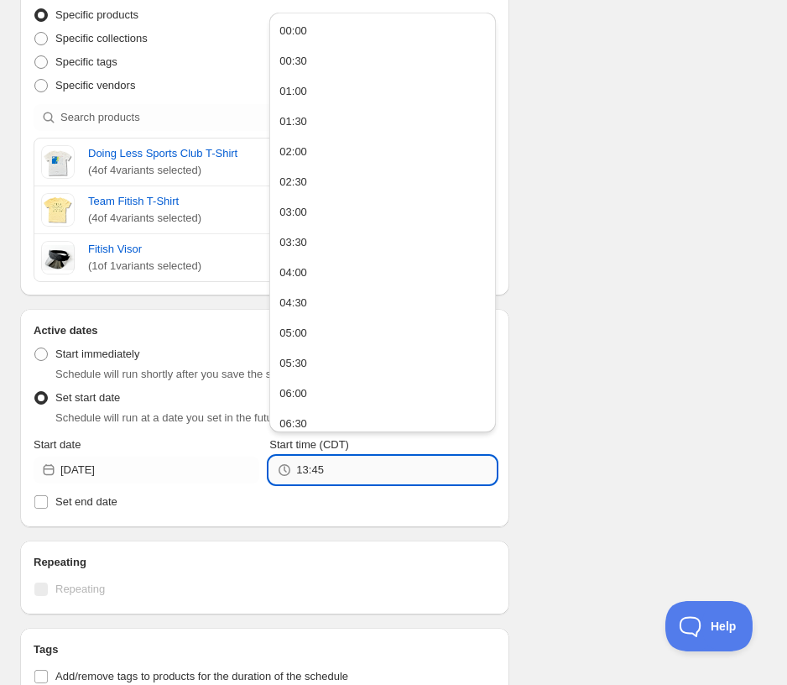
click at [335, 473] on input "13:45" at bounding box center [395, 470] width 199 height 27
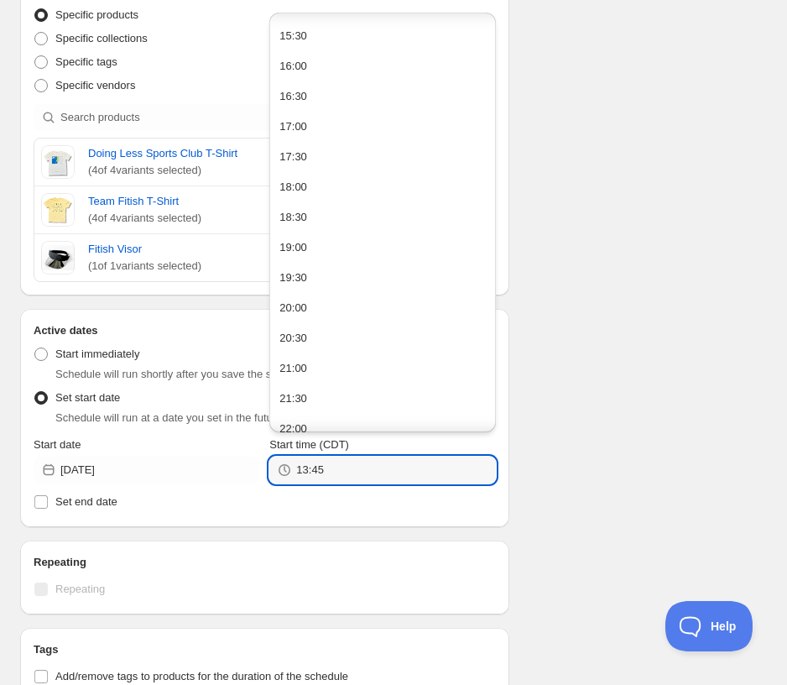
scroll to position [1007, 0]
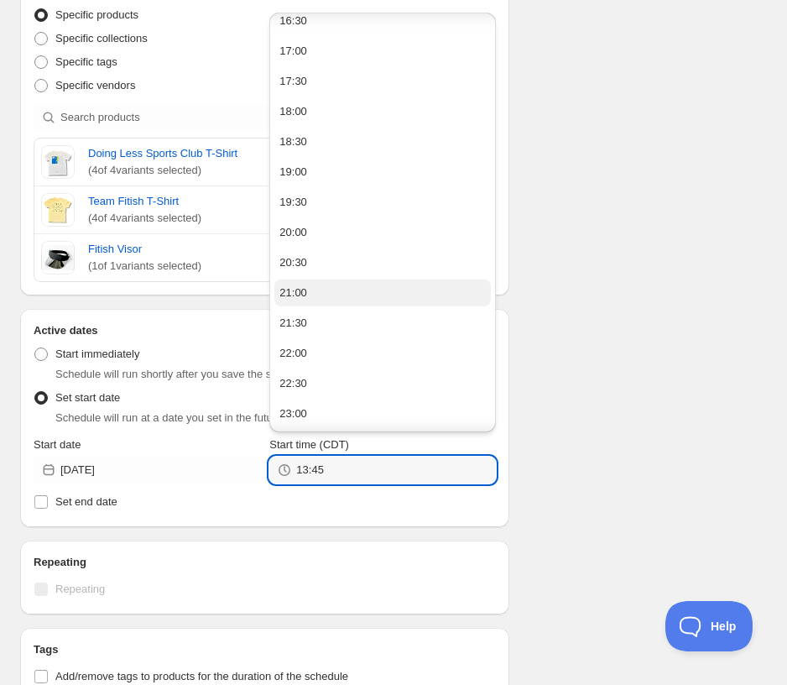
click at [295, 298] on div "21:00" at bounding box center [293, 292] width 28 height 17
type input "21:00"
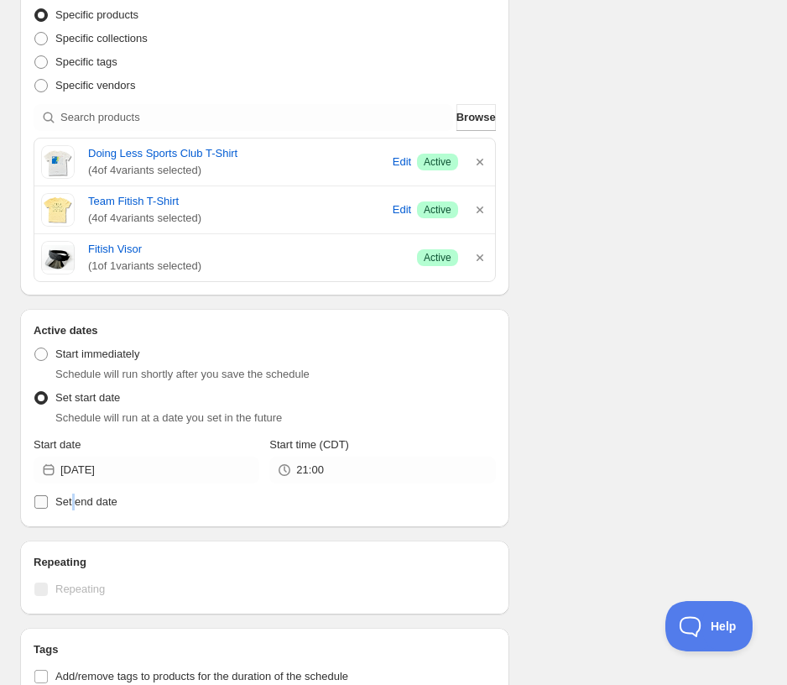
click at [71, 497] on span "Set end date" at bounding box center [86, 501] width 62 height 13
click at [31, 503] on div "Active dates Active Date Type Start immediately Schedule will run shortly after…" at bounding box center [264, 418] width 489 height 218
click at [43, 500] on input "Set end date" at bounding box center [40, 501] width 13 height 13
checkbox input "true"
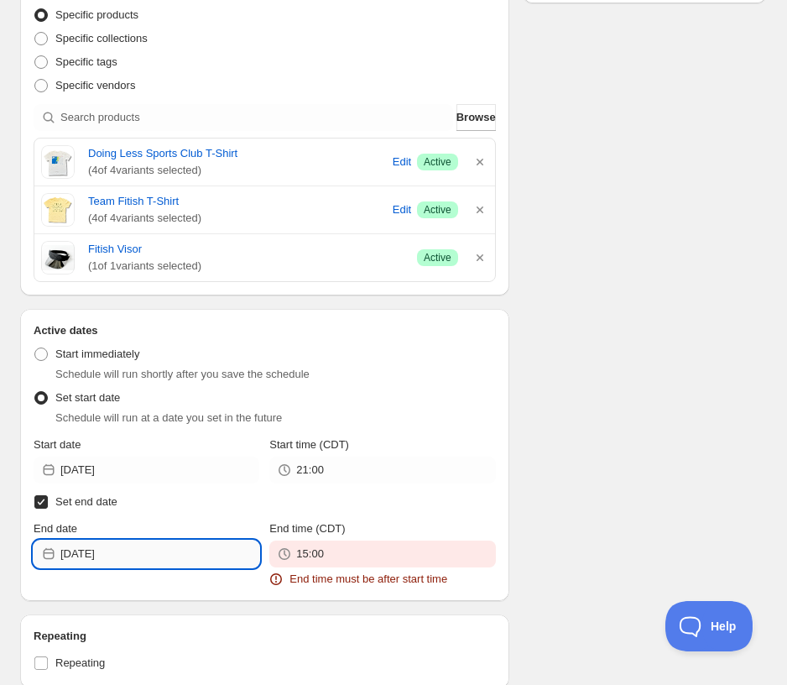
click at [114, 550] on input "[DATE]" at bounding box center [159, 553] width 199 height 27
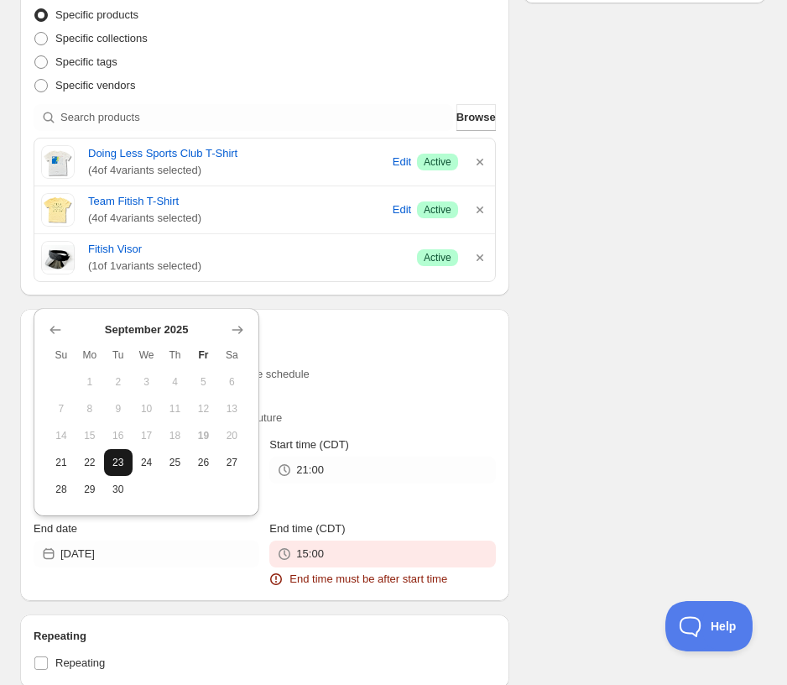
click at [108, 464] on button "23" at bounding box center [118, 462] width 29 height 27
type input "[DATE]"
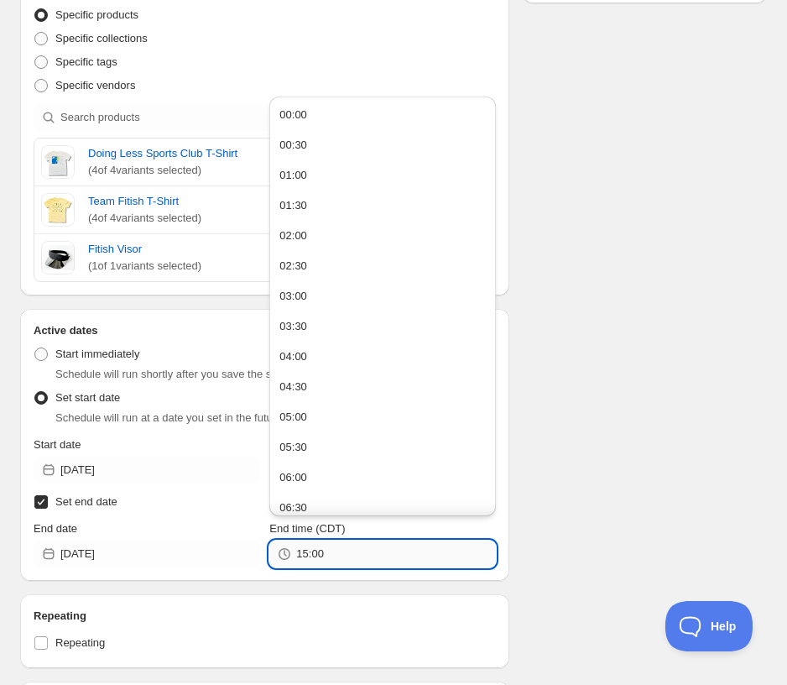
click at [316, 545] on input "15:00" at bounding box center [395, 553] width 199 height 27
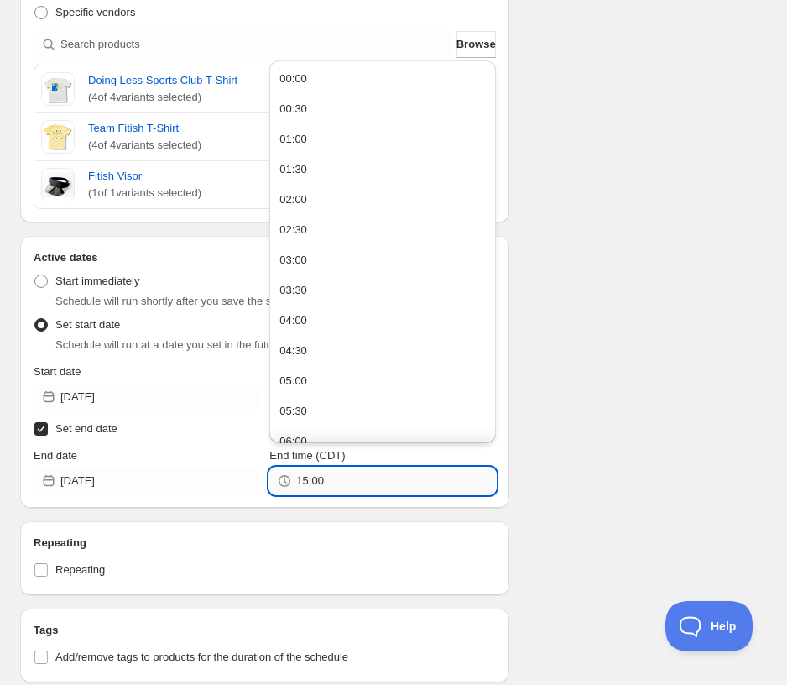
scroll to position [475, 0]
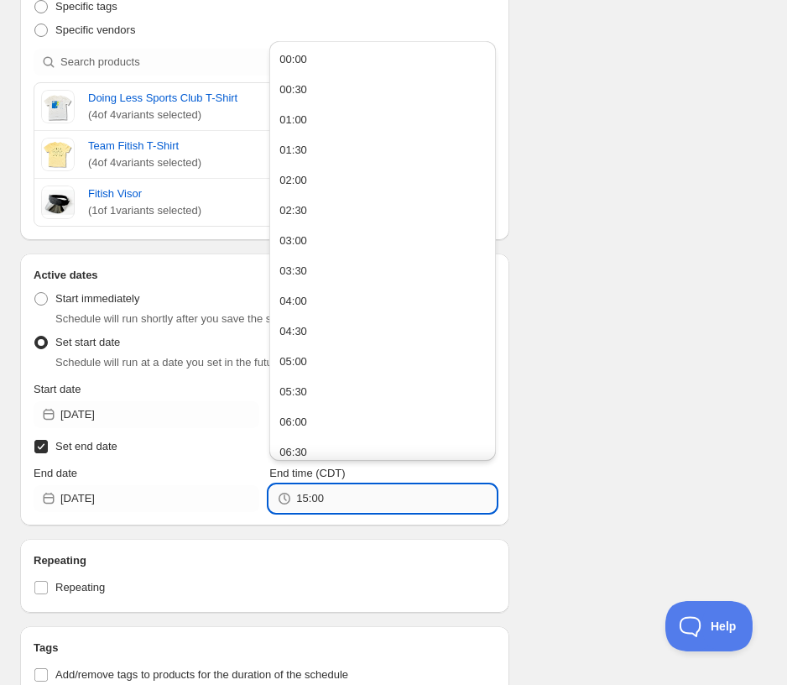
click at [335, 507] on input "15:00" at bounding box center [395, 498] width 199 height 27
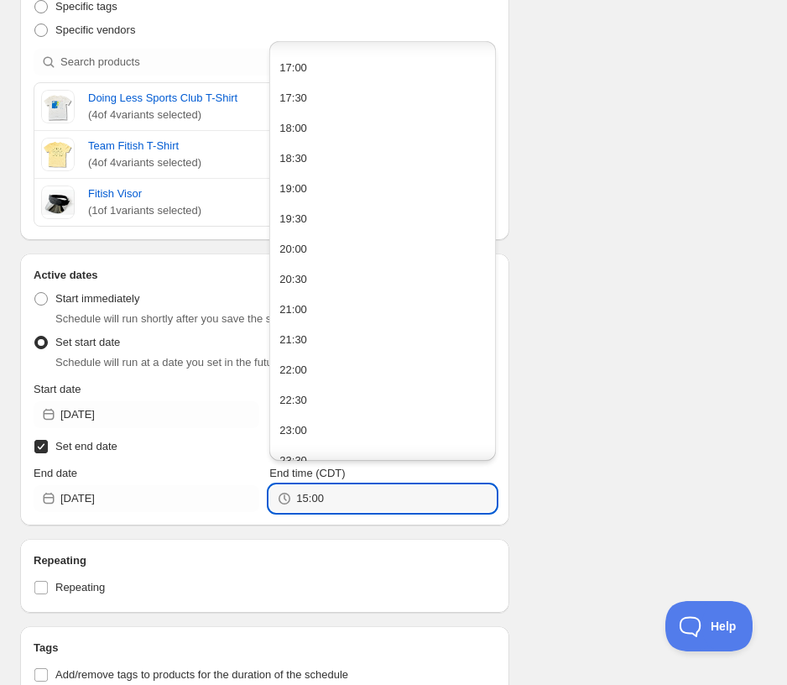
scroll to position [1037, 0]
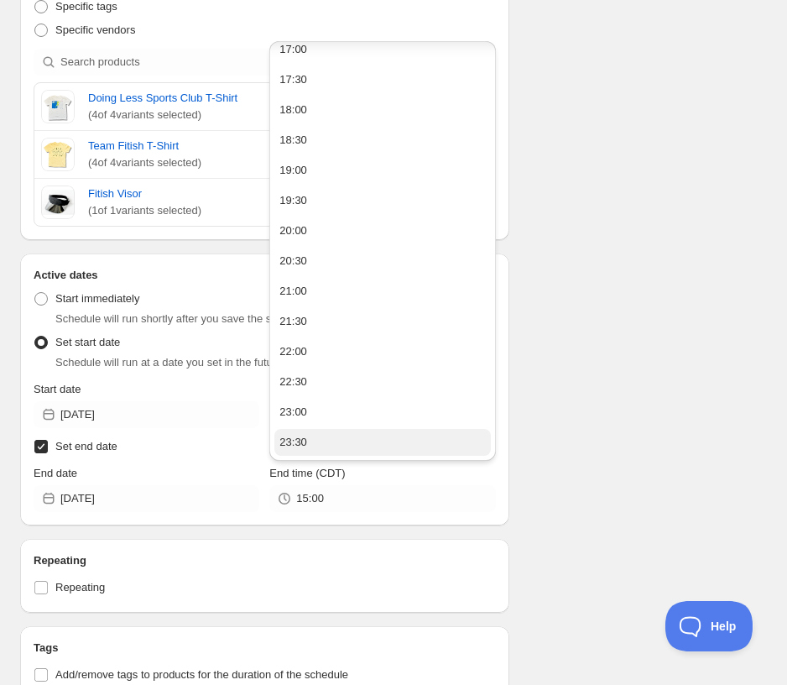
click at [339, 437] on button "23:30" at bounding box center [382, 442] width 216 height 27
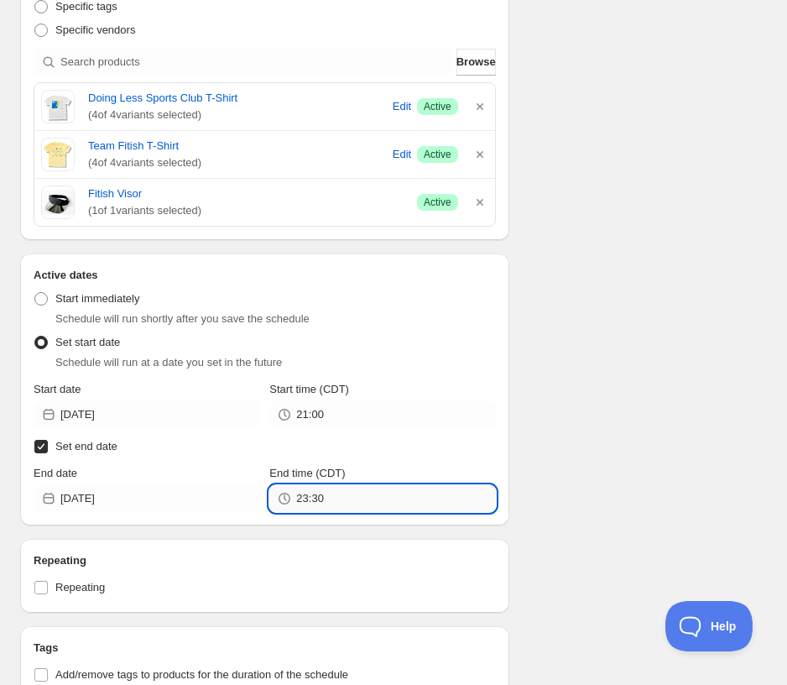
click at [314, 502] on input "23:30" at bounding box center [395, 498] width 199 height 27
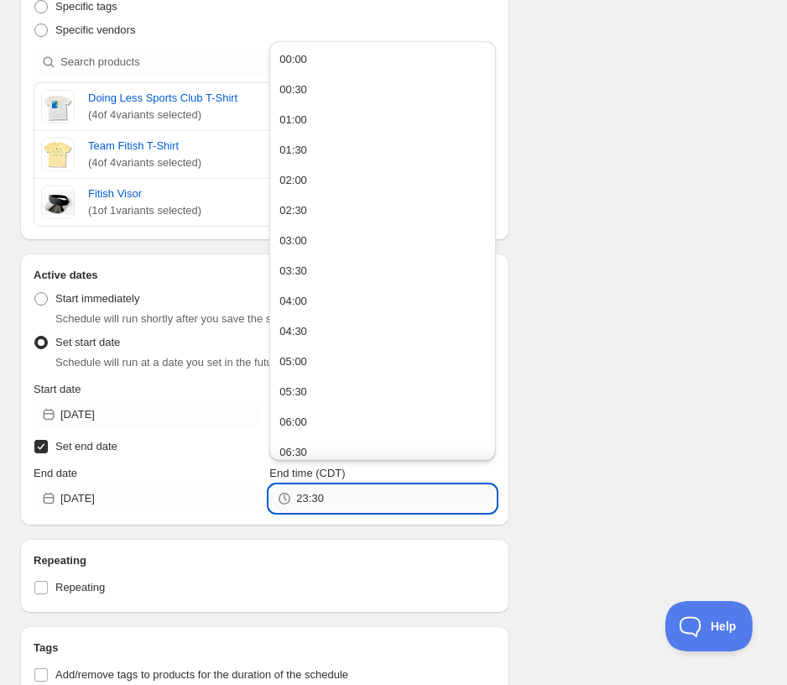
drag, startPoint x: 310, startPoint y: 502, endPoint x: 356, endPoint y: 500, distance: 45.3
click at [356, 500] on input "23:30" at bounding box center [395, 498] width 199 height 27
type input "23:59"
click at [627, 402] on div "Schedule name Summer Sale - $18 Your customers won't see this Value Percentage …" at bounding box center [387, 231] width 760 height 1312
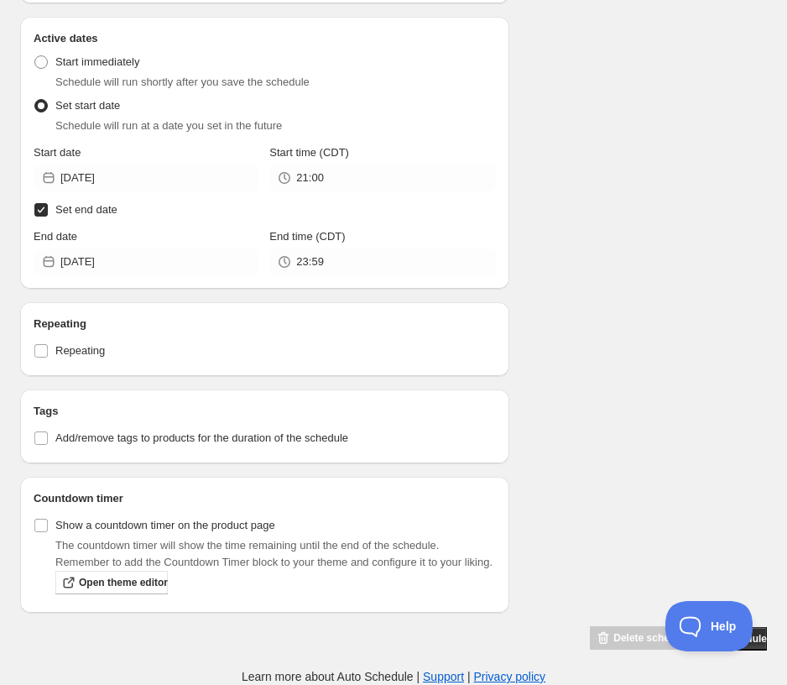
scroll to position [727, 0]
click at [627, 644] on button "Save schedule" at bounding box center [732, 638] width 70 height 23
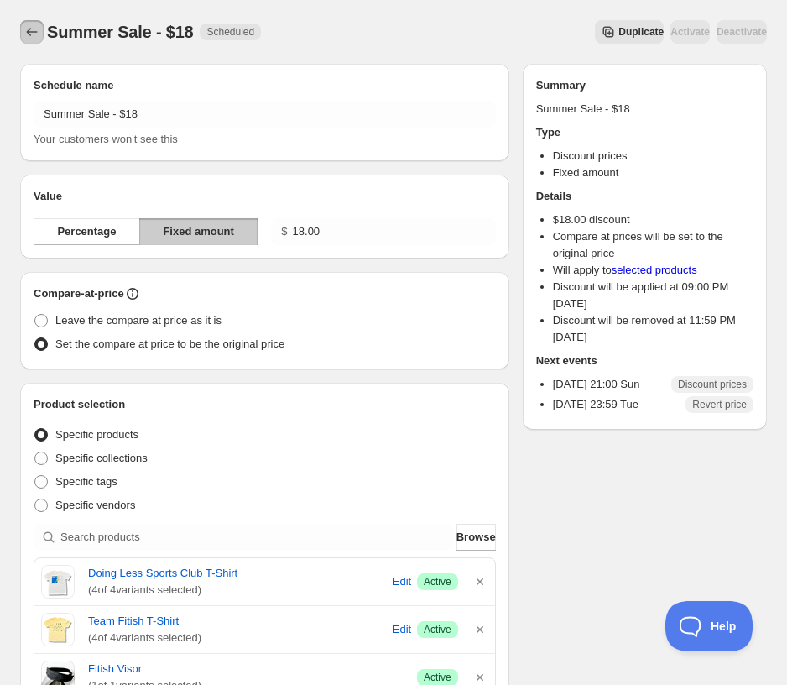
click at [29, 30] on icon "Schedules" at bounding box center [32, 32] width 11 height 8
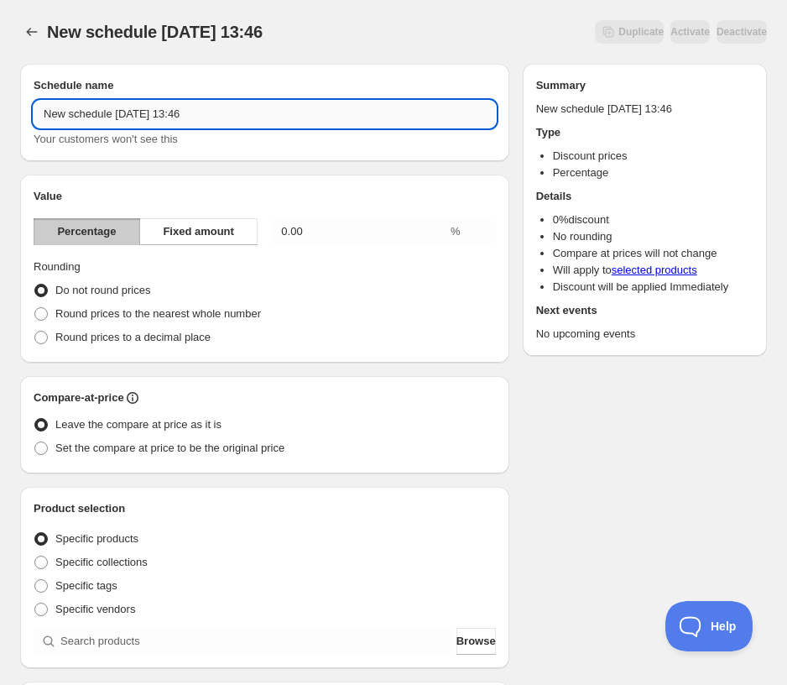
click at [118, 116] on input "New schedule [DATE] 13:46" at bounding box center [265, 114] width 462 height 27
drag, startPoint x: 277, startPoint y: 121, endPoint x: 11, endPoint y: 131, distance: 266.2
click at [0, 124] on html "New schedule [DATE] 13:46. This page is ready New schedule [DATE] 13:46 Duplica…" at bounding box center [393, 342] width 787 height 685
paste input "Summer Sale - $4"
drag, startPoint x: 124, startPoint y: 110, endPoint x: 152, endPoint y: 112, distance: 27.8
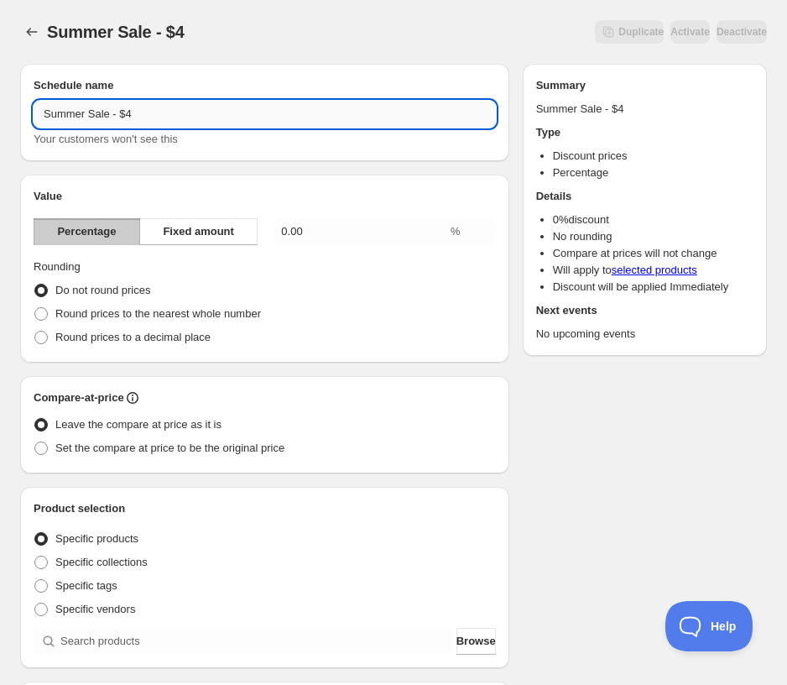
click at [152, 112] on input "Summer Sale - $4" at bounding box center [265, 114] width 462 height 27
type input "Summer Sale - $15"
click at [206, 229] on span "Fixed amount" at bounding box center [198, 231] width 71 height 17
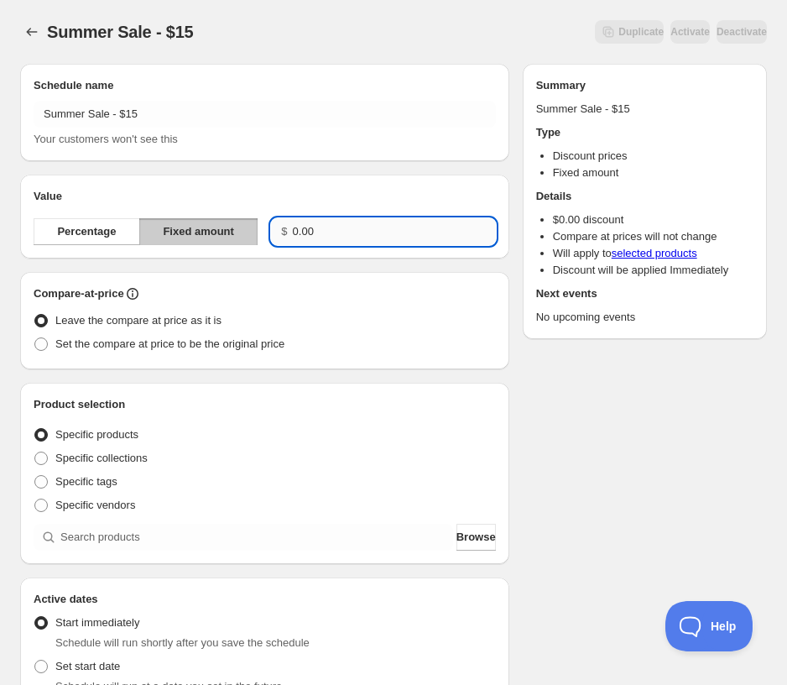
click at [335, 228] on input "0.00" at bounding box center [394, 231] width 203 height 27
drag, startPoint x: 335, startPoint y: 228, endPoint x: 196, endPoint y: 227, distance: 138.5
click at [197, 228] on div "Percentage Fixed amount $ 0.00" at bounding box center [265, 231] width 462 height 27
type input "15.00"
click at [106, 342] on span "Set the compare at price to be the original price" at bounding box center [169, 343] width 229 height 13
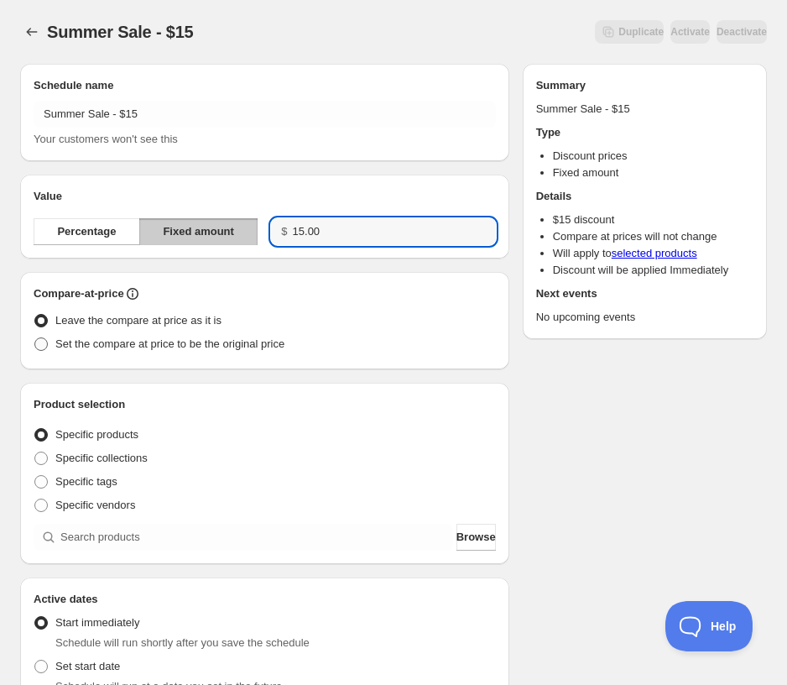
click at [35, 338] on input "Set the compare at price to be the original price" at bounding box center [34, 337] width 1 height 1
radio input "true"
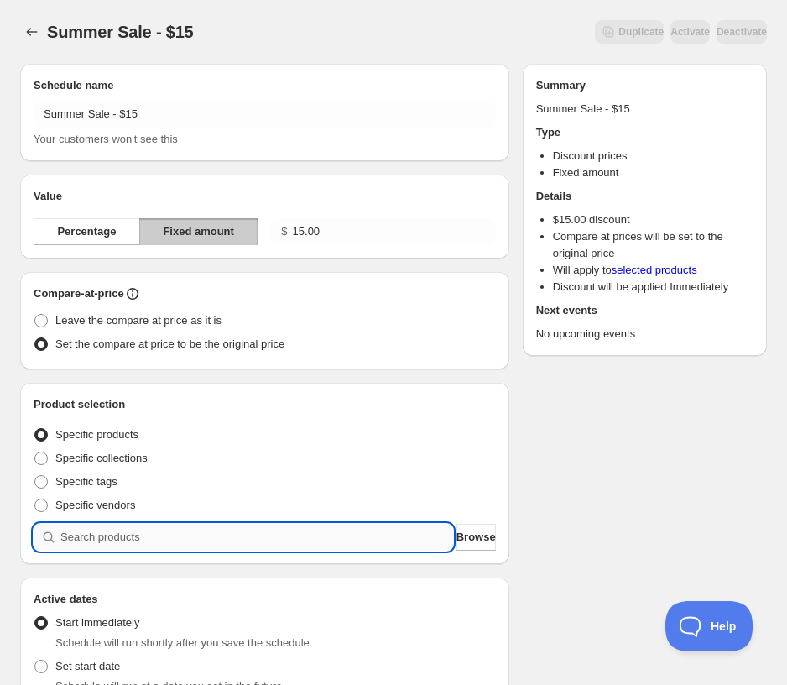
click at [157, 540] on input "search" at bounding box center [256, 537] width 393 height 27
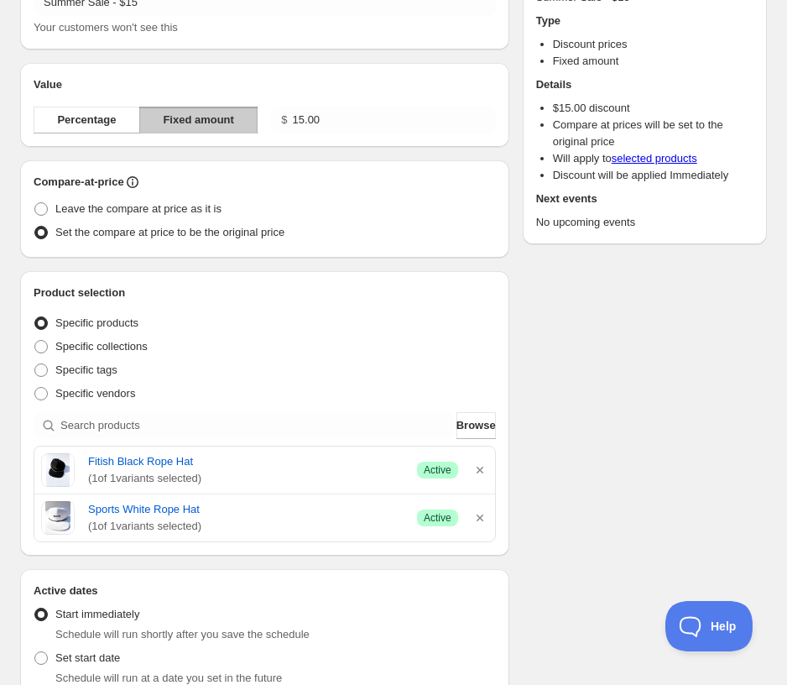
scroll to position [252, 0]
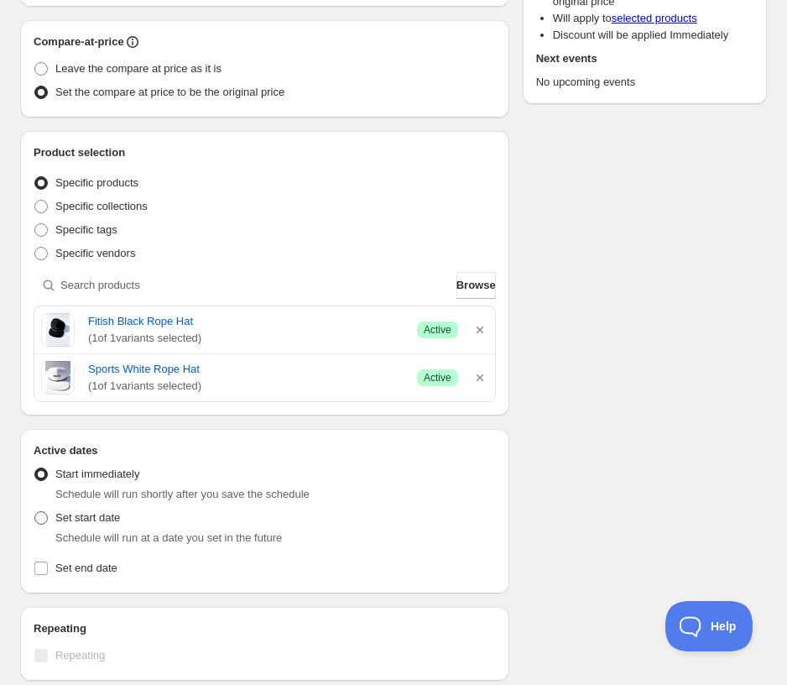
click at [40, 509] on label "Set start date" at bounding box center [77, 517] width 86 height 23
click at [35, 511] on input "Set start date" at bounding box center [34, 511] width 1 height 1
radio input "true"
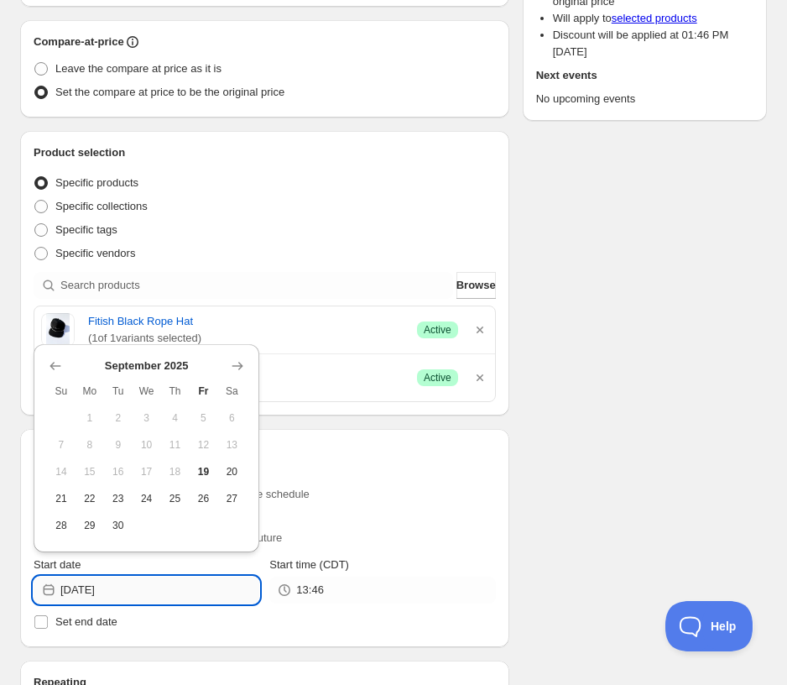
click at [119, 583] on input "[DATE]" at bounding box center [159, 590] width 199 height 27
click at [60, 499] on span "21" at bounding box center [61, 498] width 15 height 13
type input "[DATE]"
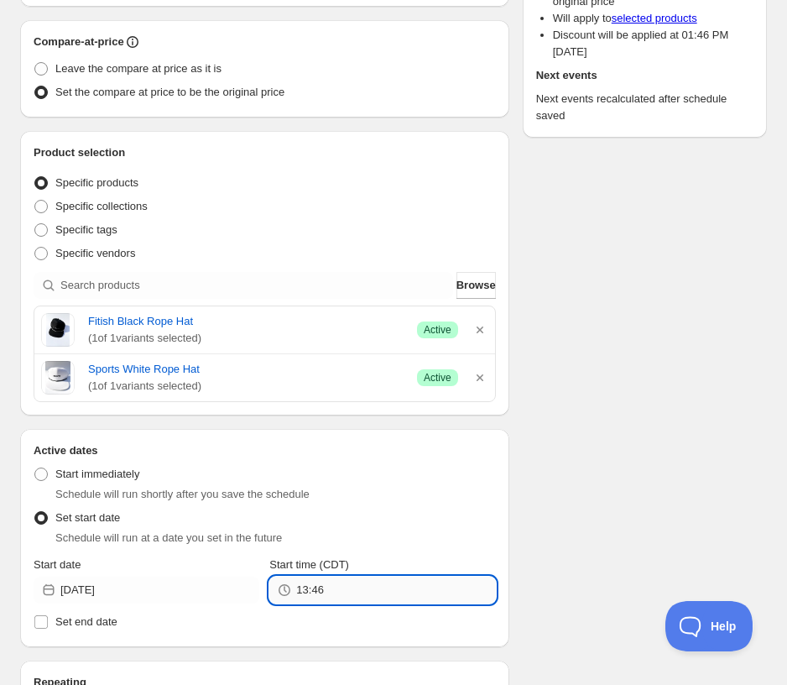
click at [346, 583] on input "13:46" at bounding box center [395, 590] width 199 height 27
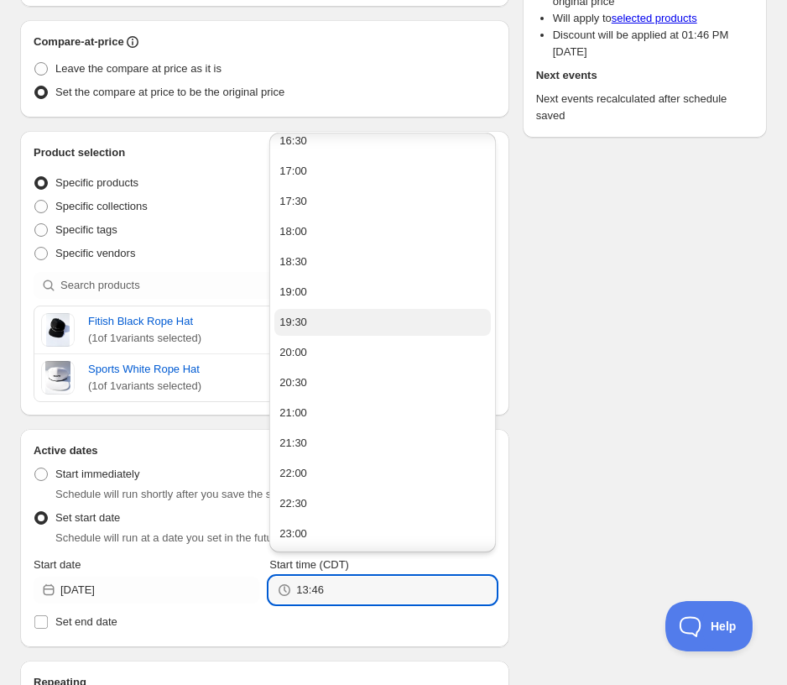
scroll to position [1037, 0]
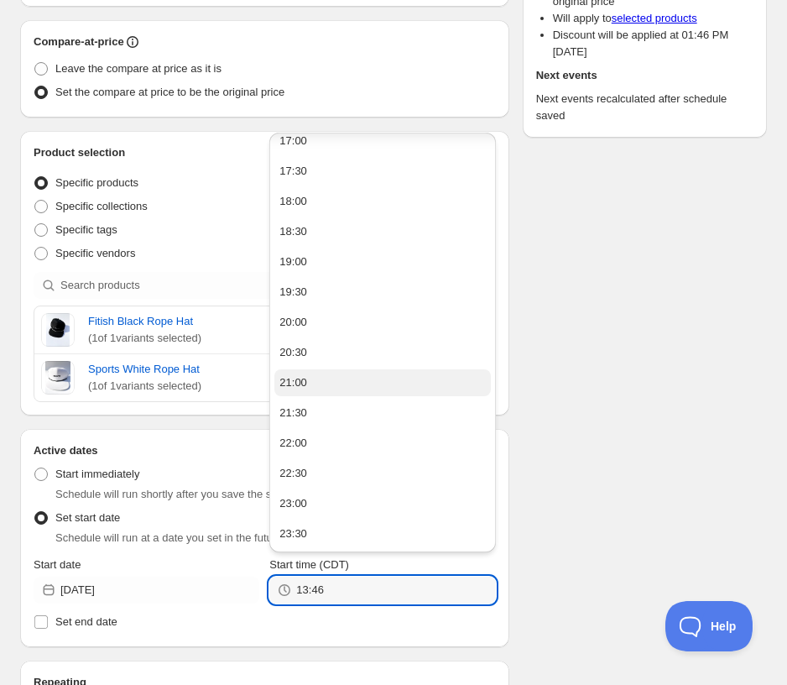
click at [294, 381] on div "21:00" at bounding box center [293, 382] width 28 height 17
type input "21:00"
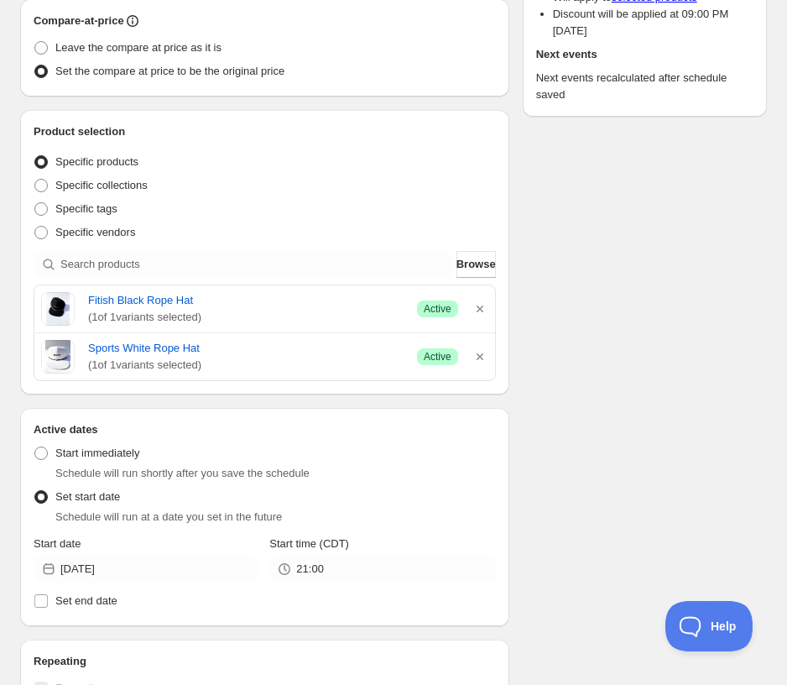
scroll to position [336, 0]
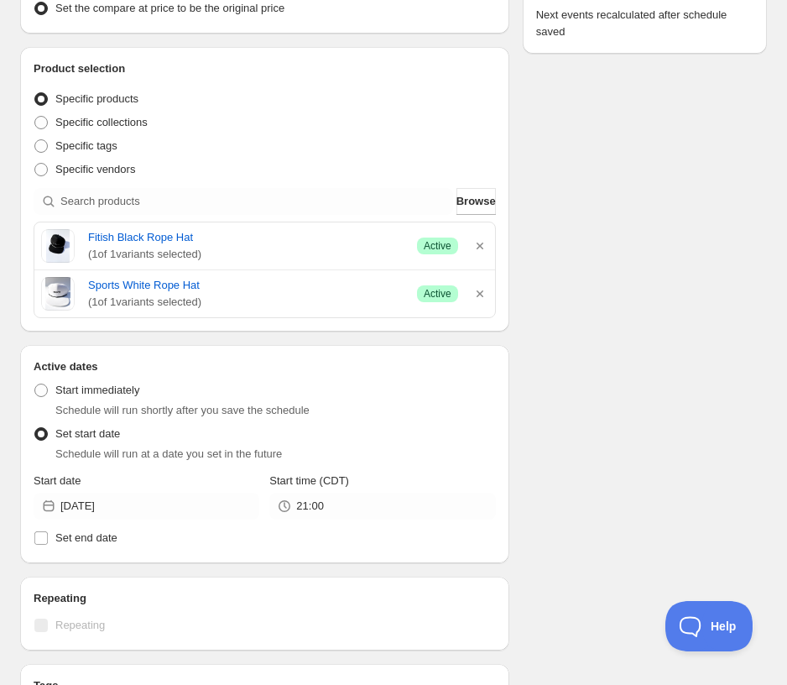
click at [61, 550] on div "Active dates Active Date Type Start immediately Schedule will run shortly after…" at bounding box center [264, 454] width 489 height 218
click at [62, 534] on span "Set end date" at bounding box center [86, 537] width 62 height 13
click at [48, 534] on input "Set end date" at bounding box center [40, 537] width 13 height 13
checkbox input "true"
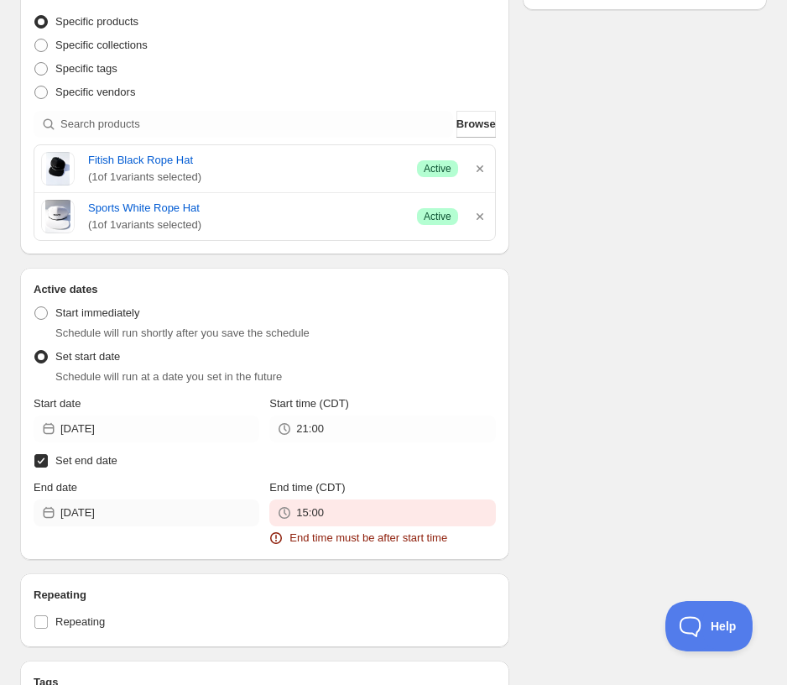
scroll to position [420, 0]
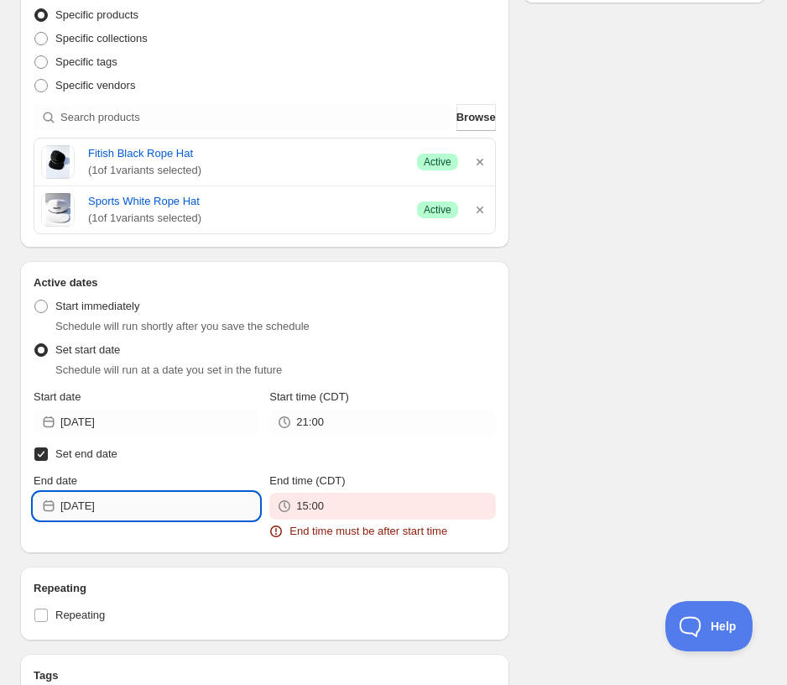
click at [117, 502] on input "[DATE]" at bounding box center [159, 506] width 199 height 27
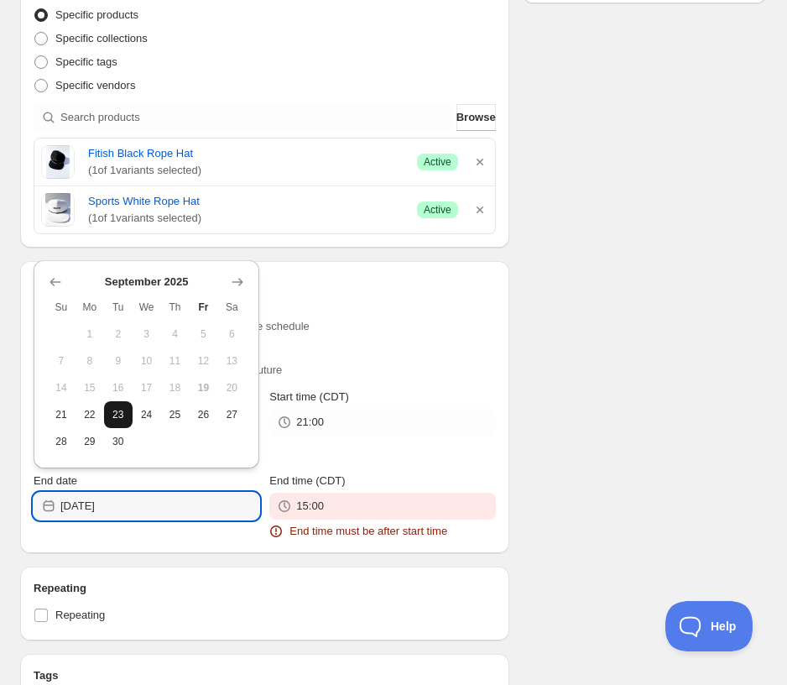
click at [117, 418] on span "23" at bounding box center [118, 414] width 15 height 13
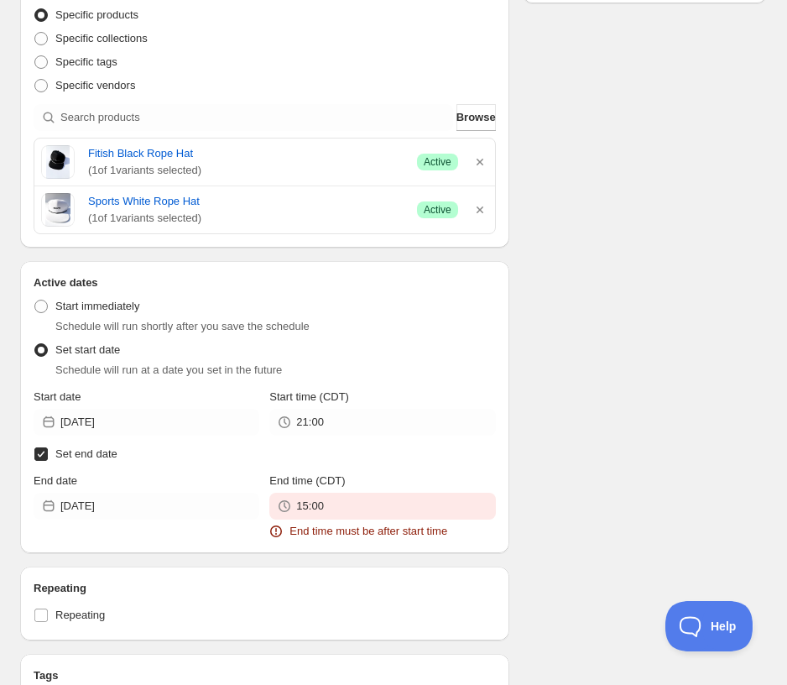
type input "[DATE]"
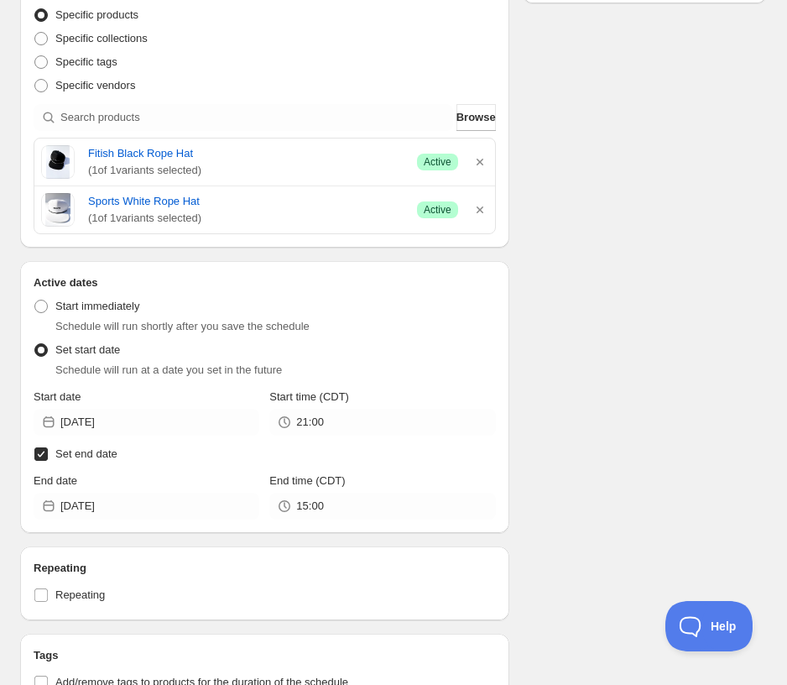
click at [294, 502] on div "15:00" at bounding box center [382, 506] width 226 height 27
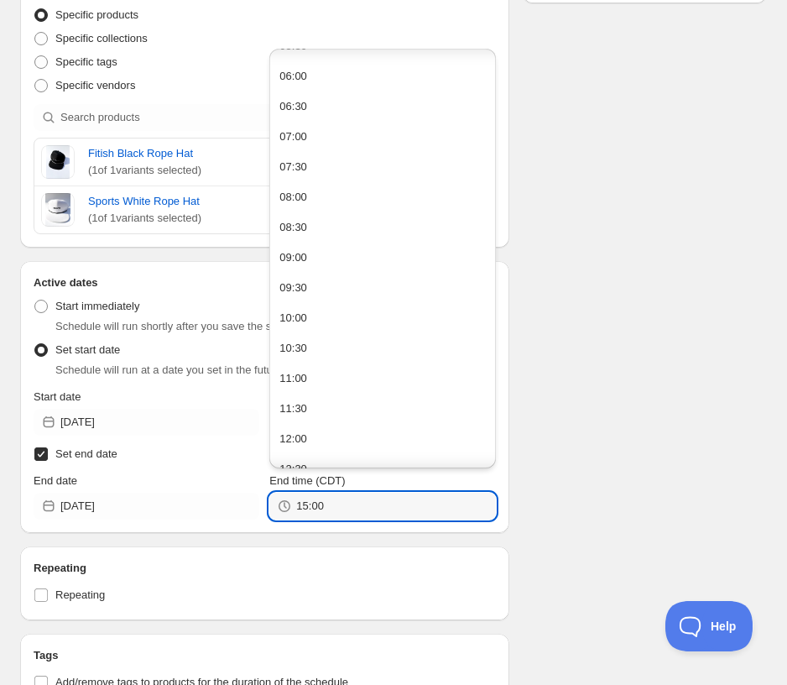
scroll to position [1037, 0]
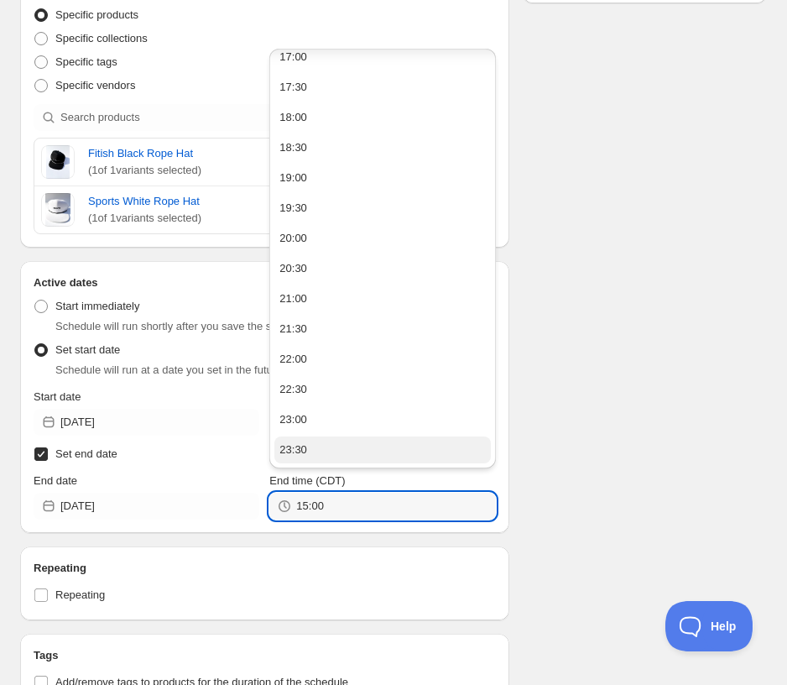
click at [297, 445] on div "23:30" at bounding box center [293, 449] width 28 height 17
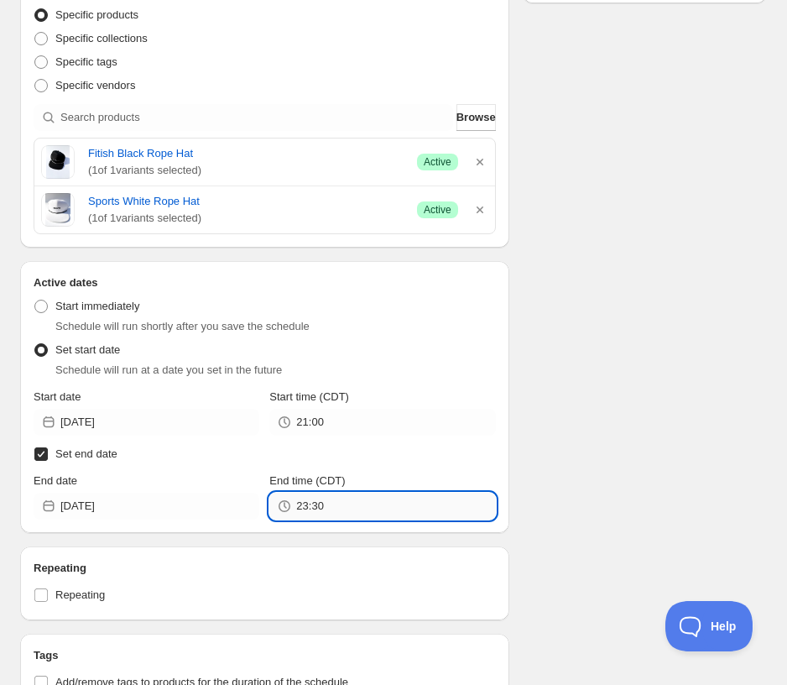
click at [315, 509] on input "23:30" at bounding box center [395, 506] width 199 height 27
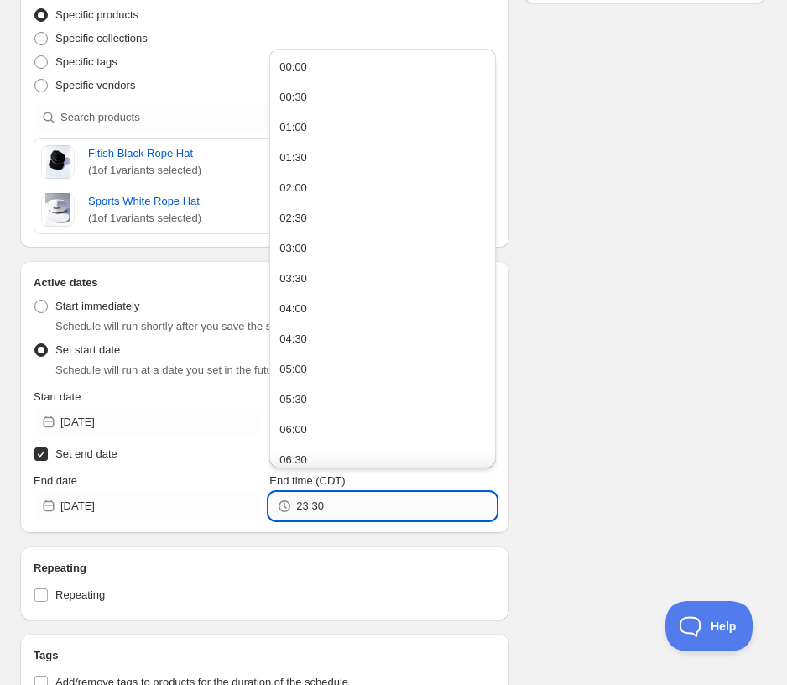
drag, startPoint x: 313, startPoint y: 509, endPoint x: 355, endPoint y: 509, distance: 42.0
click at [355, 509] on input "23:30" at bounding box center [395, 506] width 199 height 27
type input "23:59"
click at [601, 343] on div "Schedule name Summer Sale - $15 Your customers won't see this Value Percentage …" at bounding box center [387, 263] width 760 height 1265
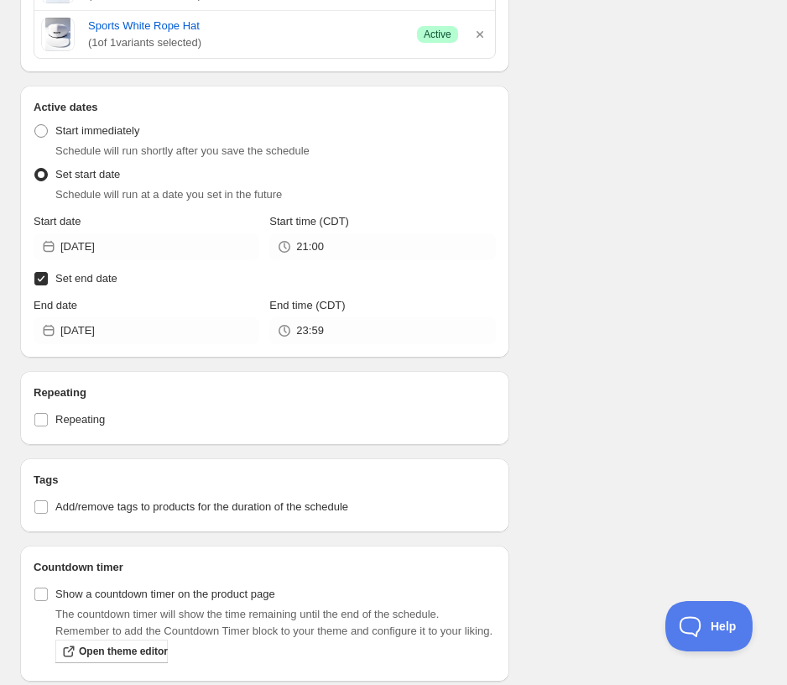
scroll to position [679, 0]
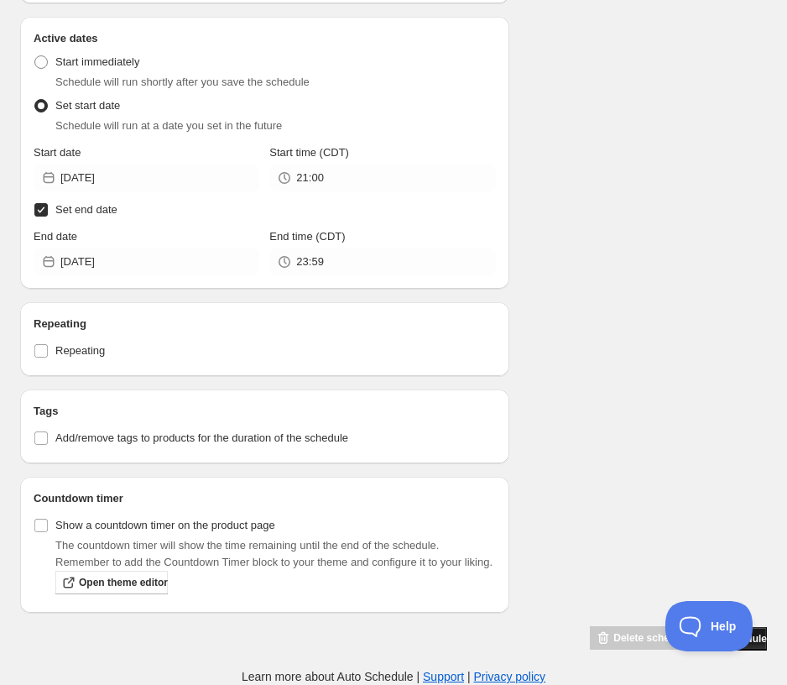
click at [627, 644] on button "Save schedule" at bounding box center [732, 638] width 70 height 23
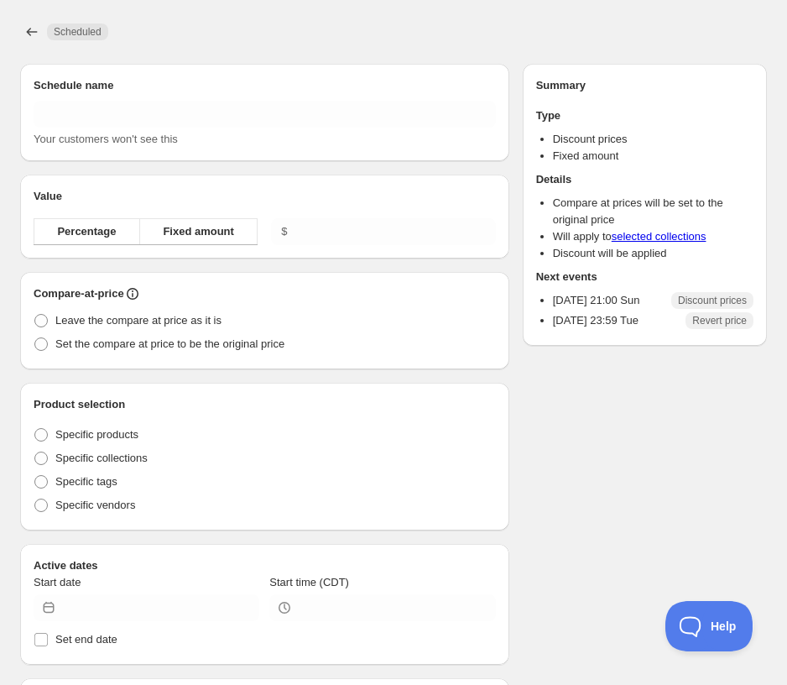
type input "Summer Sale - $15"
type input "15.00"
type input "[DATE]"
type input "21:00"
radio input "true"
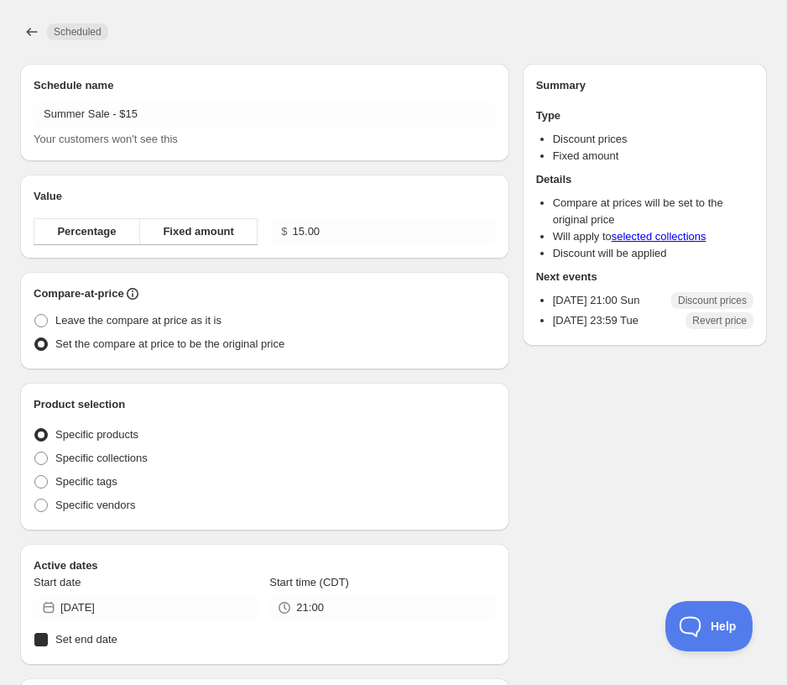
radio input "true"
checkbox input "true"
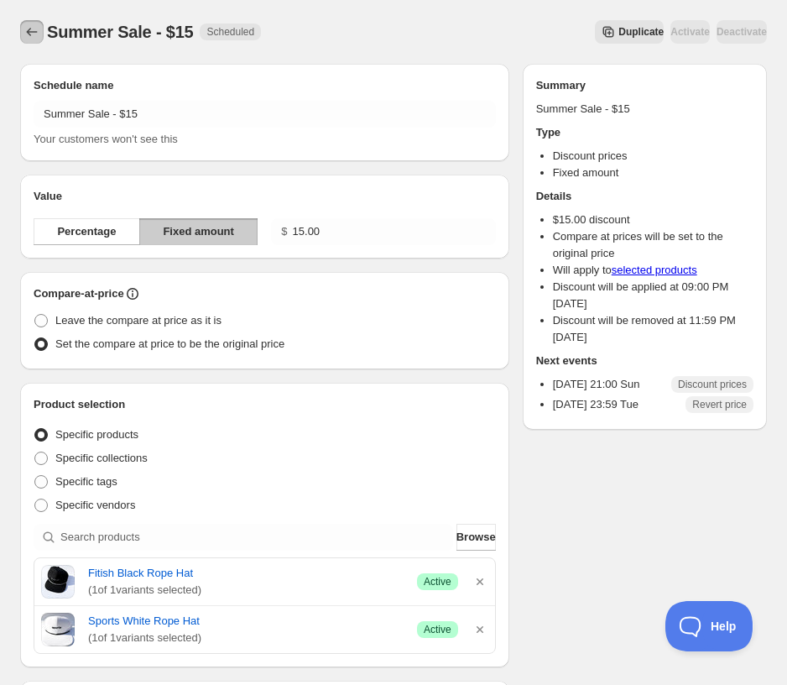
click at [32, 33] on icon "Schedules" at bounding box center [31, 31] width 17 height 17
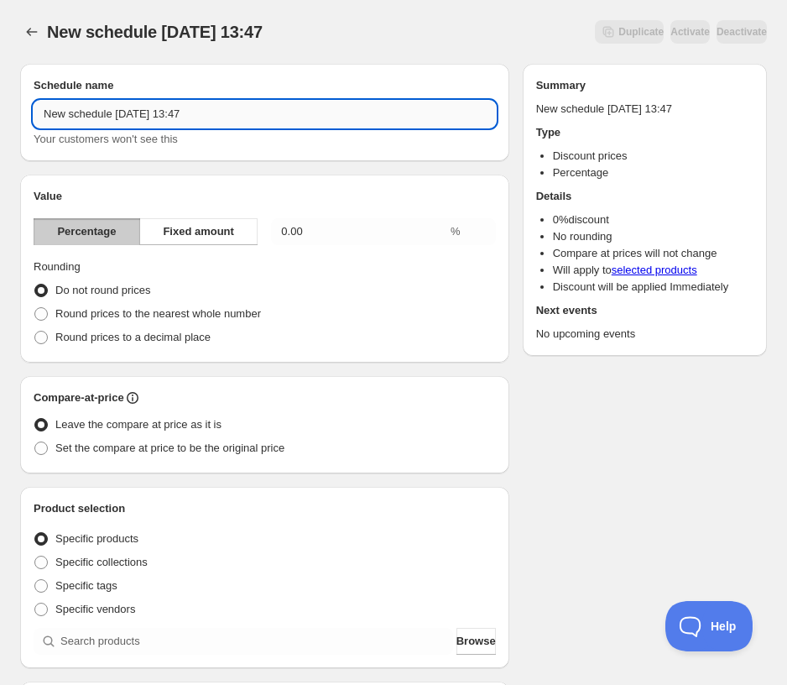
click at [300, 119] on input "New schedule [DATE] 13:47" at bounding box center [265, 114] width 462 height 27
drag, startPoint x: 267, startPoint y: 116, endPoint x: -97, endPoint y: 119, distance: 363.4
click at [0, 119] on html "New schedule [DATE] 13:47. This page is ready New schedule [DATE] 13:47 Duplica…" at bounding box center [393, 342] width 787 height 685
paste input "Summer Sale - $4"
click at [131, 117] on input "Summer Sale - $4" at bounding box center [265, 114] width 462 height 27
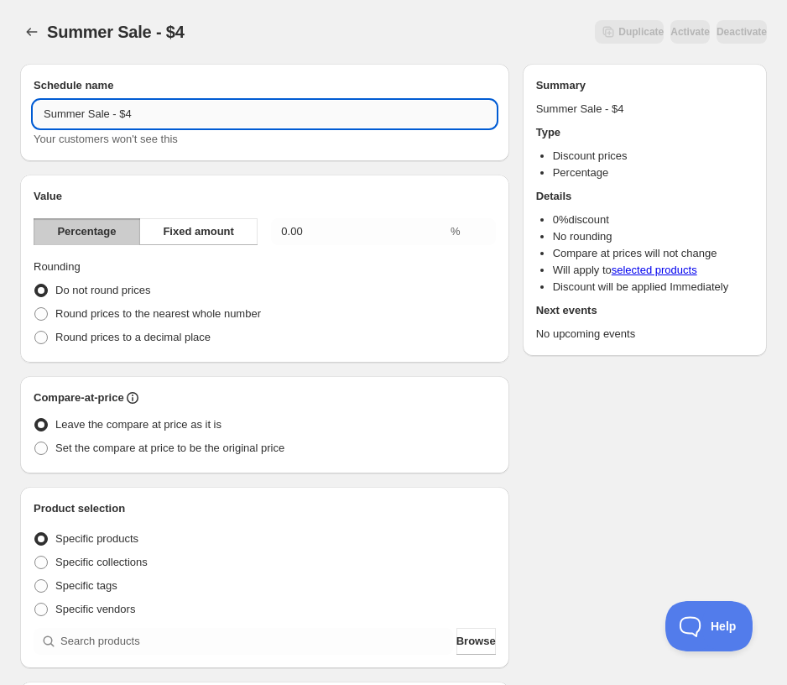
drag, startPoint x: 122, startPoint y: 117, endPoint x: 147, endPoint y: 115, distance: 25.2
click at [147, 115] on input "Summer Sale - $4" at bounding box center [265, 114] width 462 height 27
type input "Summer Sale - $32"
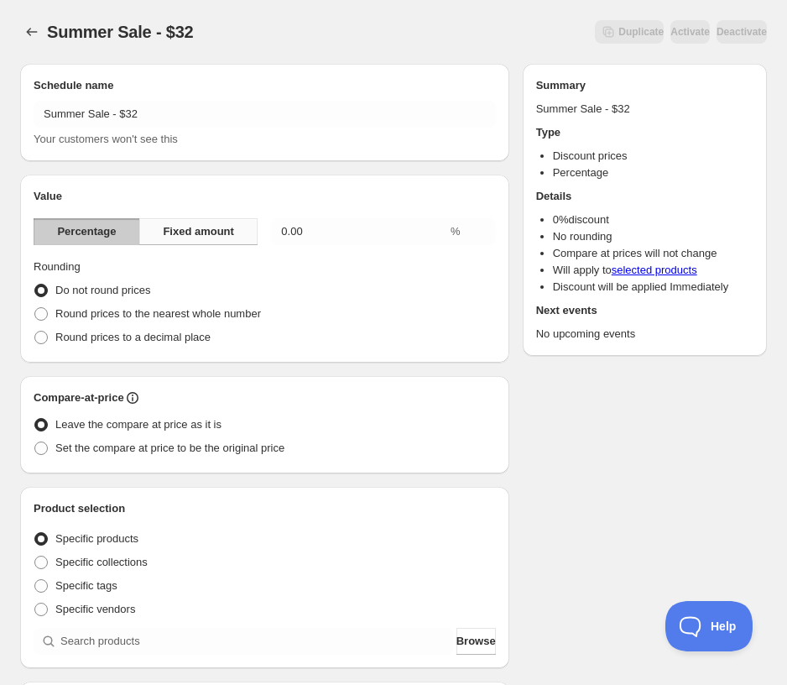
click at [173, 233] on span "Fixed amount" at bounding box center [198, 231] width 71 height 17
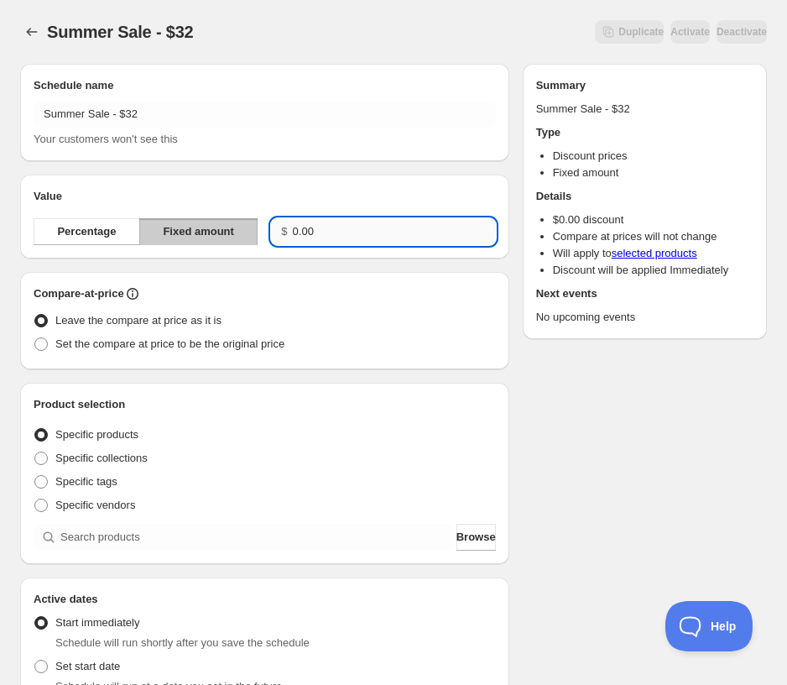
click at [304, 233] on input "0.00" at bounding box center [394, 231] width 203 height 27
drag, startPoint x: 342, startPoint y: 235, endPoint x: 248, endPoint y: 233, distance: 94.8
click at [261, 235] on div "Percentage Fixed amount $ 0.00" at bounding box center [265, 231] width 462 height 27
type input "32.00"
click at [153, 347] on span "Set the compare at price to be the original price" at bounding box center [169, 343] width 229 height 13
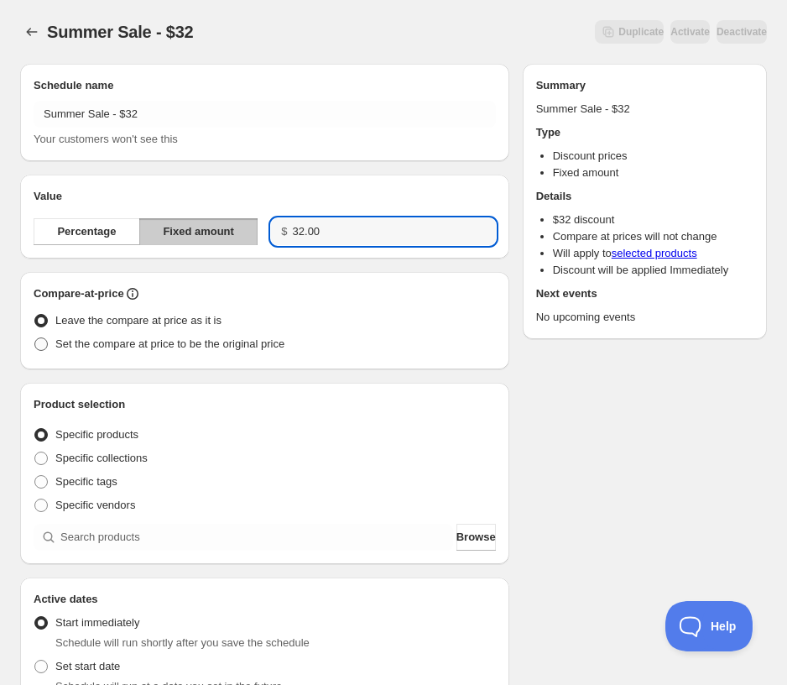
click at [35, 338] on input "Set the compare at price to be the original price" at bounding box center [34, 337] width 1 height 1
radio input "true"
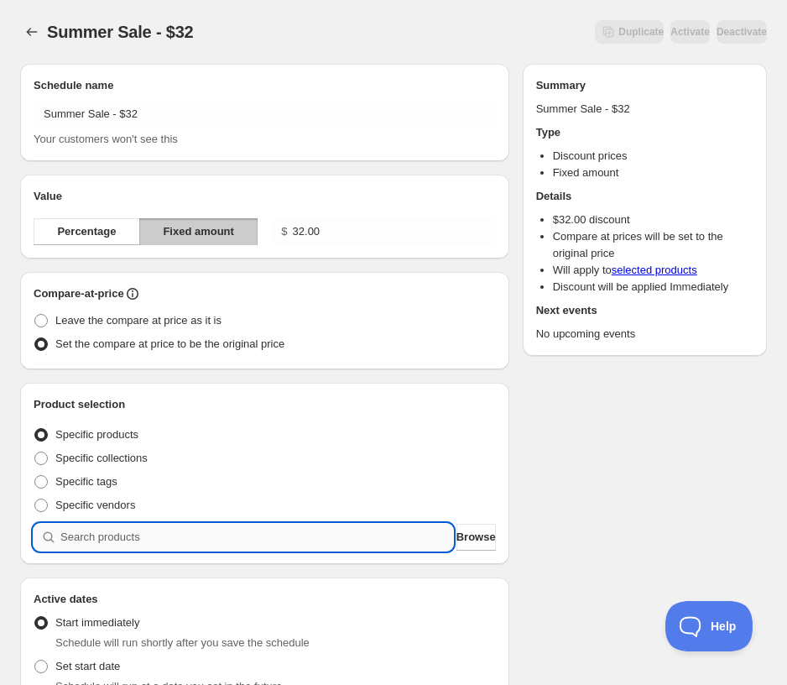
click at [106, 540] on input "search" at bounding box center [256, 537] width 393 height 27
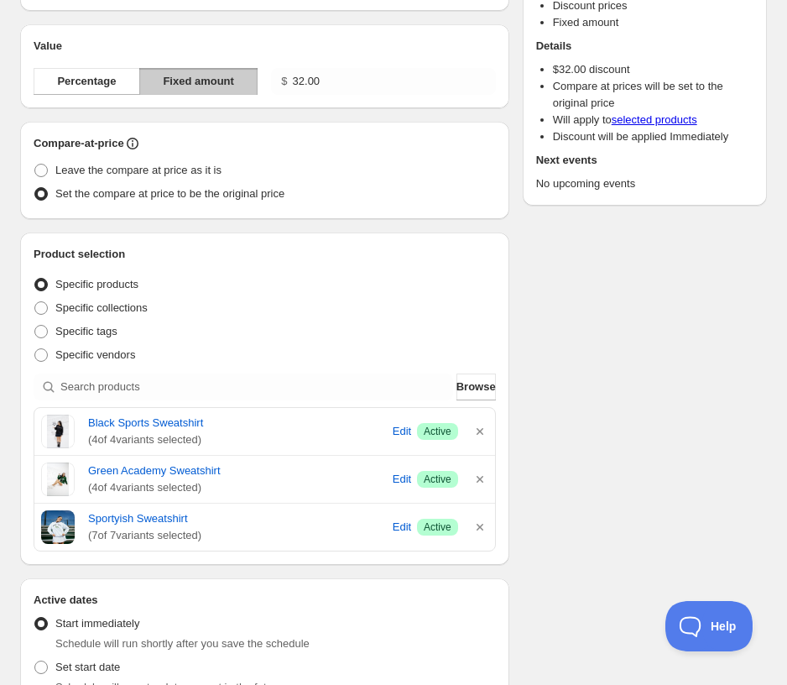
scroll to position [420, 0]
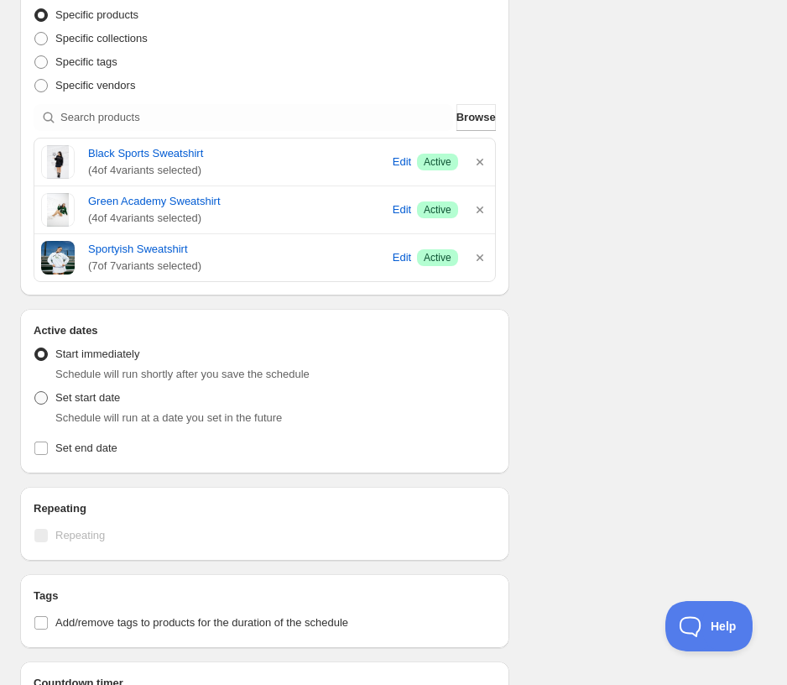
click at [39, 394] on span at bounding box center [40, 397] width 13 height 13
click at [35, 392] on input "Set start date" at bounding box center [34, 391] width 1 height 1
radio input "true"
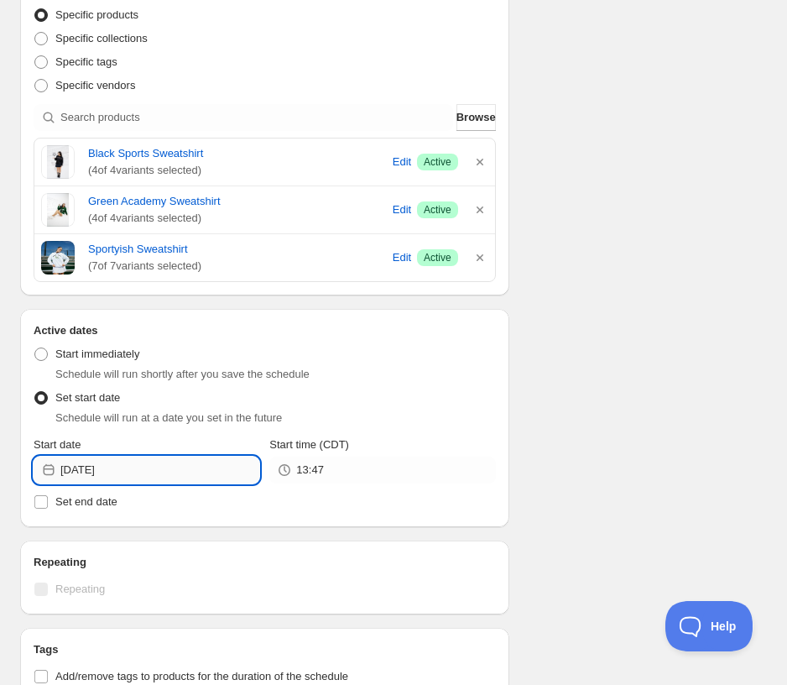
click at [133, 465] on input "[DATE]" at bounding box center [159, 470] width 199 height 27
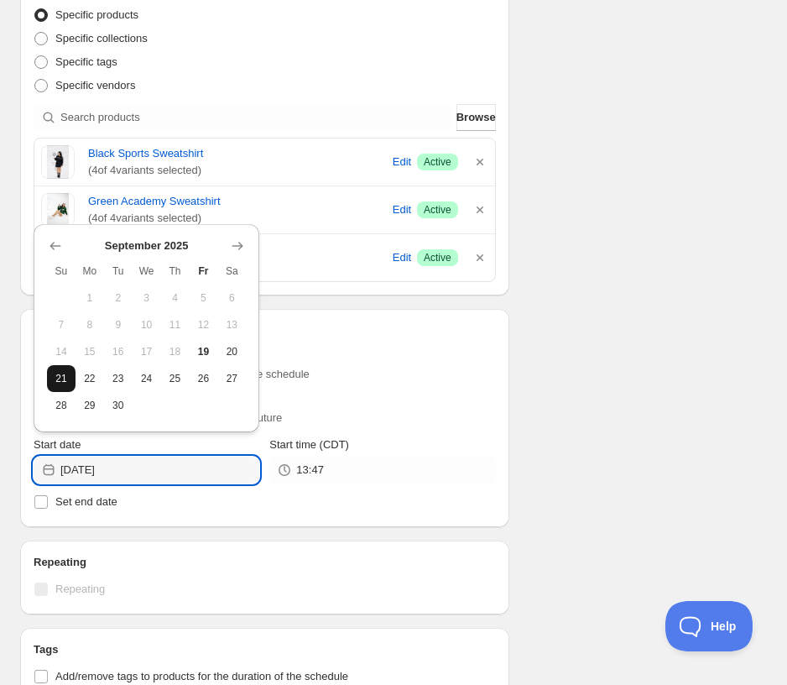
click at [55, 383] on span "21" at bounding box center [61, 378] width 15 height 13
type input "[DATE]"
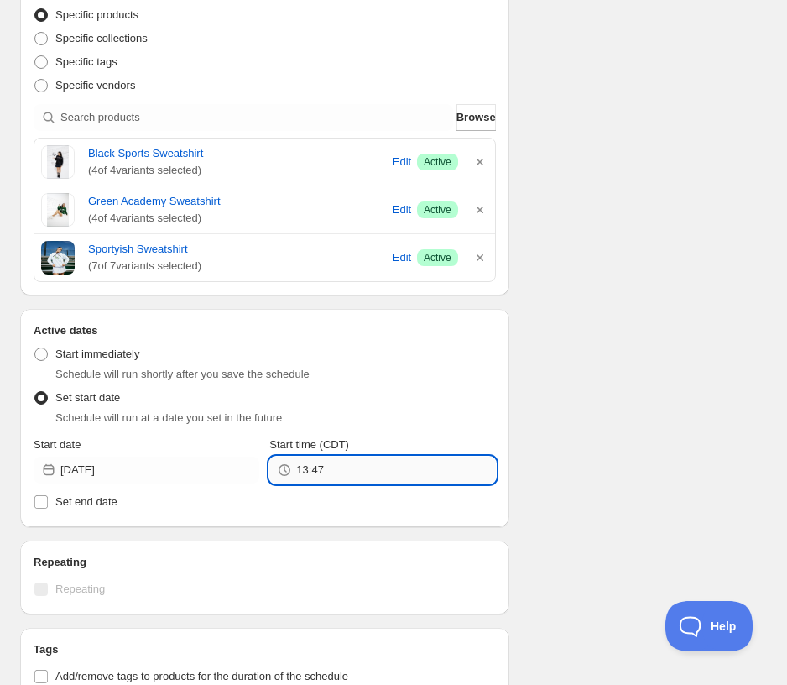
click at [329, 461] on input "13:47" at bounding box center [395, 470] width 199 height 27
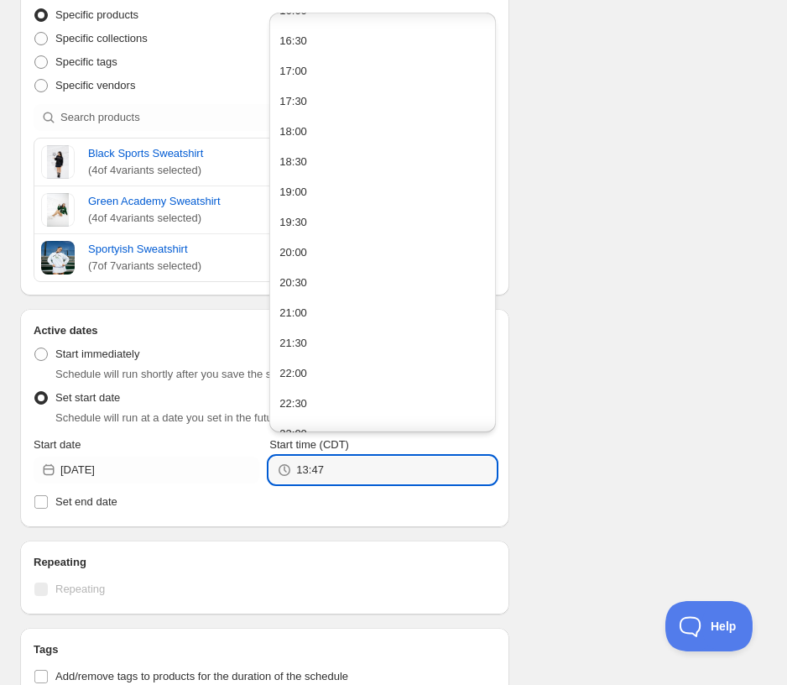
scroll to position [1037, 0]
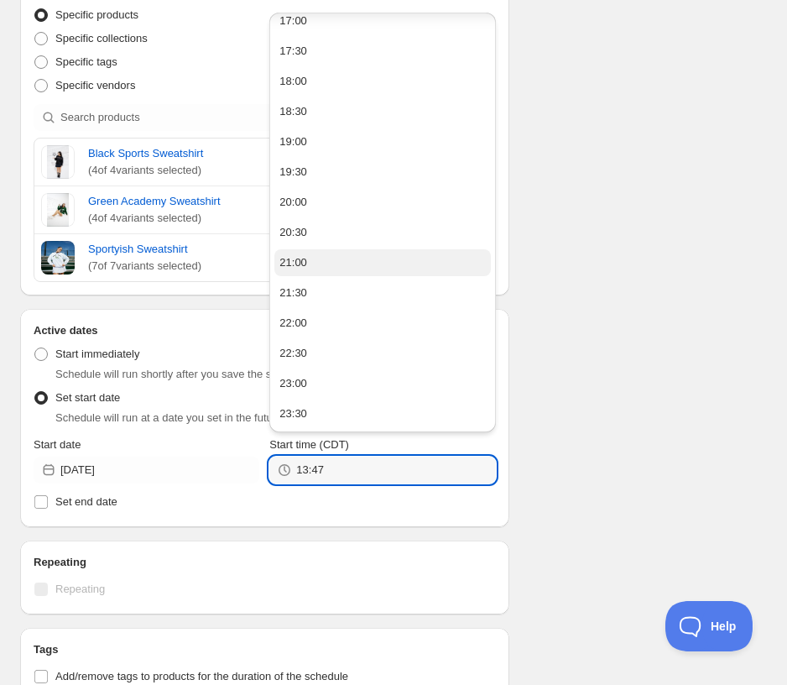
click at [295, 263] on div "21:00" at bounding box center [293, 262] width 28 height 17
type input "21:00"
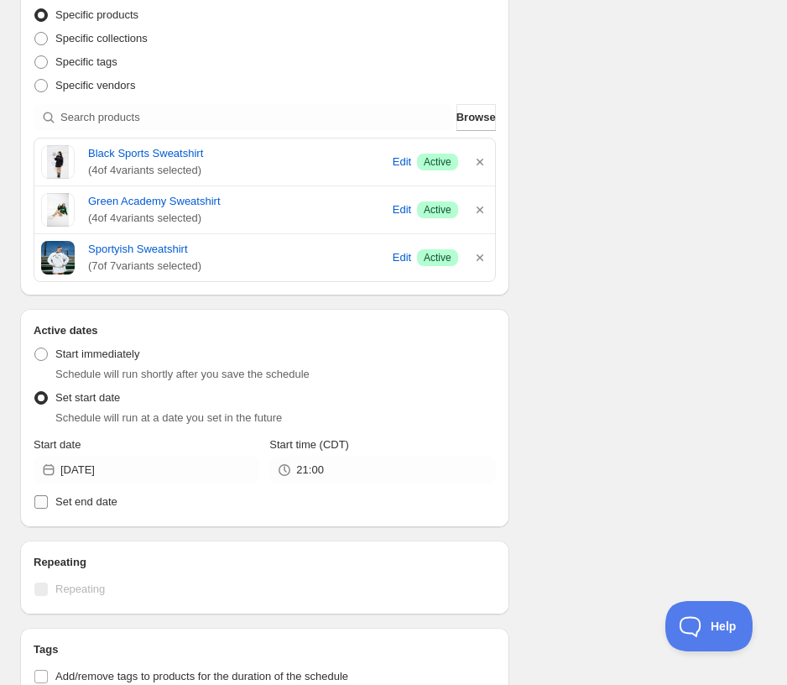
click at [73, 504] on span "Set end date" at bounding box center [86, 501] width 62 height 13
click at [48, 504] on input "Set end date" at bounding box center [40, 501] width 13 height 13
checkbox input "true"
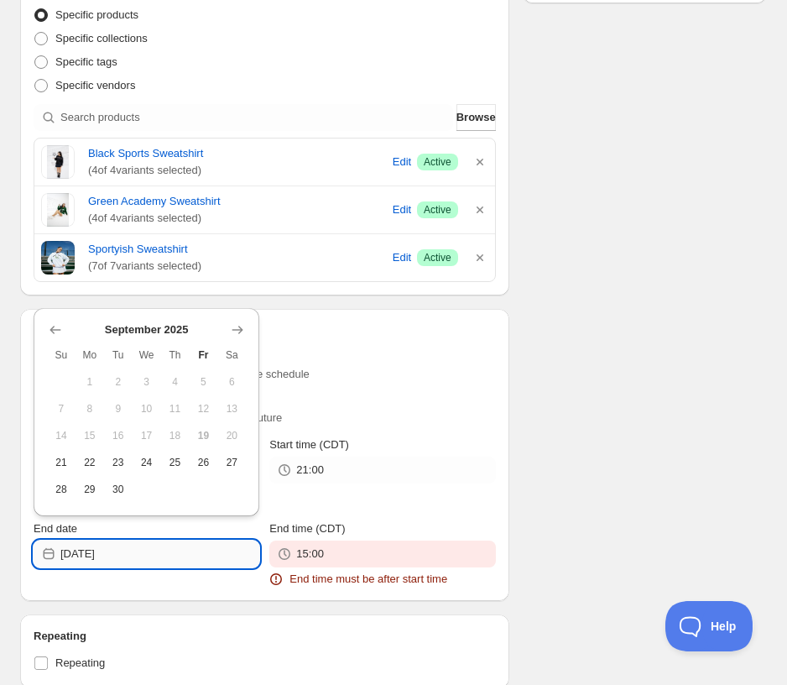
click at [129, 550] on input "[DATE]" at bounding box center [159, 553] width 199 height 27
click at [112, 460] on span "23" at bounding box center [118, 462] width 15 height 13
type input "[DATE]"
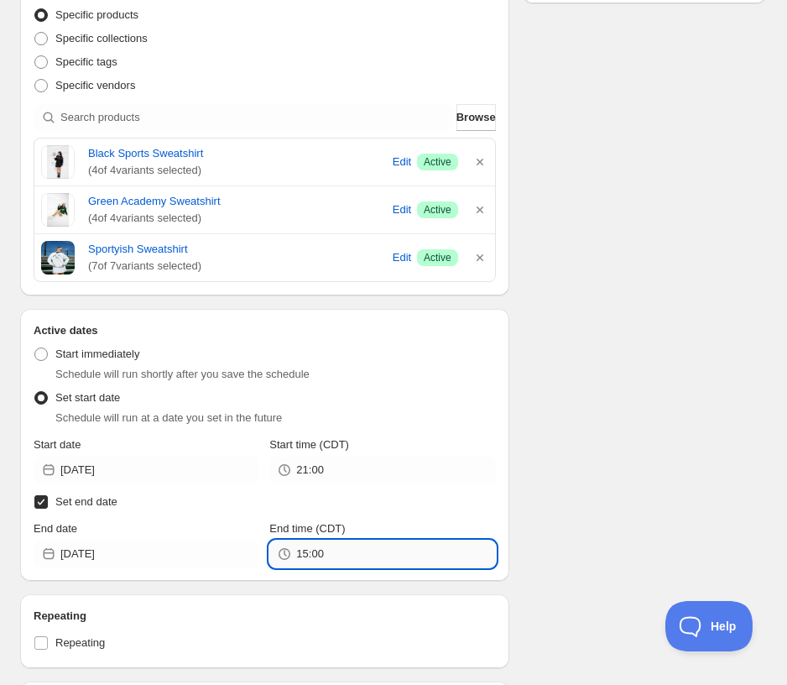
click at [336, 550] on input "15:00" at bounding box center [395, 553] width 199 height 27
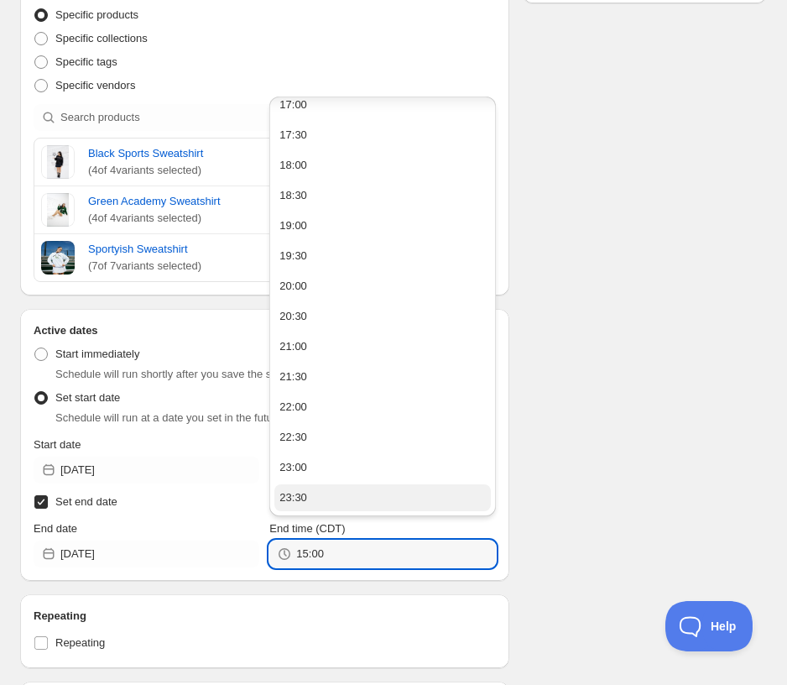
click at [279, 500] on div "23:30" at bounding box center [293, 497] width 28 height 17
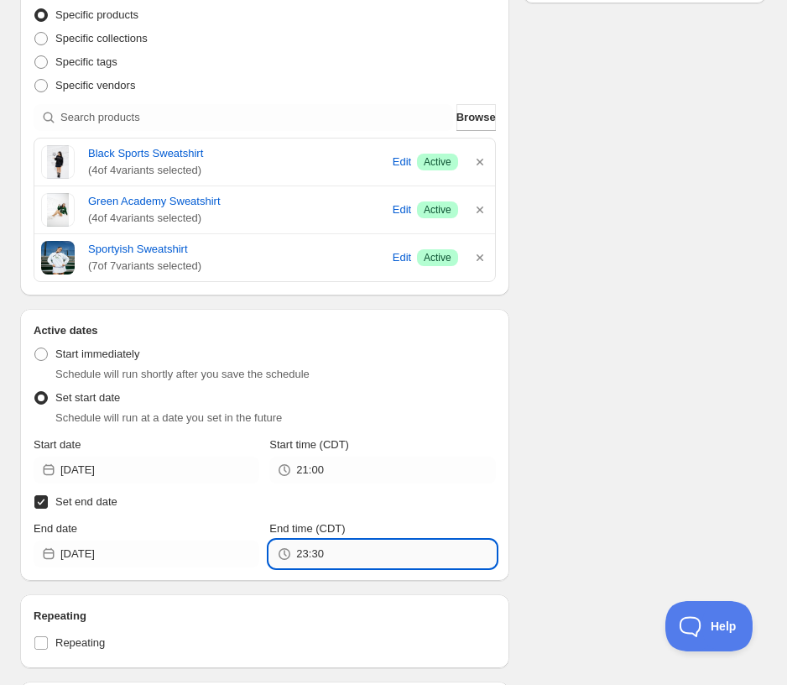
click at [326, 552] on input "23:30" at bounding box center [395, 553] width 199 height 27
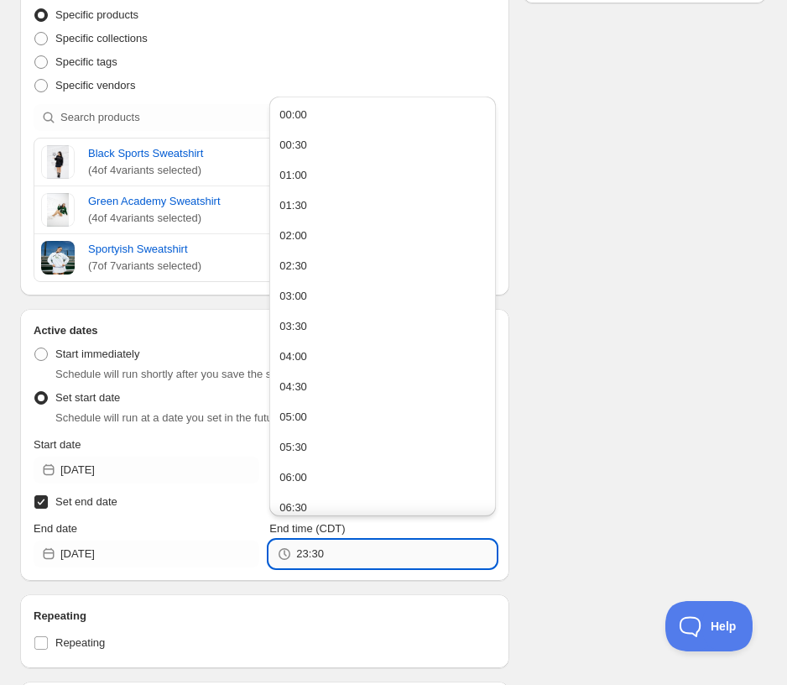
click at [313, 559] on input "23:30" at bounding box center [395, 553] width 199 height 27
drag, startPoint x: 313, startPoint y: 558, endPoint x: 324, endPoint y: 554, distance: 11.7
click at [324, 554] on input "23:30" at bounding box center [395, 553] width 199 height 27
type input "23:59"
click at [627, 404] on div "Schedule name Summer Sale - $32 Your customers won't see this Value Percentage …" at bounding box center [387, 287] width 760 height 1312
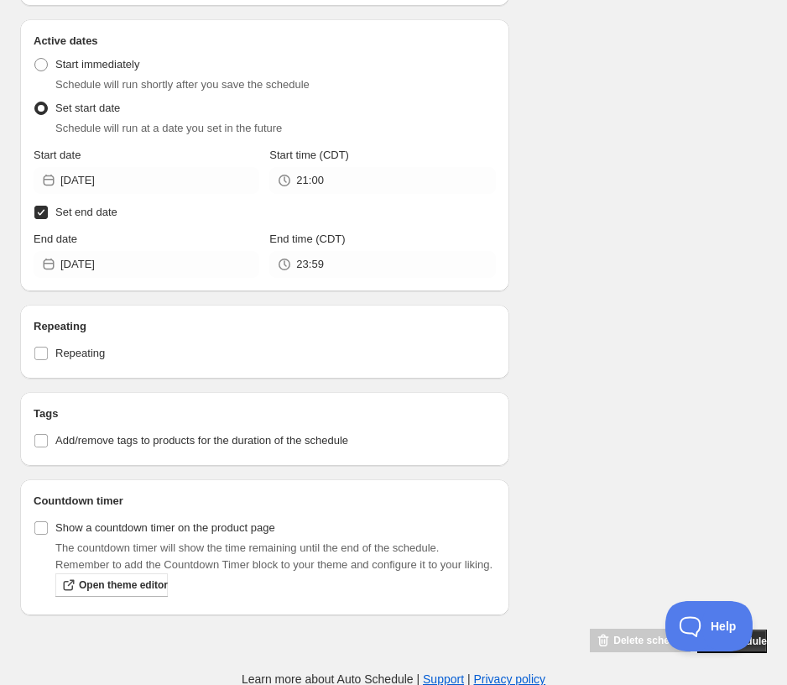
scroll to position [727, 0]
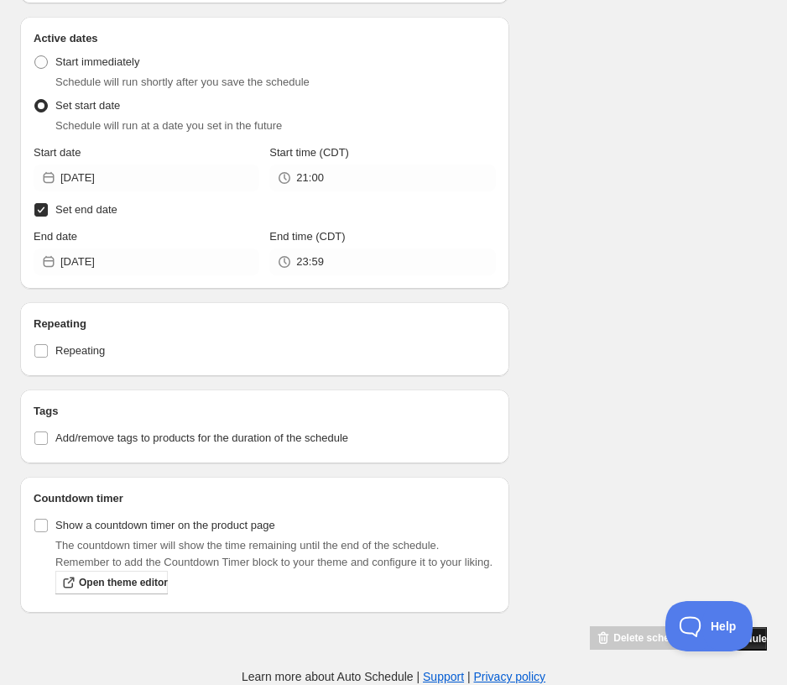
click at [627, 648] on button "Save schedule" at bounding box center [732, 638] width 70 height 23
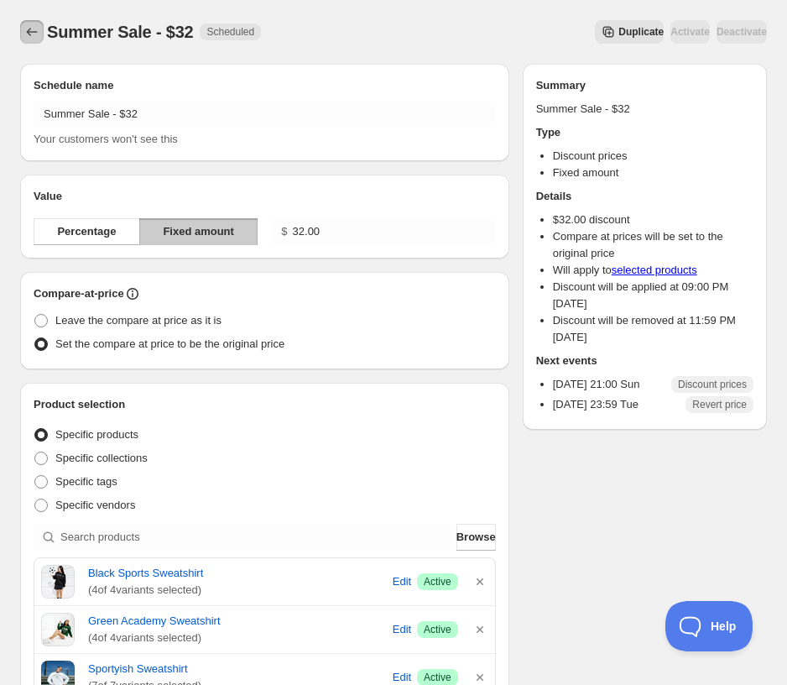
click at [30, 38] on icon "Schedules" at bounding box center [31, 31] width 17 height 17
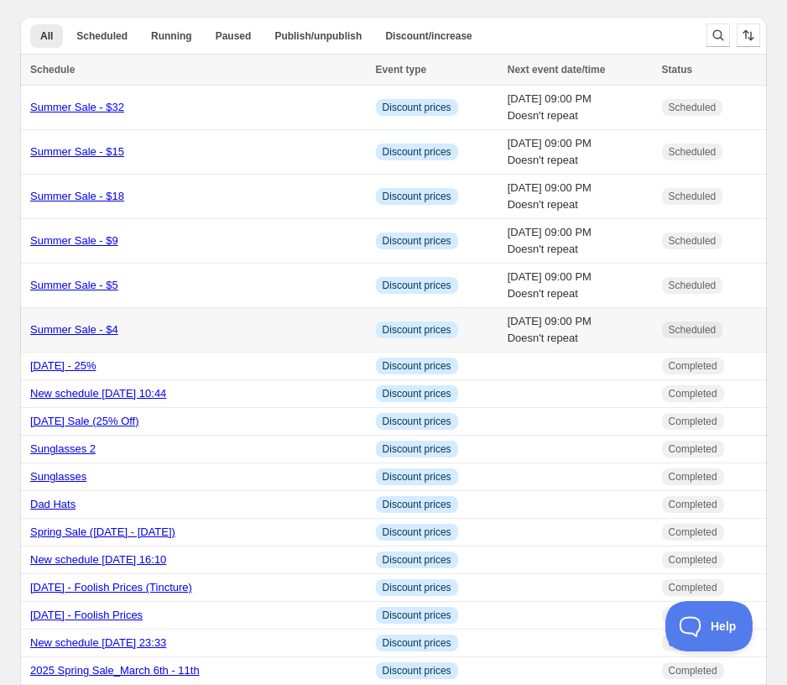
click at [201, 332] on div "Summer Sale - $4" at bounding box center [198, 329] width 336 height 17
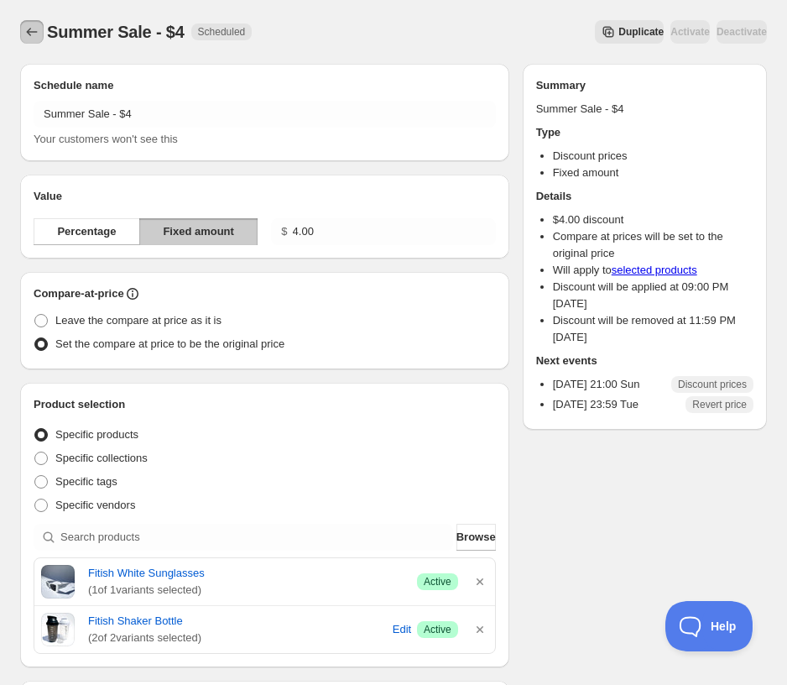
click at [30, 35] on icon "Schedules" at bounding box center [32, 32] width 11 height 8
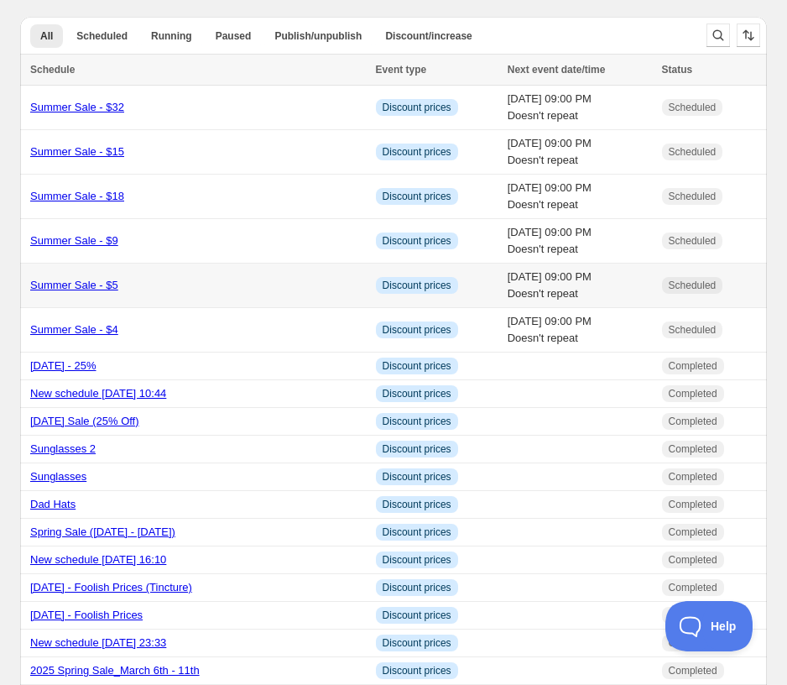
click at [174, 283] on div "Summer Sale - $5" at bounding box center [198, 285] width 336 height 17
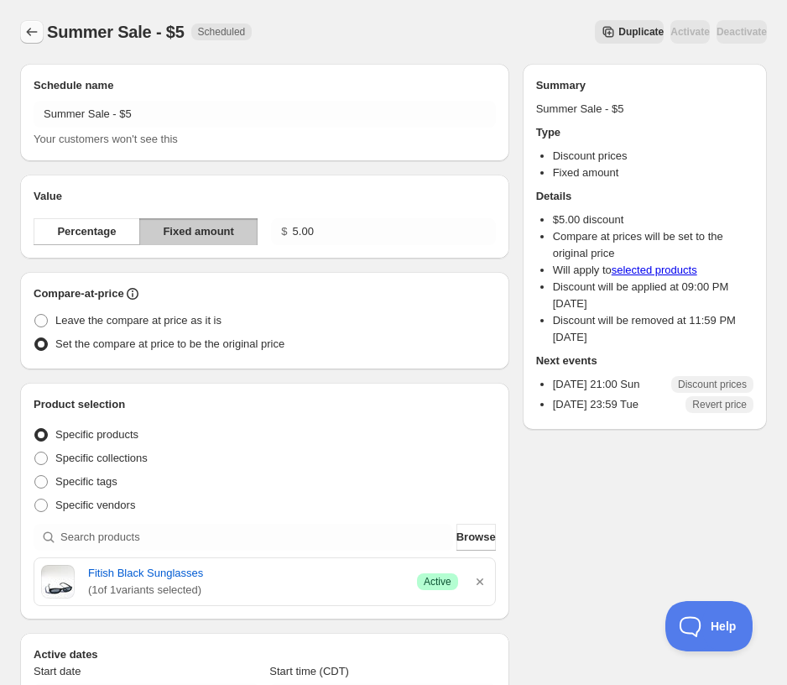
click at [23, 24] on button "Schedules" at bounding box center [31, 31] width 23 height 23
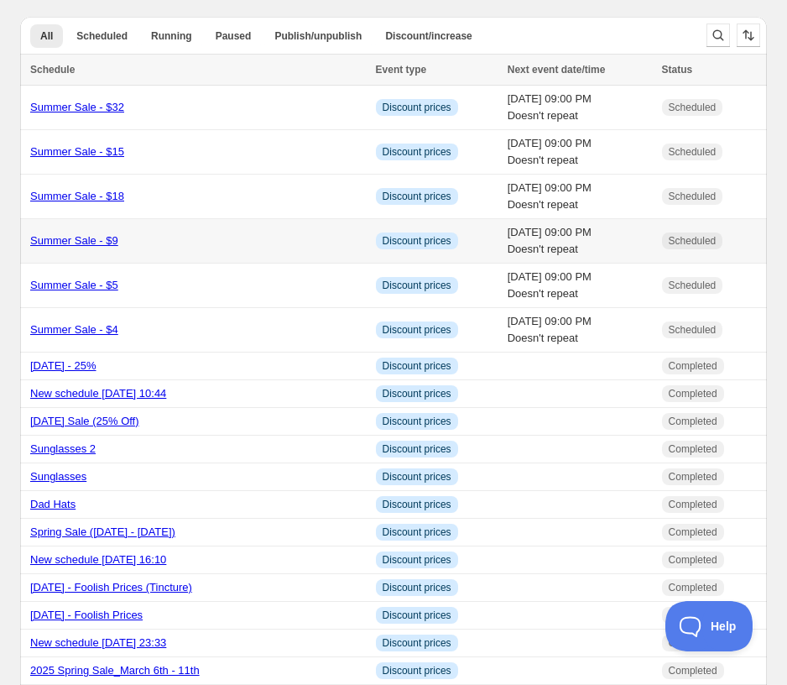
click at [83, 241] on link "Summer Sale - $9" at bounding box center [74, 240] width 88 height 13
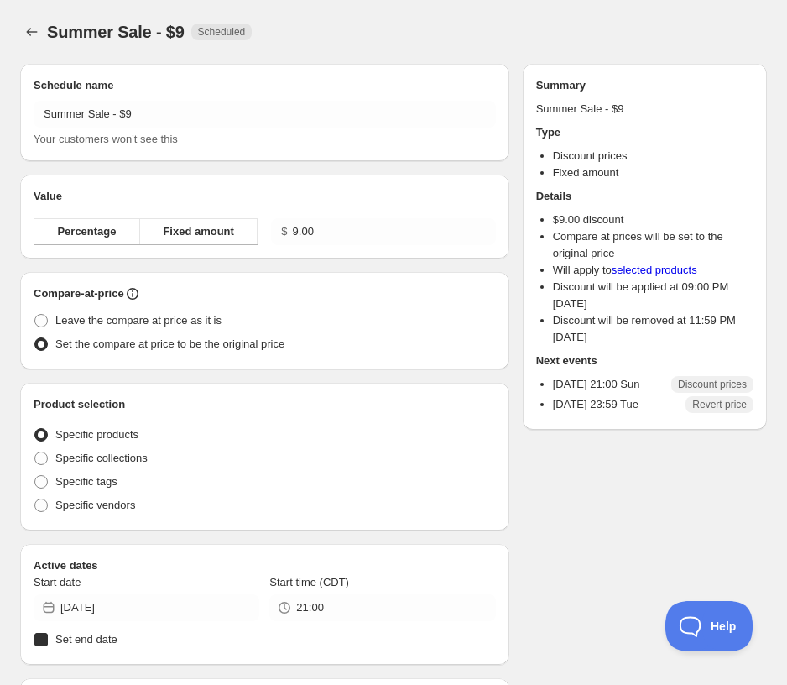
radio input "true"
checkbox input "true"
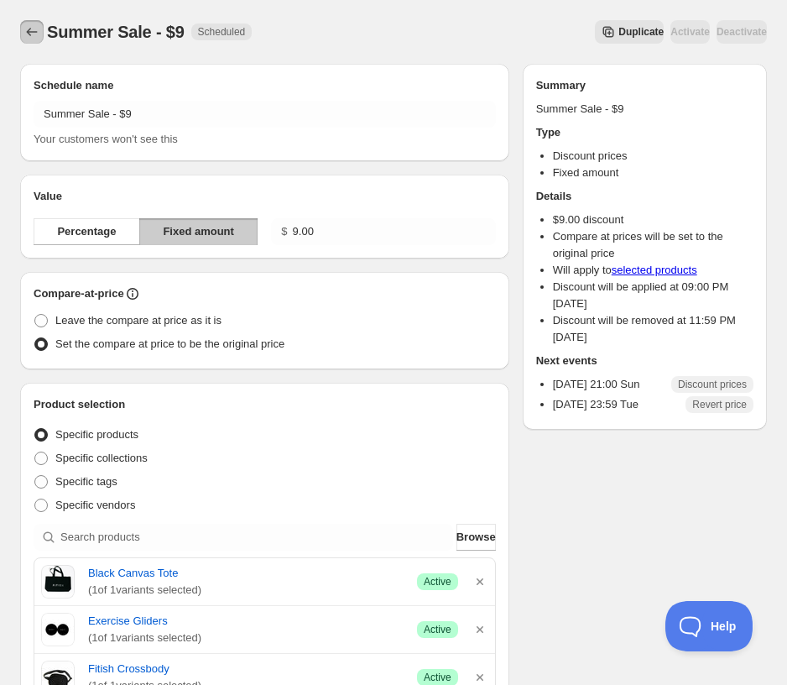
click at [30, 31] on icon "Schedules" at bounding box center [31, 31] width 17 height 17
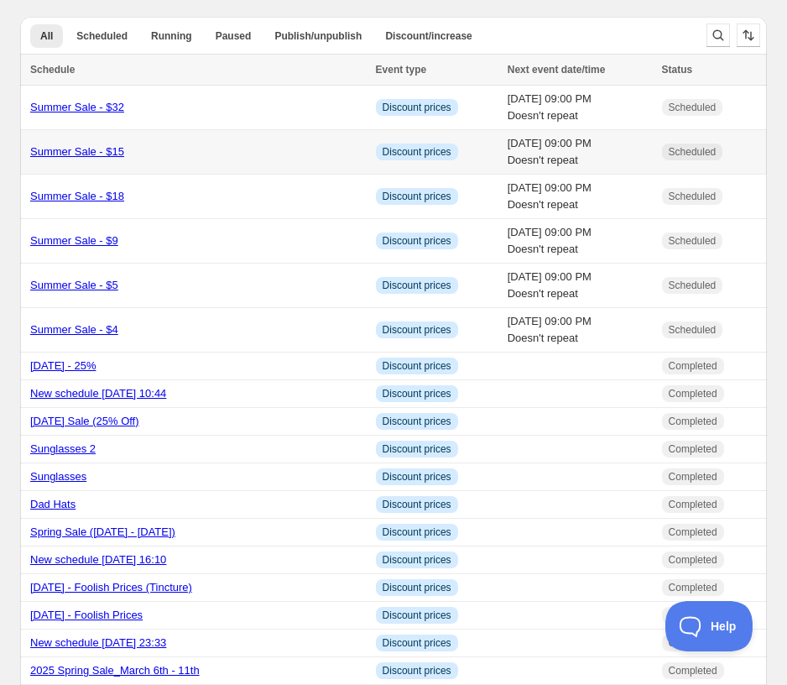
click at [143, 149] on div "Summer Sale - $15" at bounding box center [198, 151] width 336 height 17
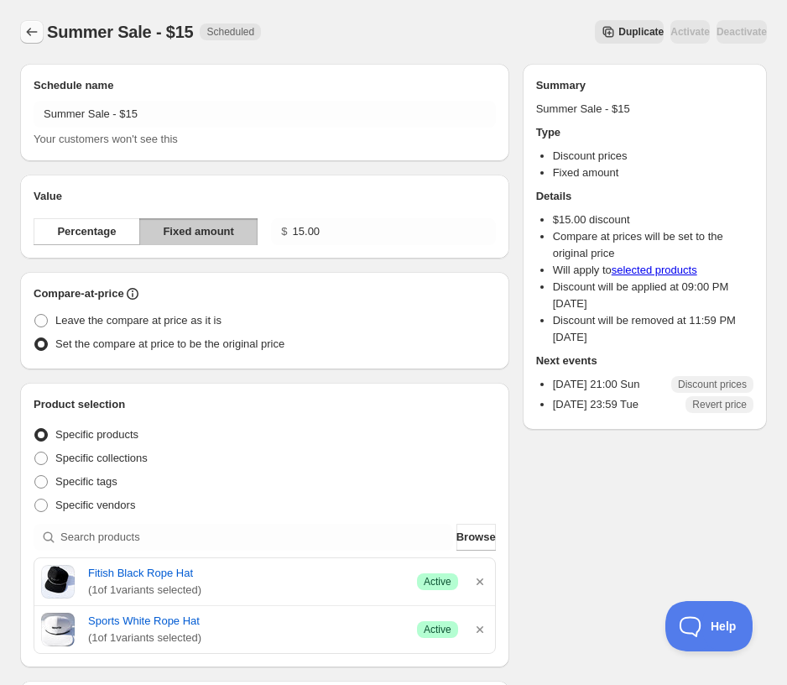
click at [24, 26] on icon "Schedules" at bounding box center [31, 31] width 17 height 17
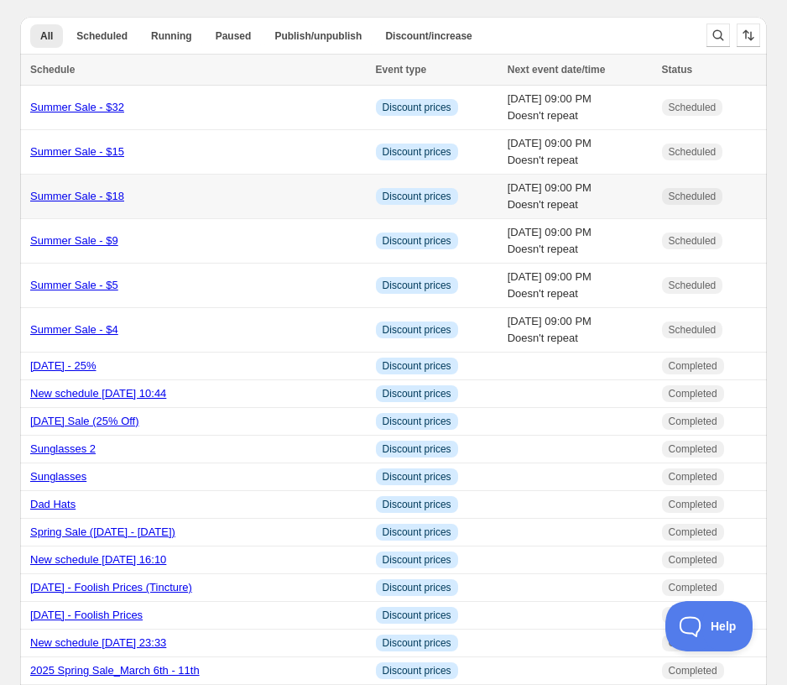
click at [179, 204] on div "Summer Sale - $18" at bounding box center [198, 196] width 336 height 17
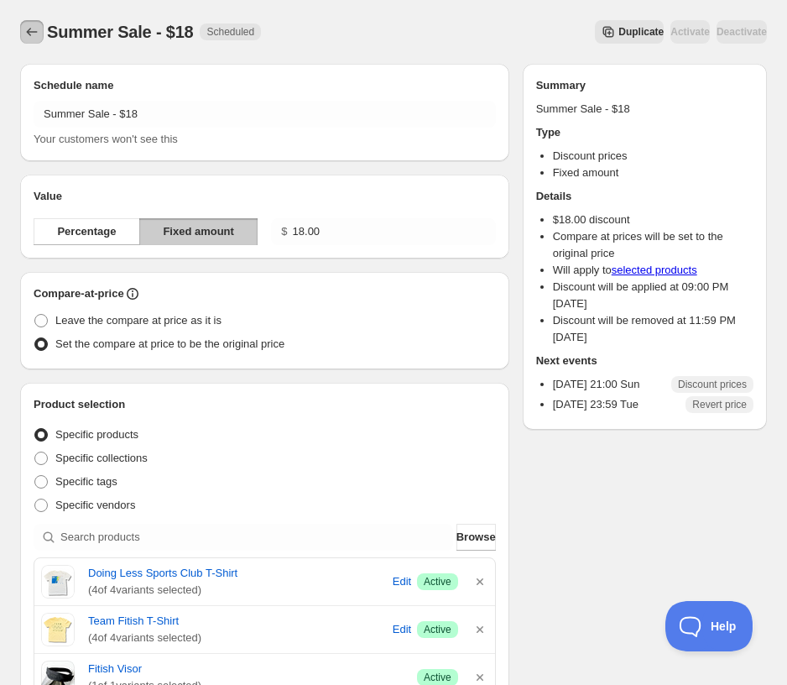
click at [32, 35] on icon "Schedules" at bounding box center [31, 31] width 17 height 17
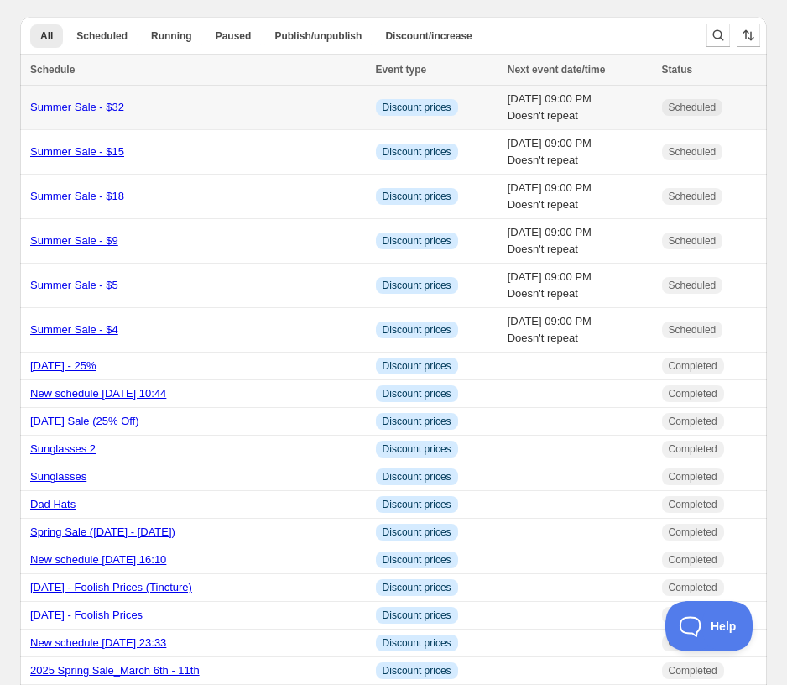
click at [197, 116] on td "Summer Sale - $32" at bounding box center [195, 108] width 351 height 44
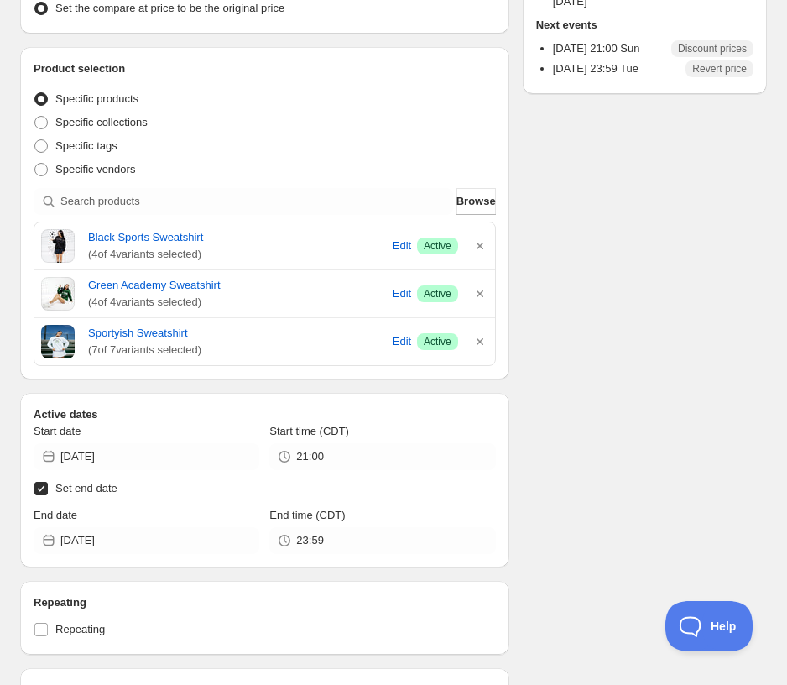
scroll to position [420, 0]
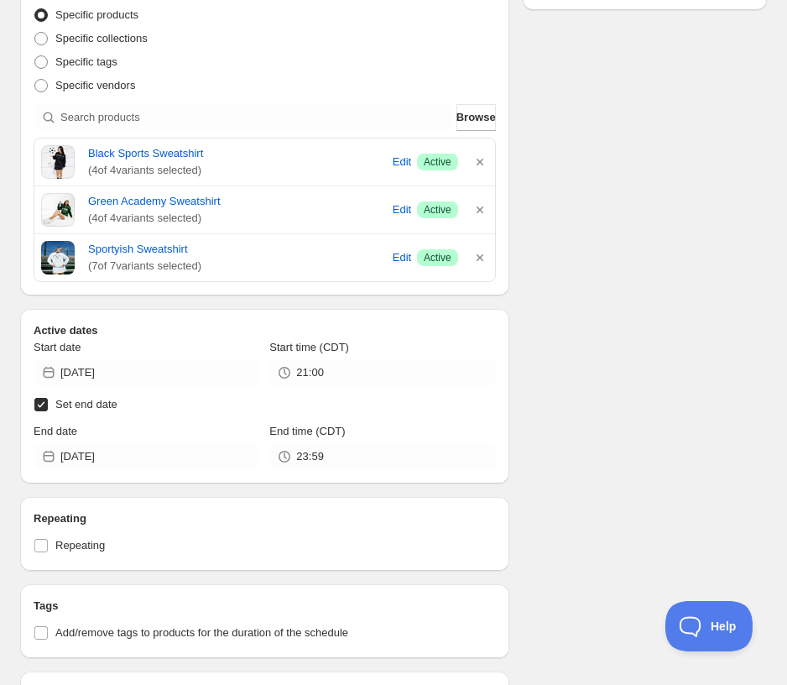
click at [627, 438] on div "Schedule name Summer Sale - $32 Your customers won't see this Value Percentage …" at bounding box center [387, 238] width 760 height 1215
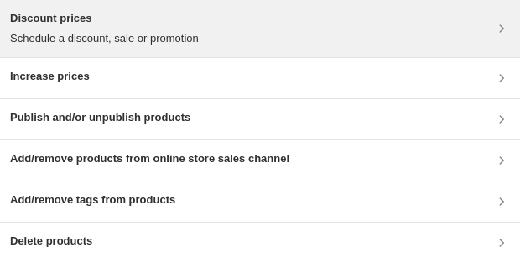
click at [132, 34] on p "Schedule a discount, sale or promotion" at bounding box center [104, 38] width 189 height 17
click at [87, 36] on p "Schedule a discount, sale or promotion" at bounding box center [104, 38] width 189 height 17
click at [142, 34] on p "Schedule a discount, sale or promotion" at bounding box center [104, 38] width 189 height 17
click at [77, 45] on p "Schedule a discount, sale or promotion" at bounding box center [104, 38] width 189 height 17
click at [85, 18] on h3 "Discount prices" at bounding box center [104, 18] width 189 height 17
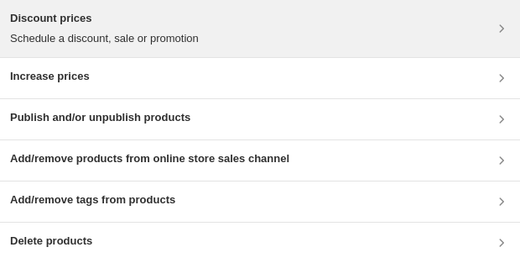
click at [134, 30] on p "Schedule a discount, sale or promotion" at bounding box center [104, 38] width 189 height 17
